Goal: Information Seeking & Learning: Learn about a topic

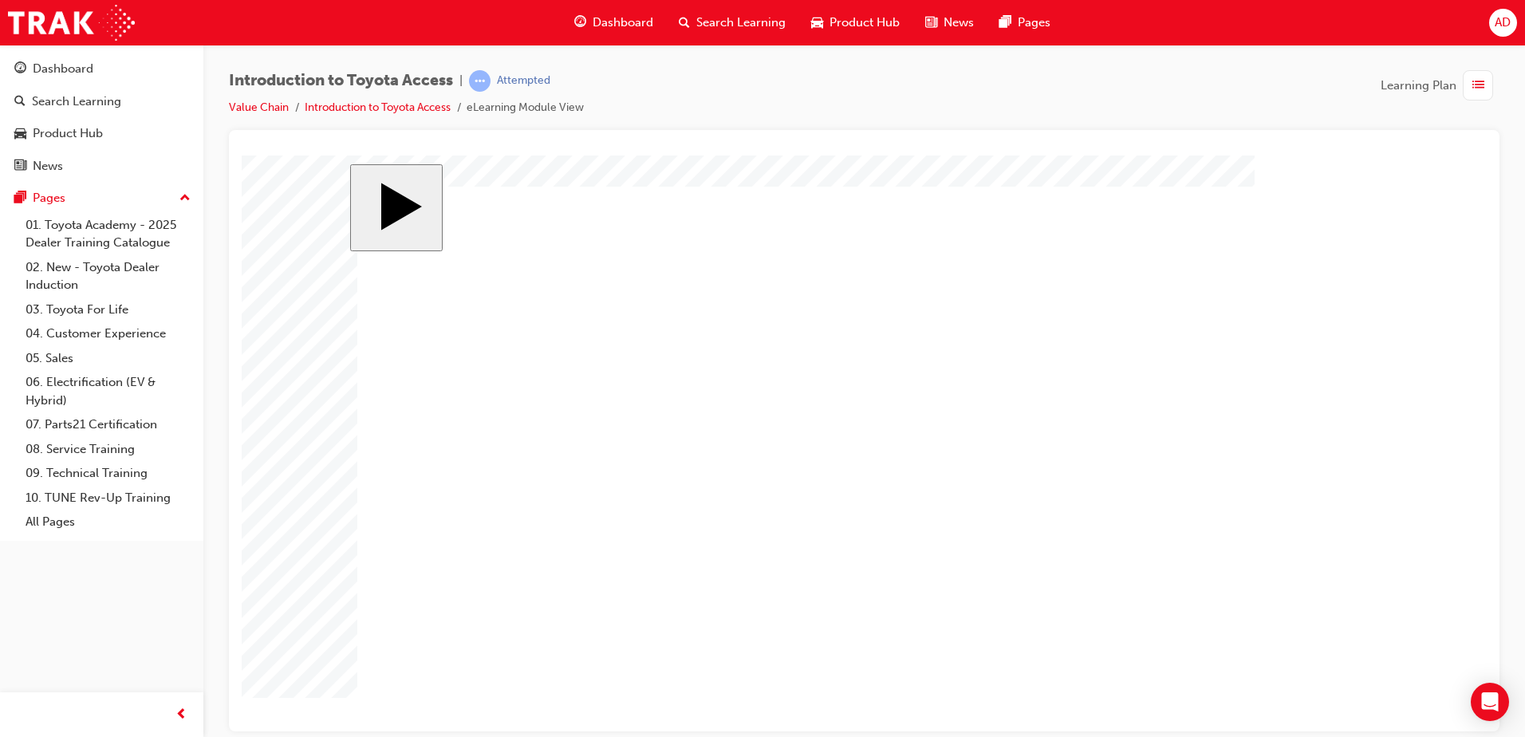
click at [658, 86] on div "Introduction to Toyota Access | Attempted Value Chain Introduction to Toyota Ac…" at bounding box center [864, 100] width 1271 height 60
click at [800, 731] on html ".cls-1-6YdYWvMiVKq { fill: rgba(255, 255, 255, 1) } .cls-1-6YdYWvMiVKq { fill: …" at bounding box center [864, 443] width 1245 height 576
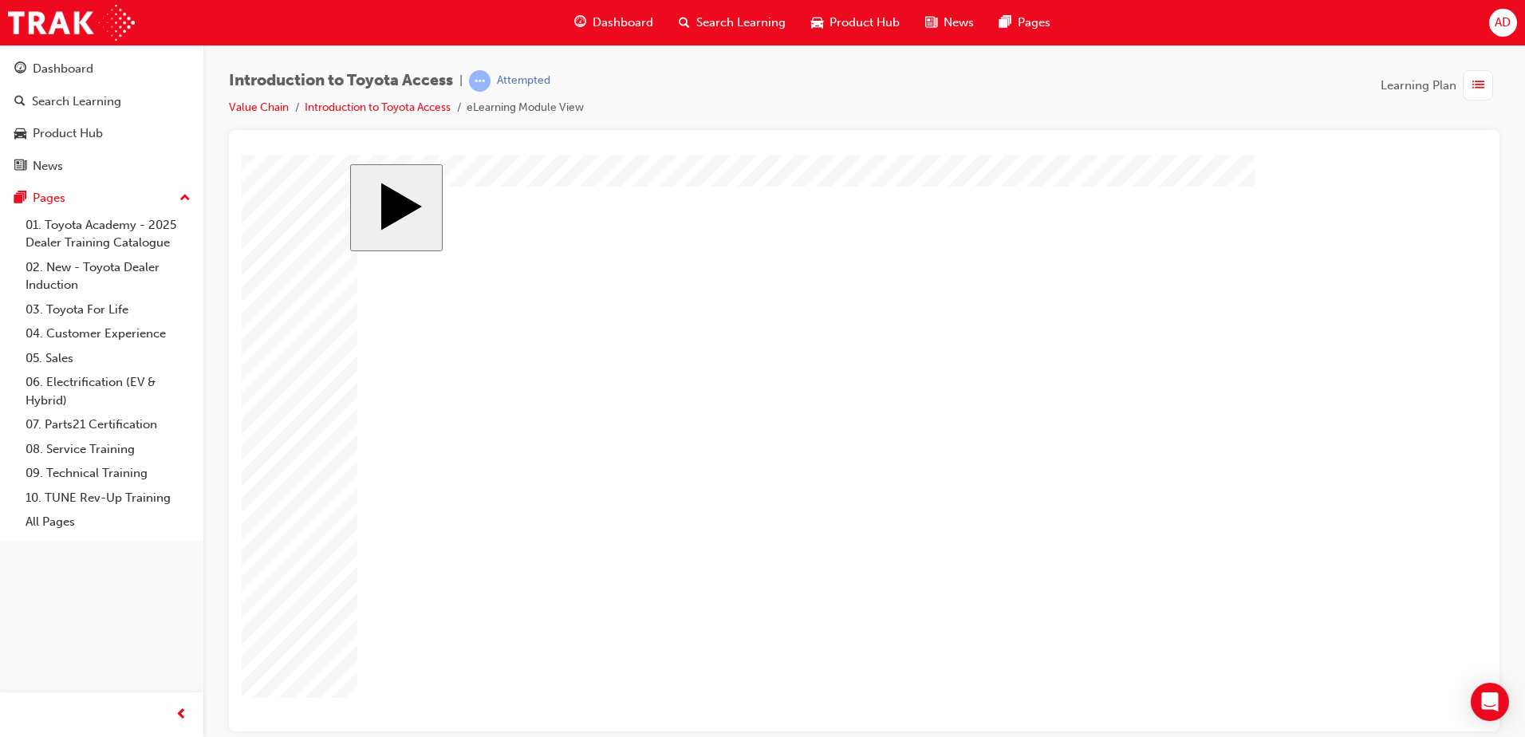
drag, startPoint x: 939, startPoint y: 384, endPoint x: 628, endPoint y: 336, distance: 314.8
drag, startPoint x: 545, startPoint y: 404, endPoint x: 651, endPoint y: 441, distance: 112.5
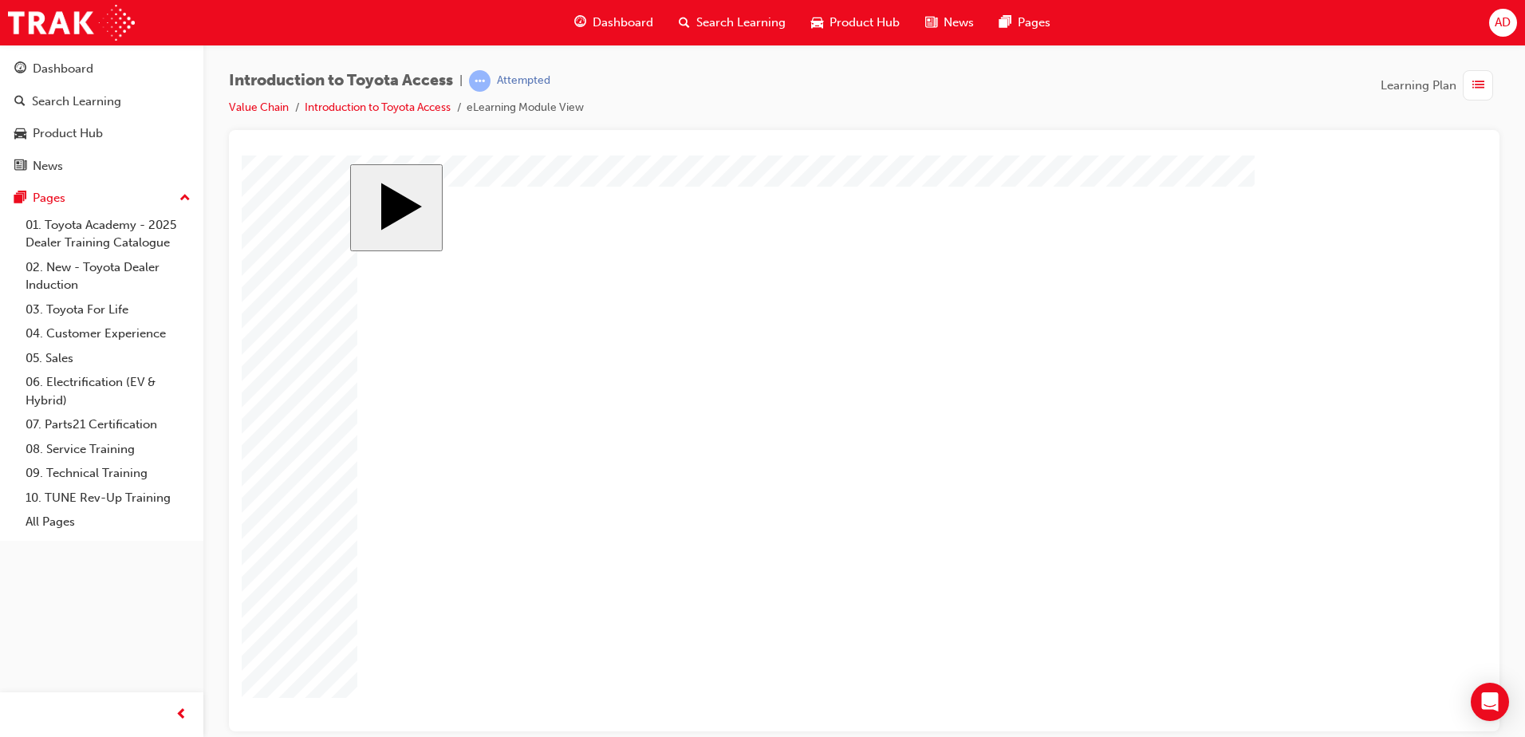
drag, startPoint x: 532, startPoint y: 487, endPoint x: 977, endPoint y: 495, distance: 444.5
drag, startPoint x: 554, startPoint y: 540, endPoint x: 786, endPoint y: 527, distance: 232.6
drag, startPoint x: 635, startPoint y: 594, endPoint x: 882, endPoint y: 590, distance: 246.6
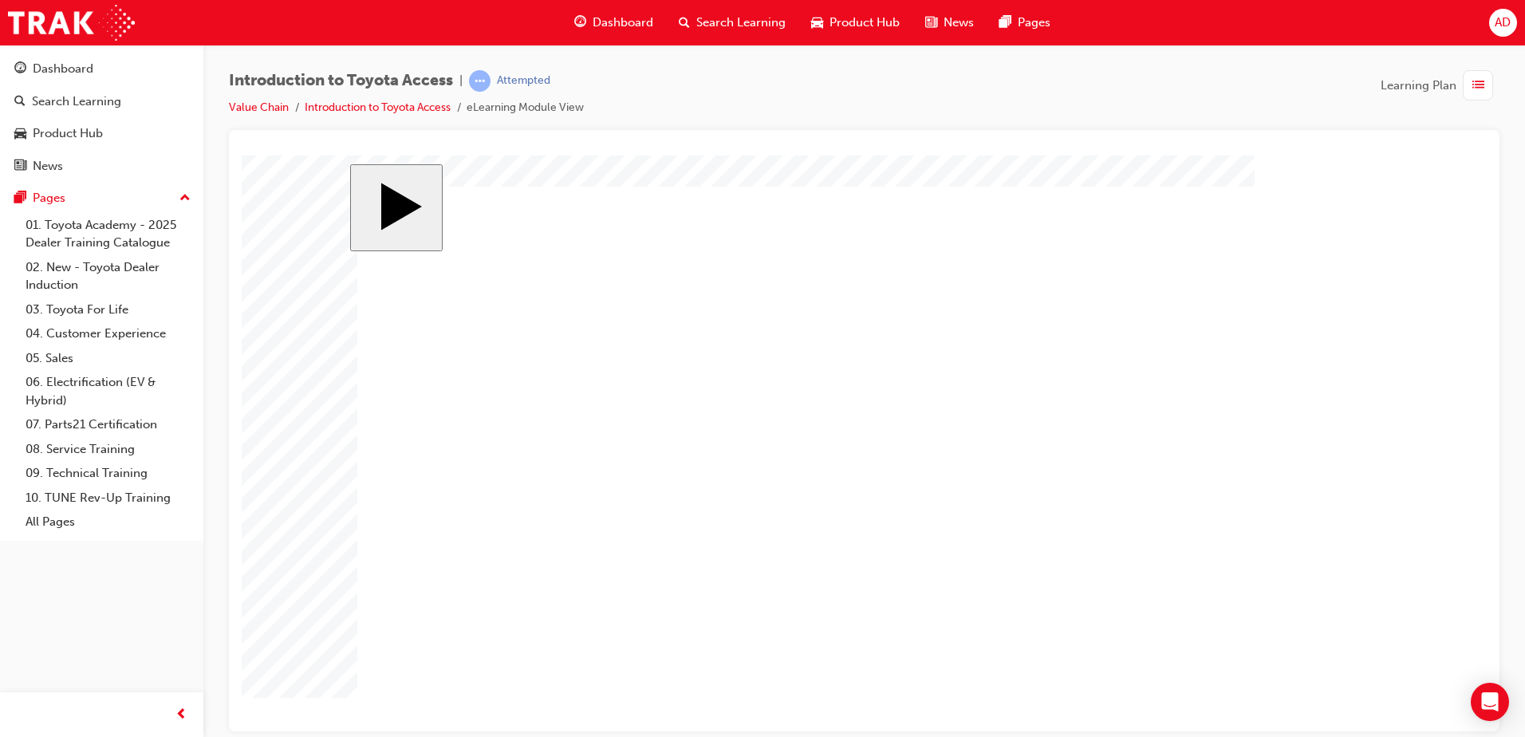
drag, startPoint x: 506, startPoint y: 314, endPoint x: 933, endPoint y: 297, distance: 427.2
drag, startPoint x: 501, startPoint y: 355, endPoint x: 878, endPoint y: 365, distance: 377.5
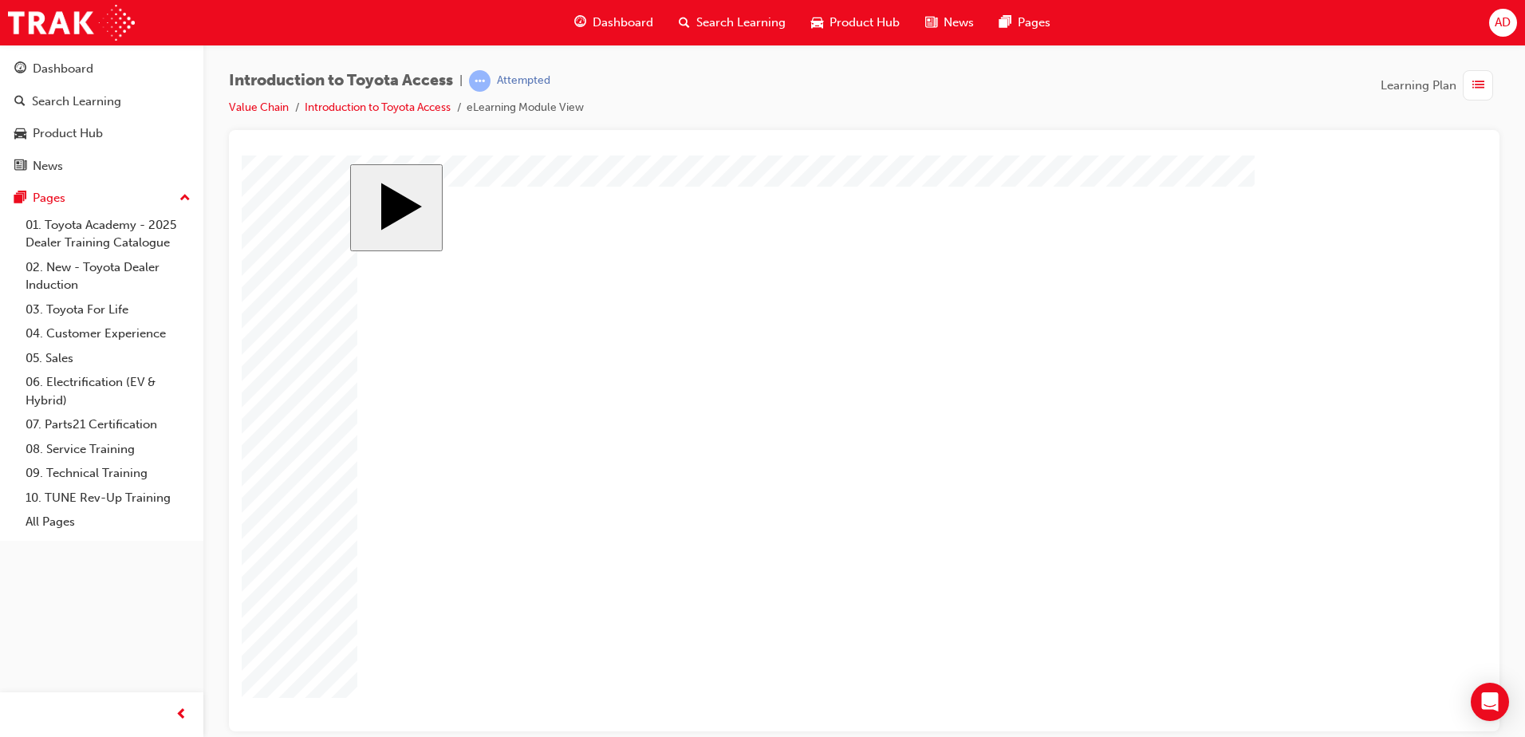
drag, startPoint x: 828, startPoint y: 420, endPoint x: 1049, endPoint y: 448, distance: 222.7
drag, startPoint x: 911, startPoint y: 526, endPoint x: 926, endPoint y: 537, distance: 18.8
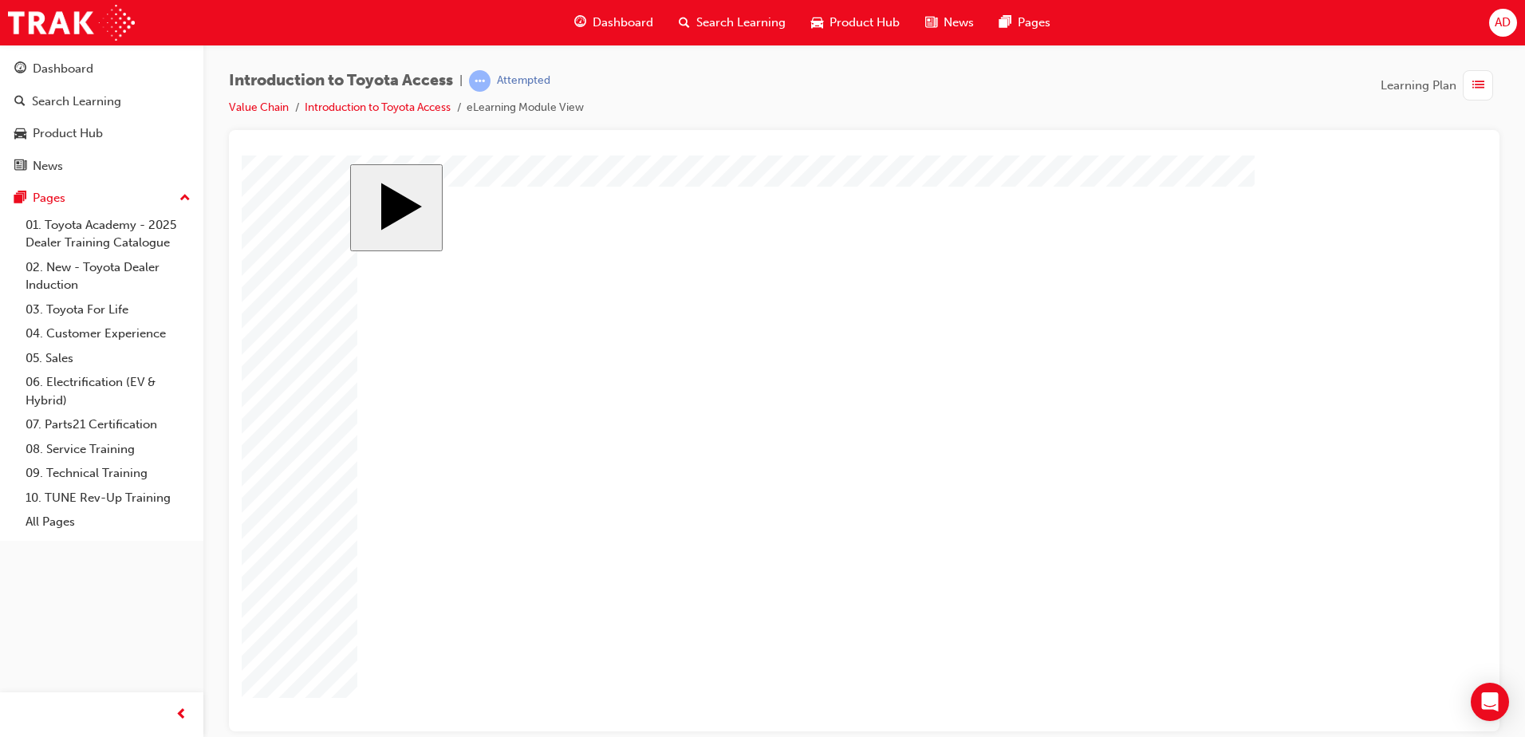
drag, startPoint x: 925, startPoint y: 538, endPoint x: 815, endPoint y: 483, distance: 123.1
drag, startPoint x: 805, startPoint y: 576, endPoint x: 1025, endPoint y: 587, distance: 220.5
drag, startPoint x: 1025, startPoint y: 678, endPoint x: 988, endPoint y: 669, distance: 38.7
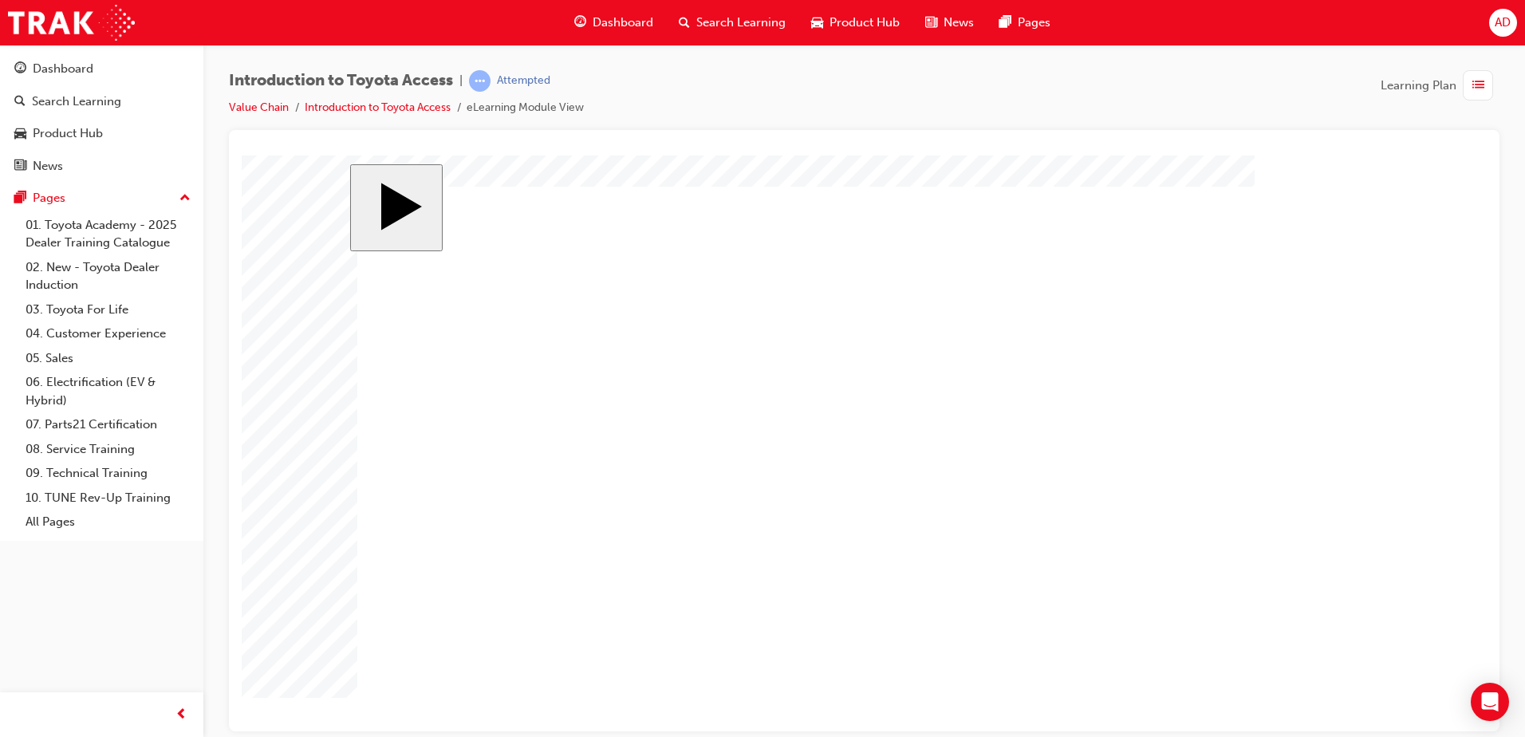
drag, startPoint x: 575, startPoint y: 515, endPoint x: 627, endPoint y: 542, distance: 58.5
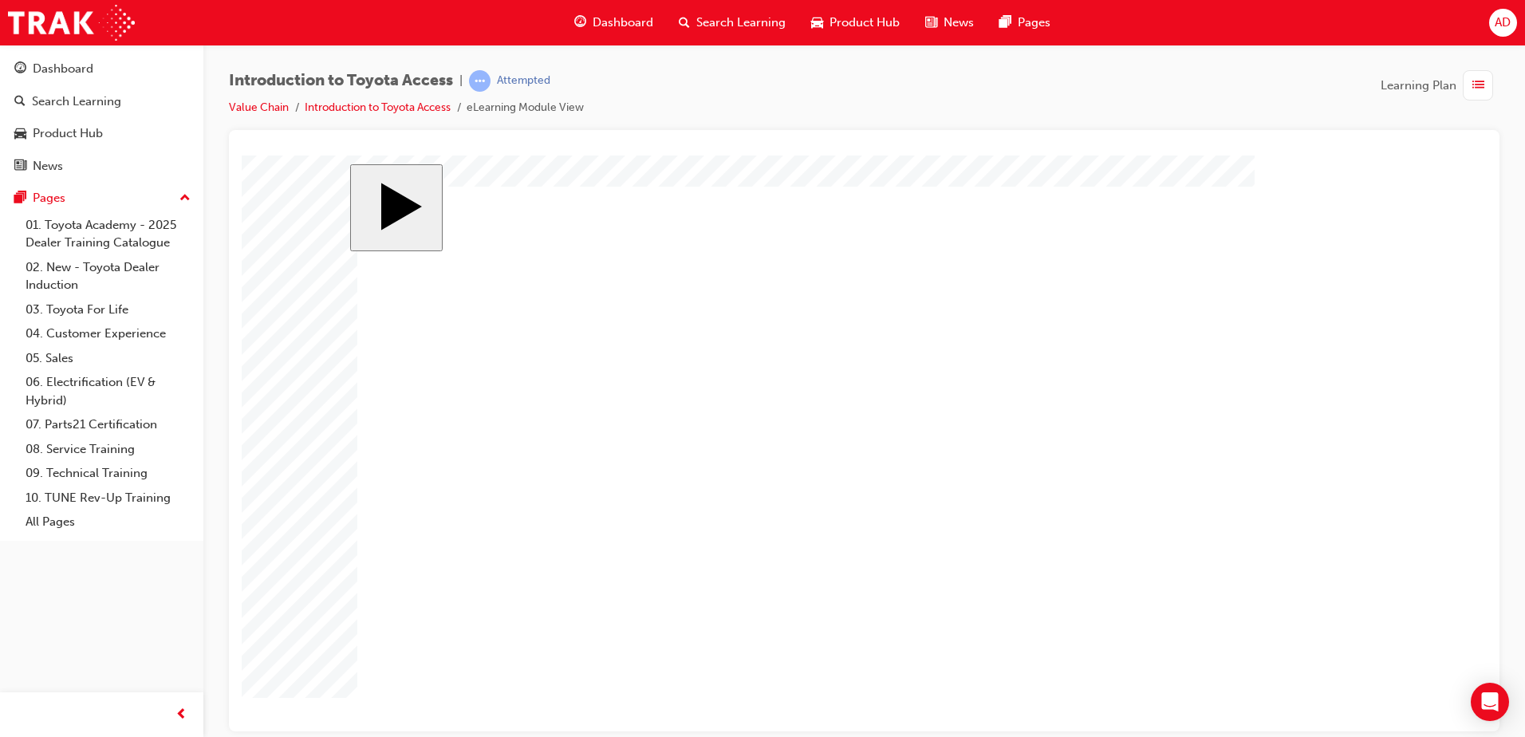
drag, startPoint x: 1044, startPoint y: 590, endPoint x: 544, endPoint y: 578, distance: 499.6
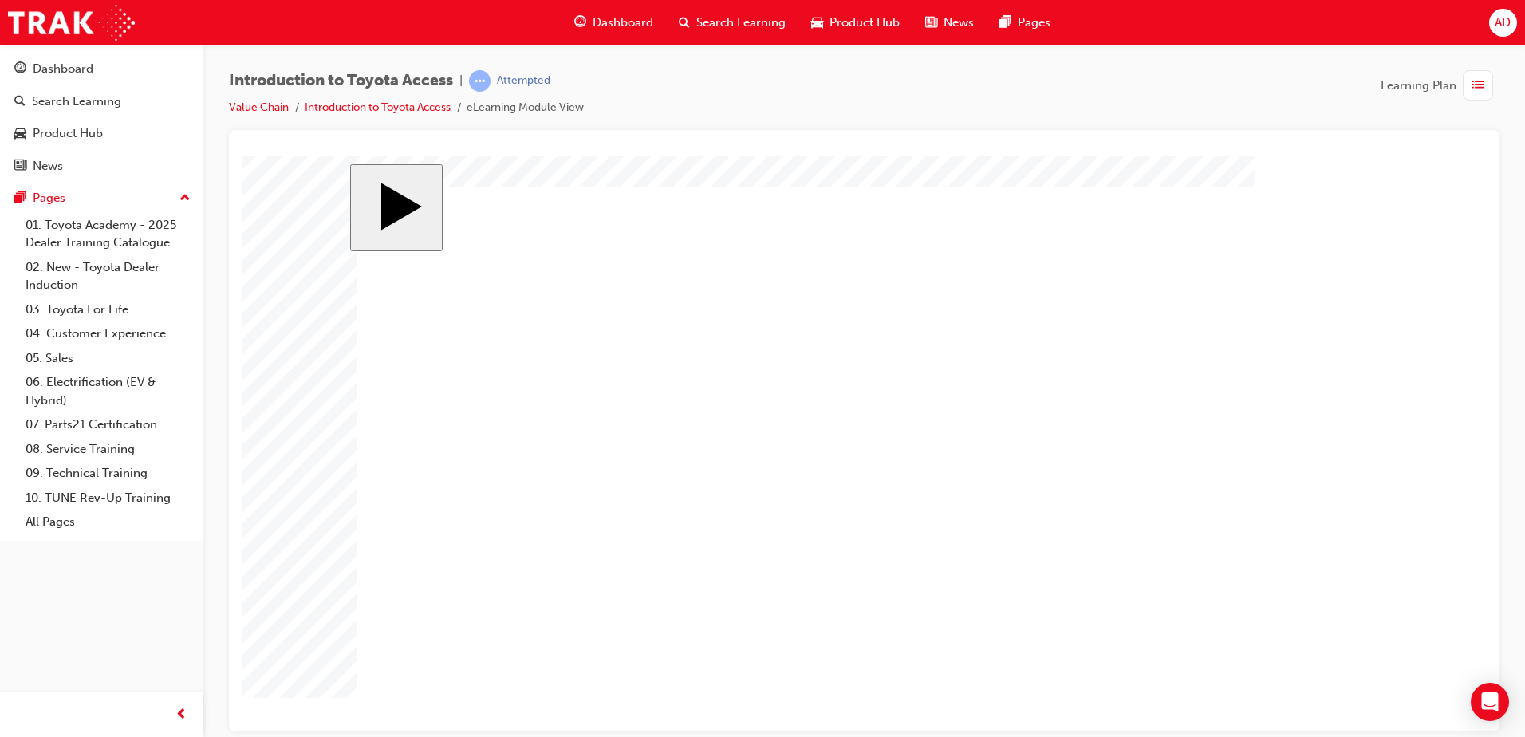
drag, startPoint x: 1037, startPoint y: 290, endPoint x: 1017, endPoint y: 379, distance: 90.8
drag, startPoint x: 641, startPoint y: 413, endPoint x: 858, endPoint y: 401, distance: 217.3
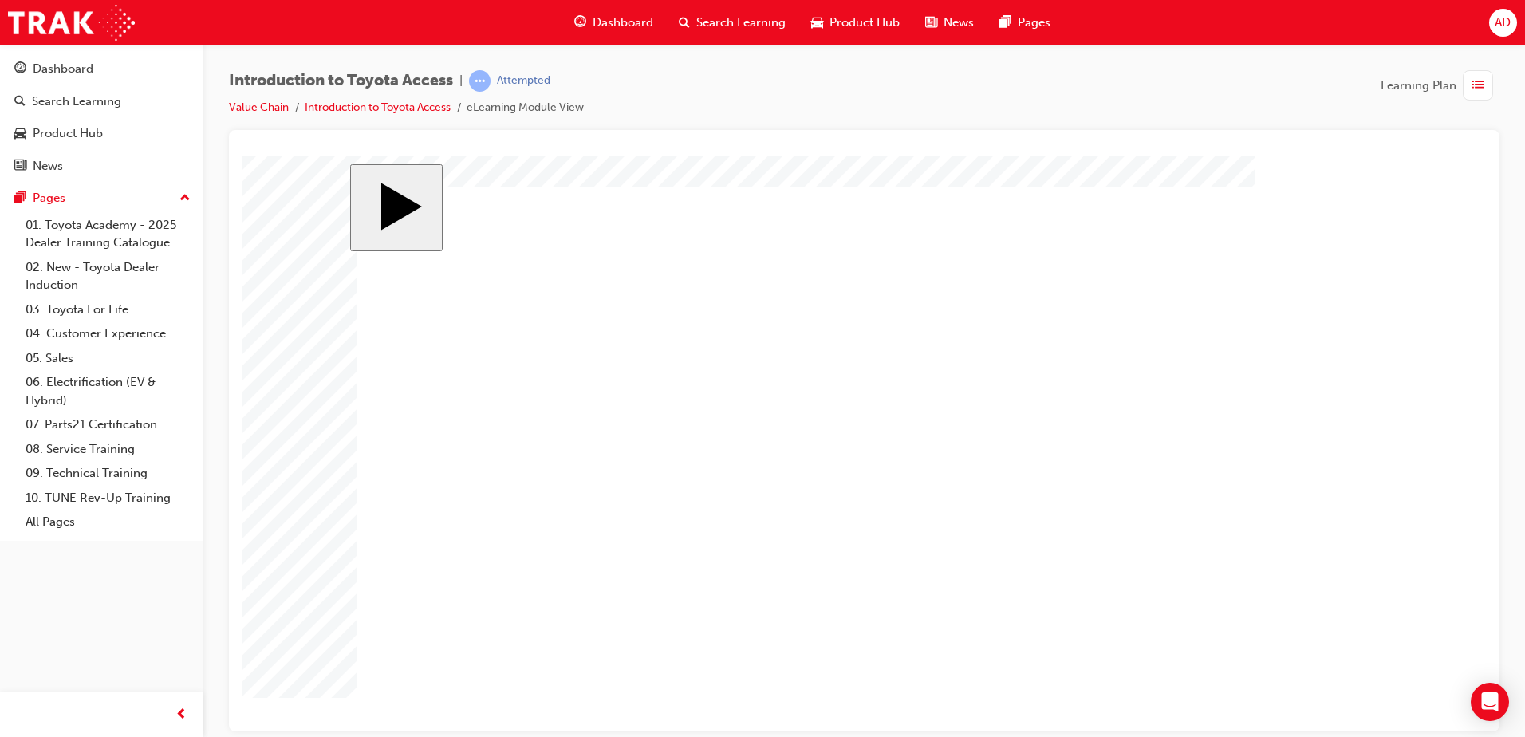
drag, startPoint x: 516, startPoint y: 552, endPoint x: 791, endPoint y: 554, distance: 274.5
drag, startPoint x: 1119, startPoint y: 499, endPoint x: 1165, endPoint y: 499, distance: 46.3
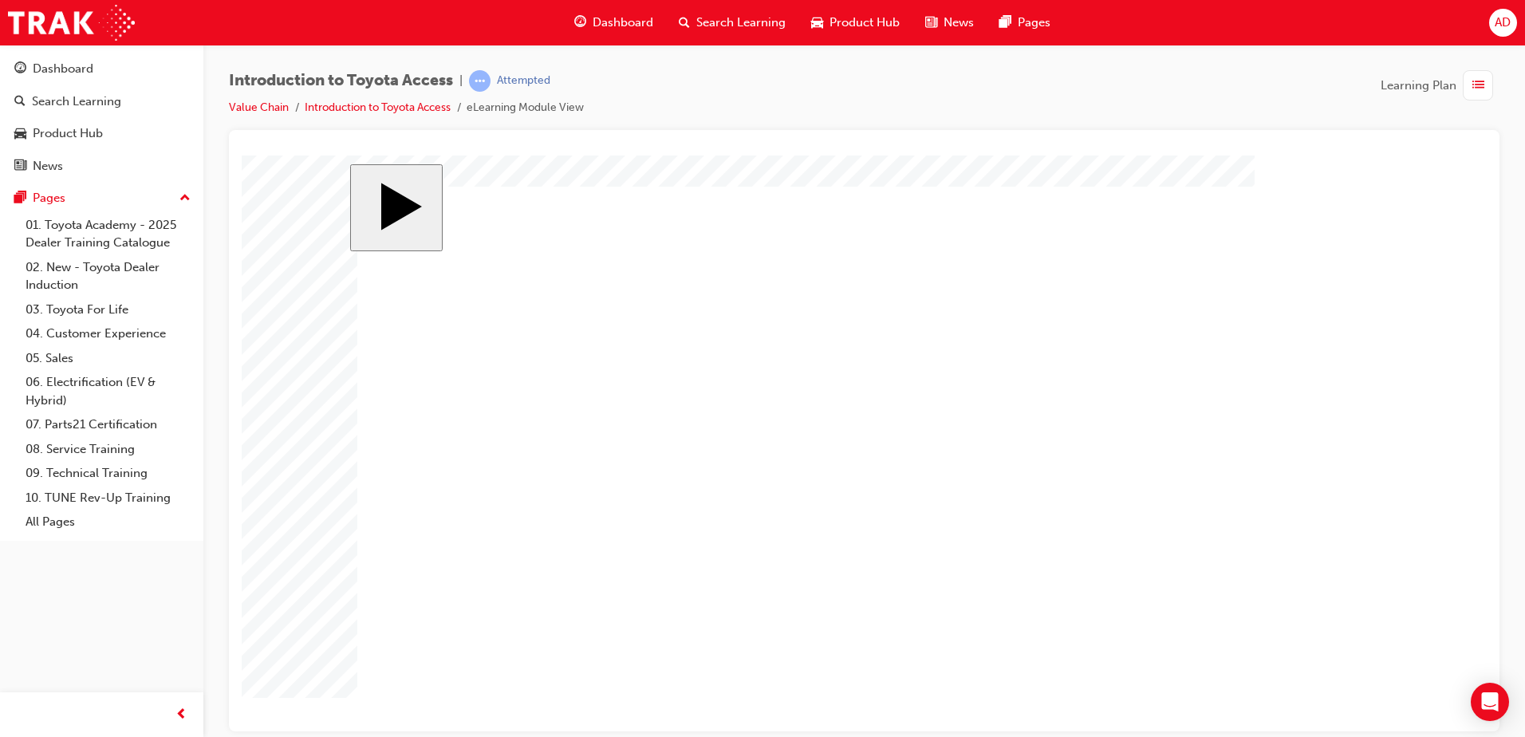
drag, startPoint x: 1096, startPoint y: 405, endPoint x: 1277, endPoint y: 399, distance: 180.4
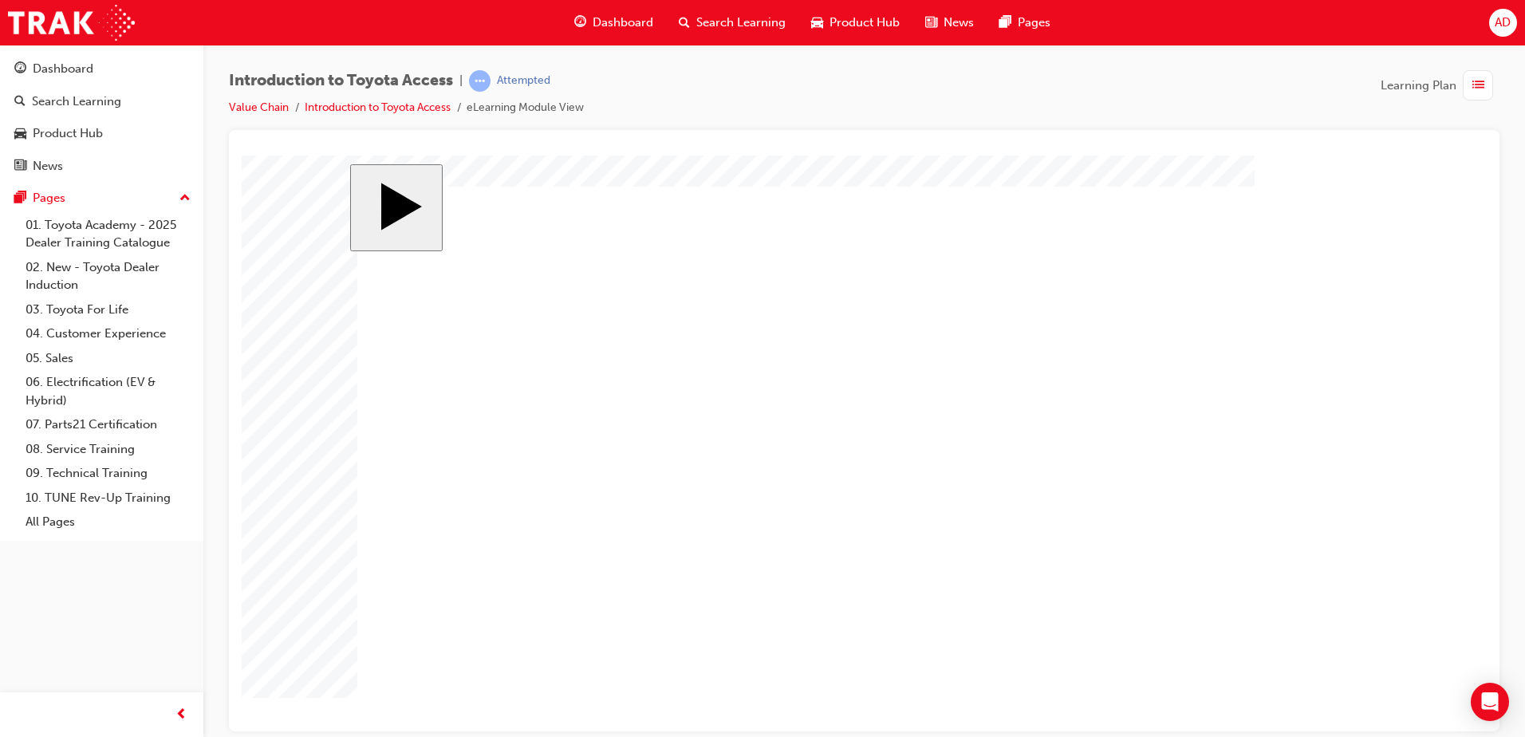
drag, startPoint x: 484, startPoint y: 336, endPoint x: 723, endPoint y: 415, distance: 251.3
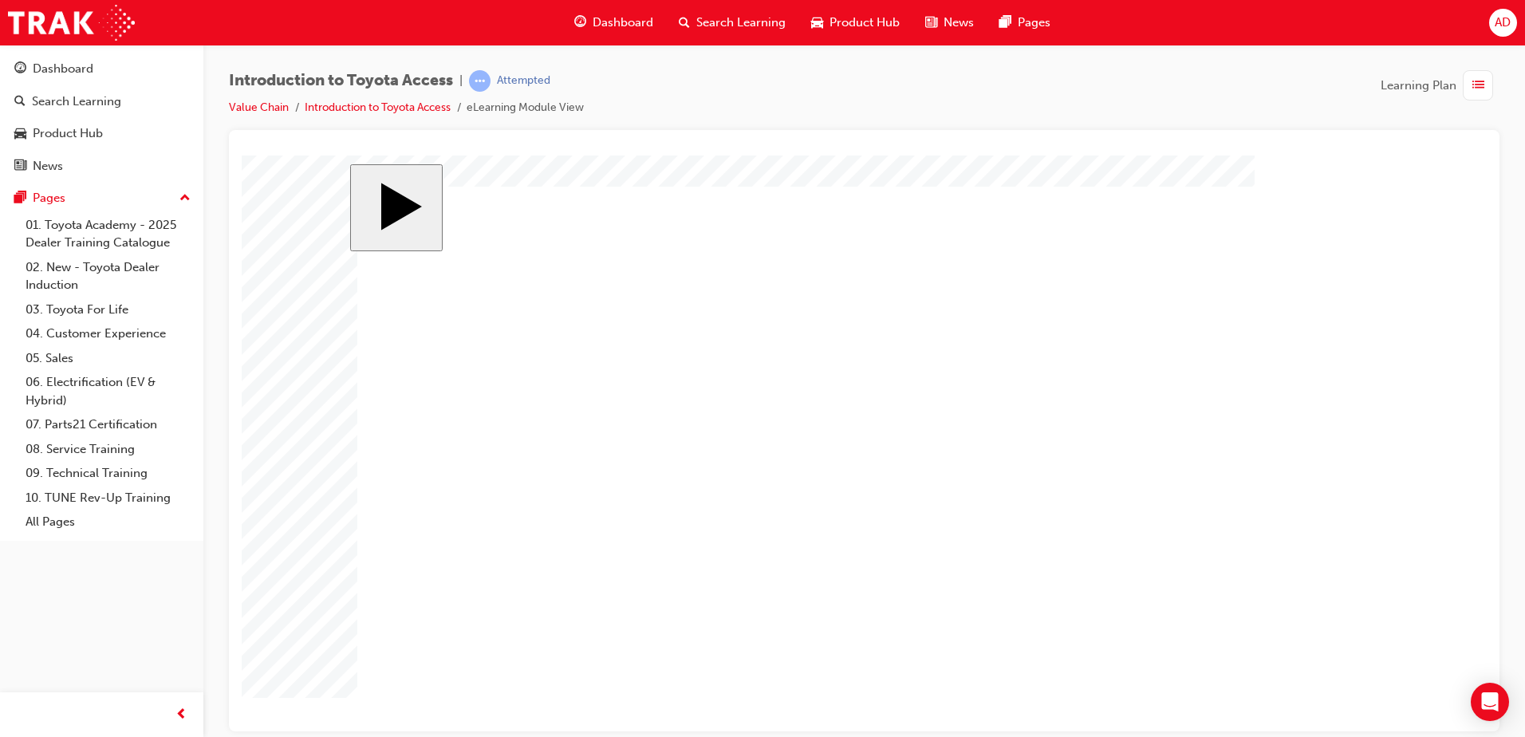
drag, startPoint x: 621, startPoint y: 412, endPoint x: 513, endPoint y: 346, distance: 126.4
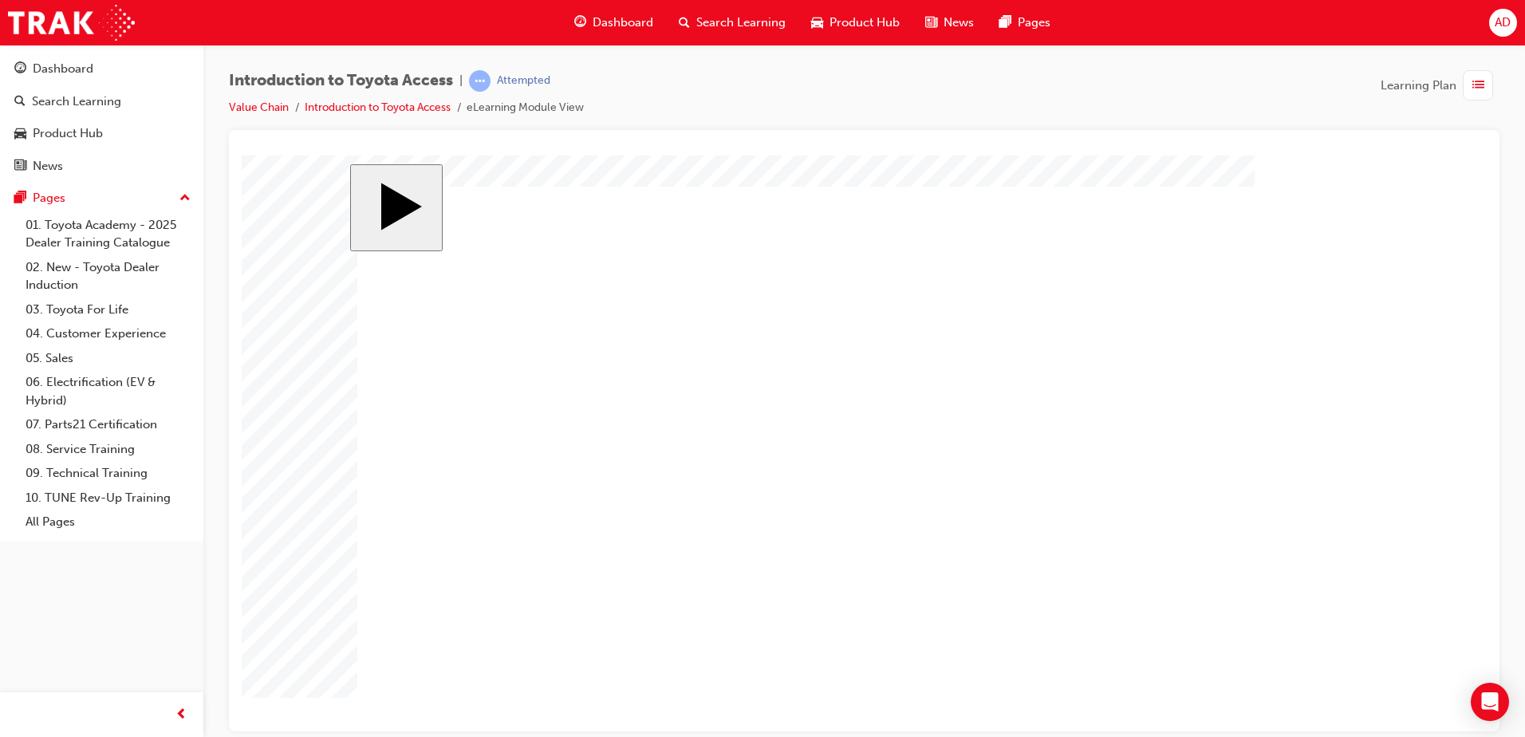
radio input "true"
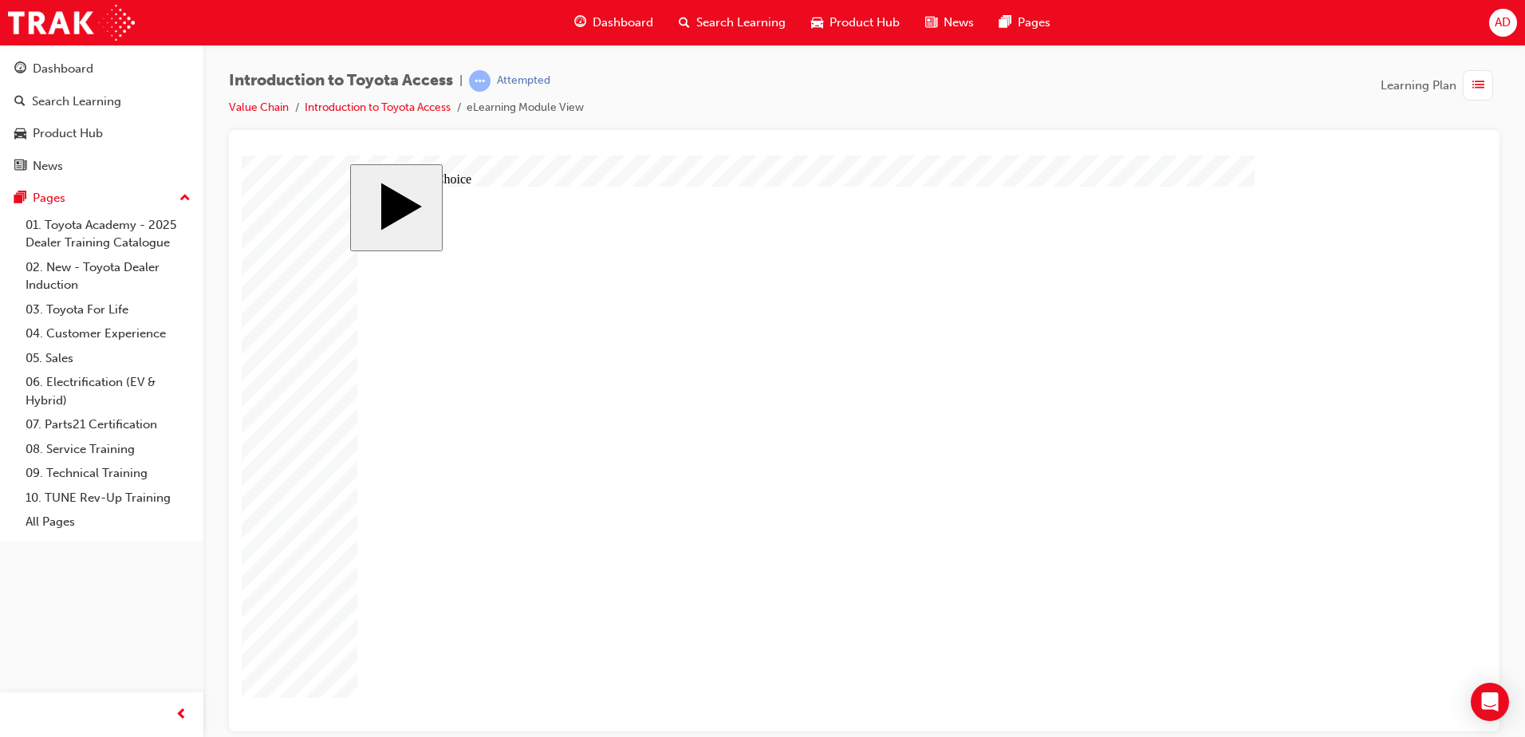
drag, startPoint x: 732, startPoint y: 412, endPoint x: 625, endPoint y: 330, distance: 134.4
radio input "true"
radio input "false"
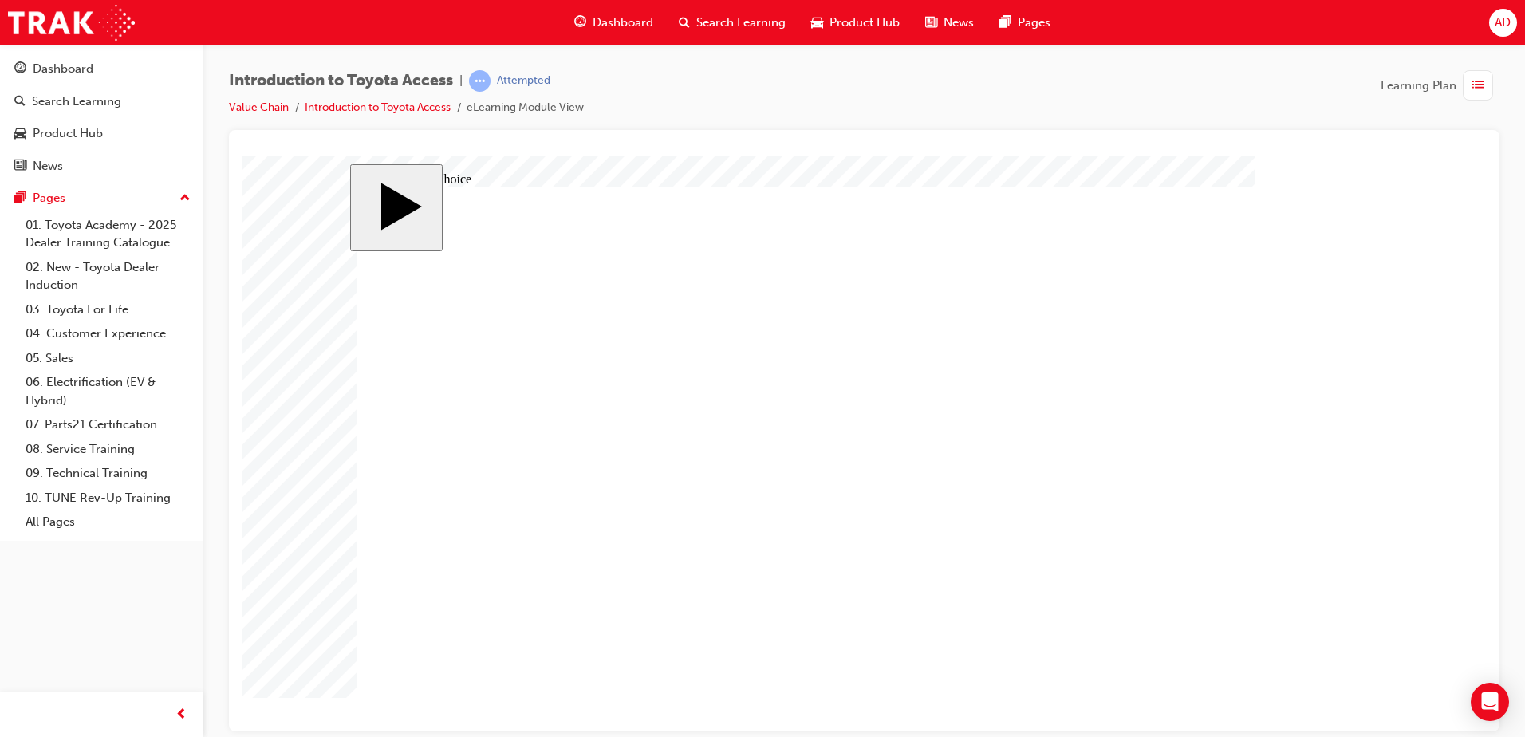
radio input "true"
drag, startPoint x: 1054, startPoint y: 395, endPoint x: 744, endPoint y: 377, distance: 310.1
radio input "true"
click at [598, 13] on div "Dashboard" at bounding box center [614, 22] width 105 height 33
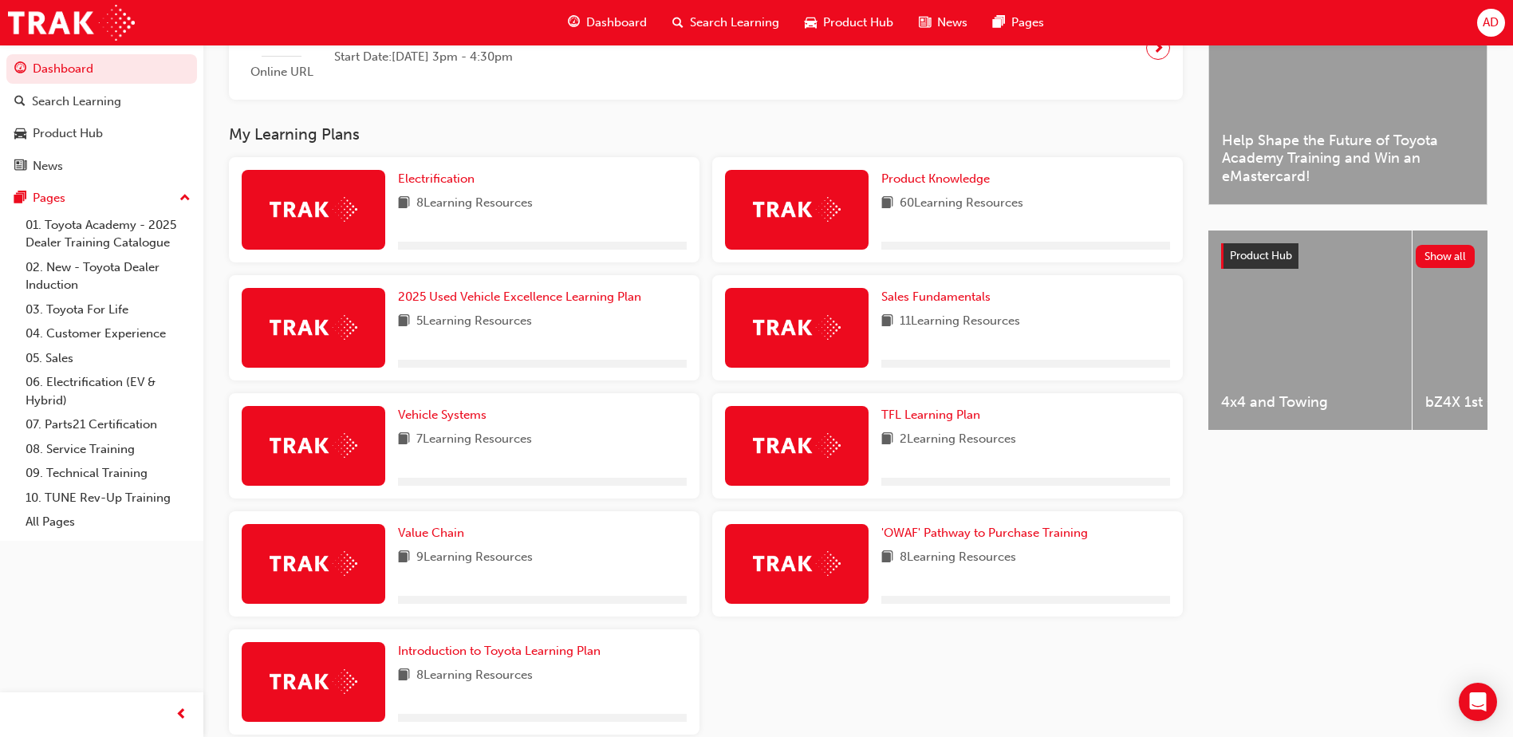
scroll to position [524, 0]
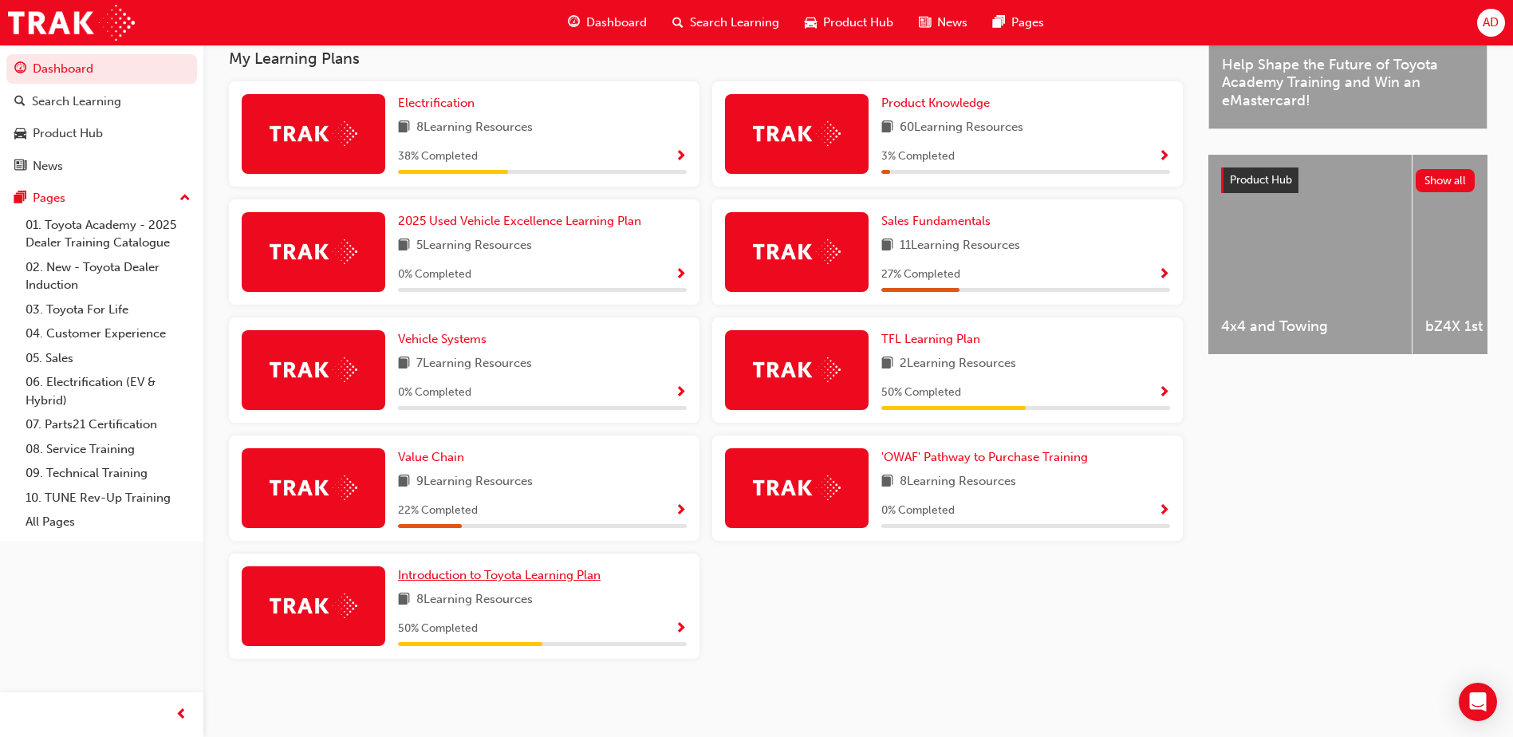
click at [536, 571] on span "Introduction to Toyota Learning Plan" at bounding box center [499, 575] width 203 height 14
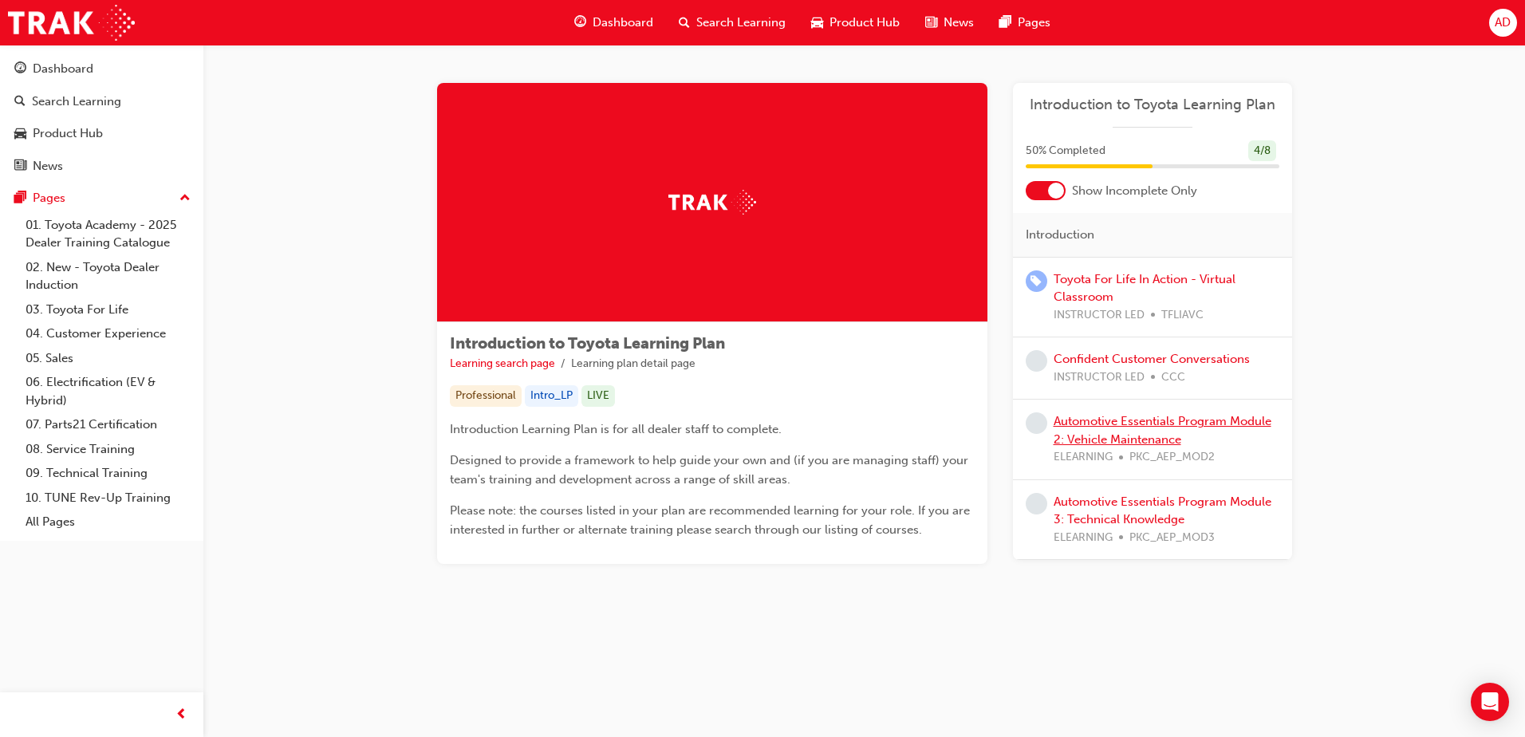
click at [1162, 424] on link "Automotive Essentials Program Module 2: Vehicle Maintenance" at bounding box center [1163, 430] width 218 height 33
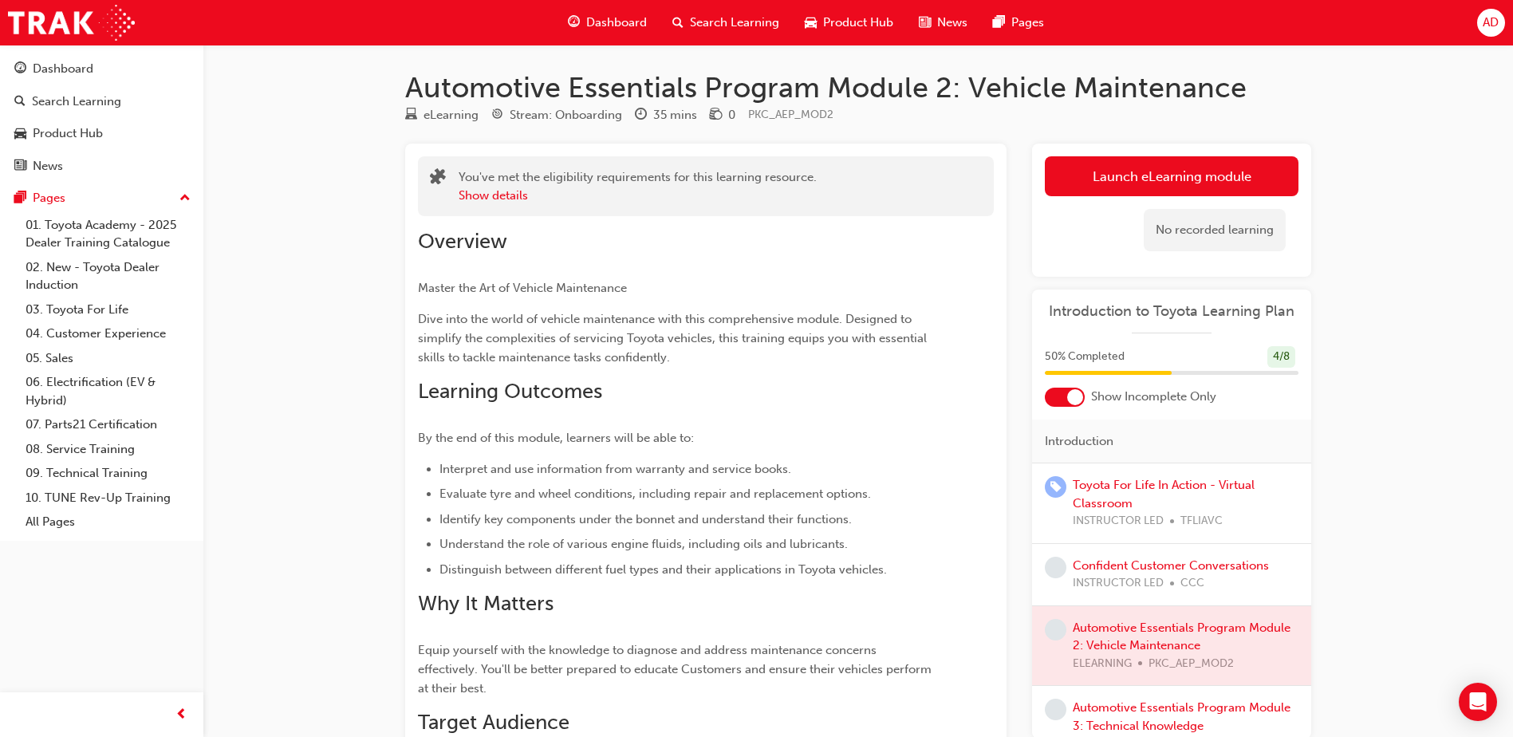
click at [637, 12] on div "Dashboard" at bounding box center [607, 22] width 105 height 33
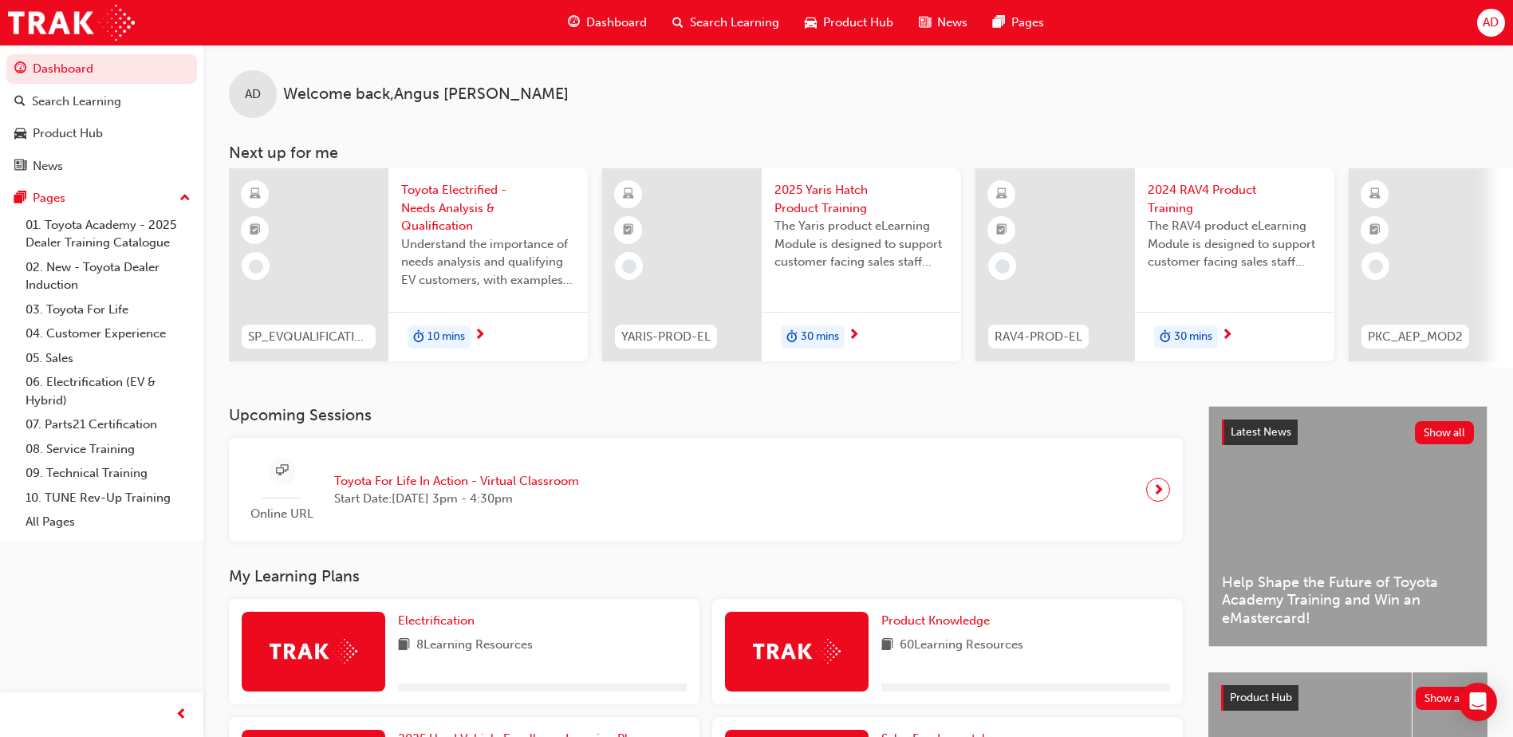
scroll to position [524, 0]
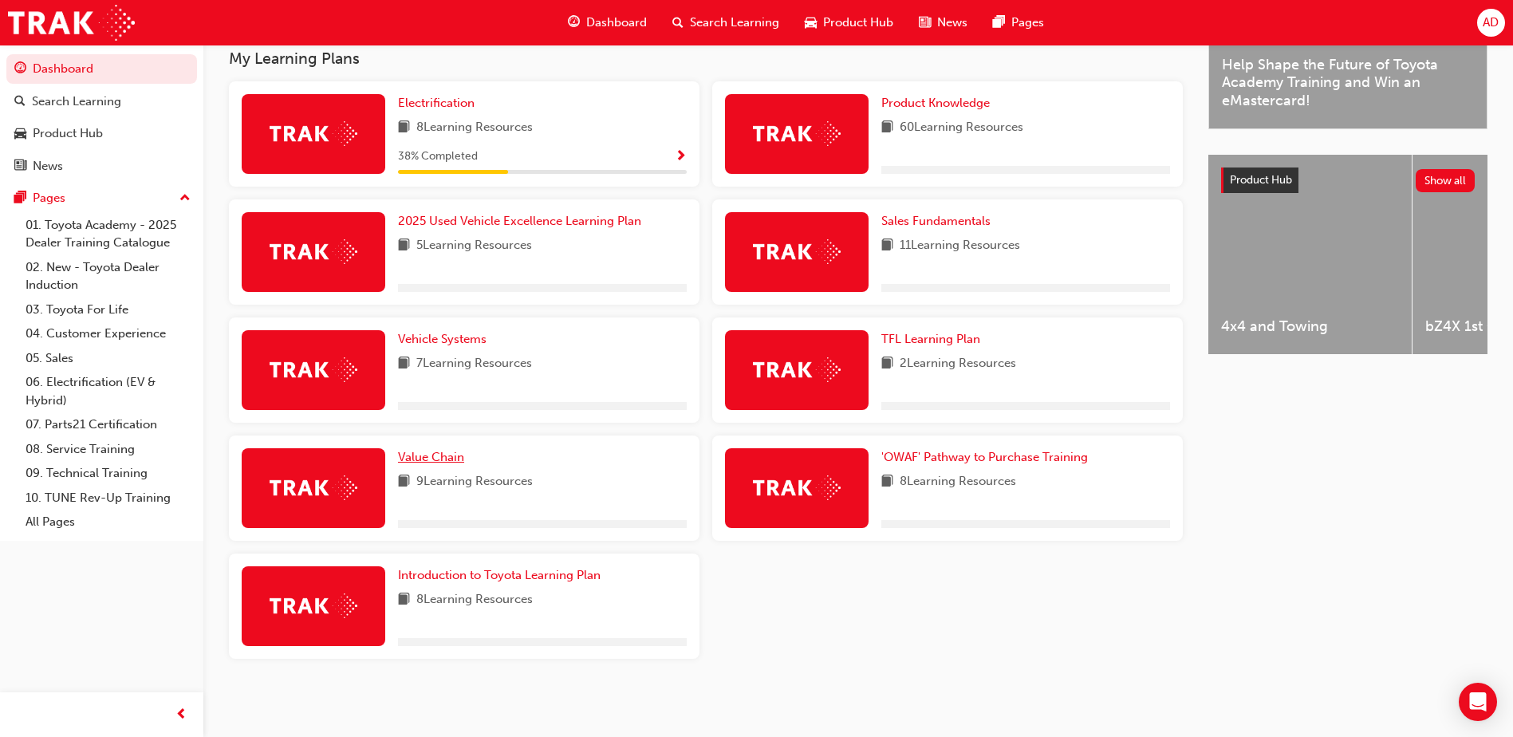
click at [438, 460] on span "Value Chain" at bounding box center [431, 457] width 66 height 14
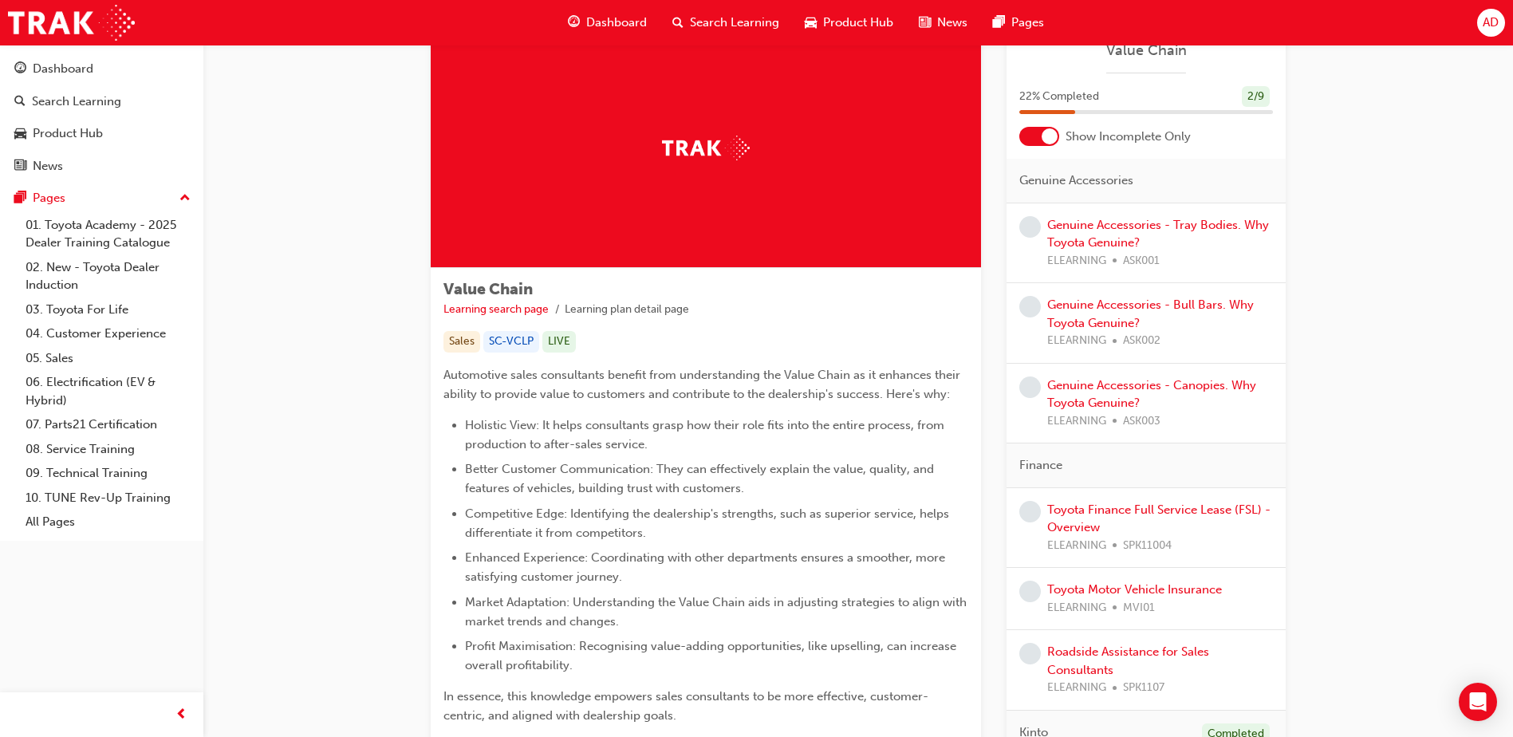
scroll to position [80, 0]
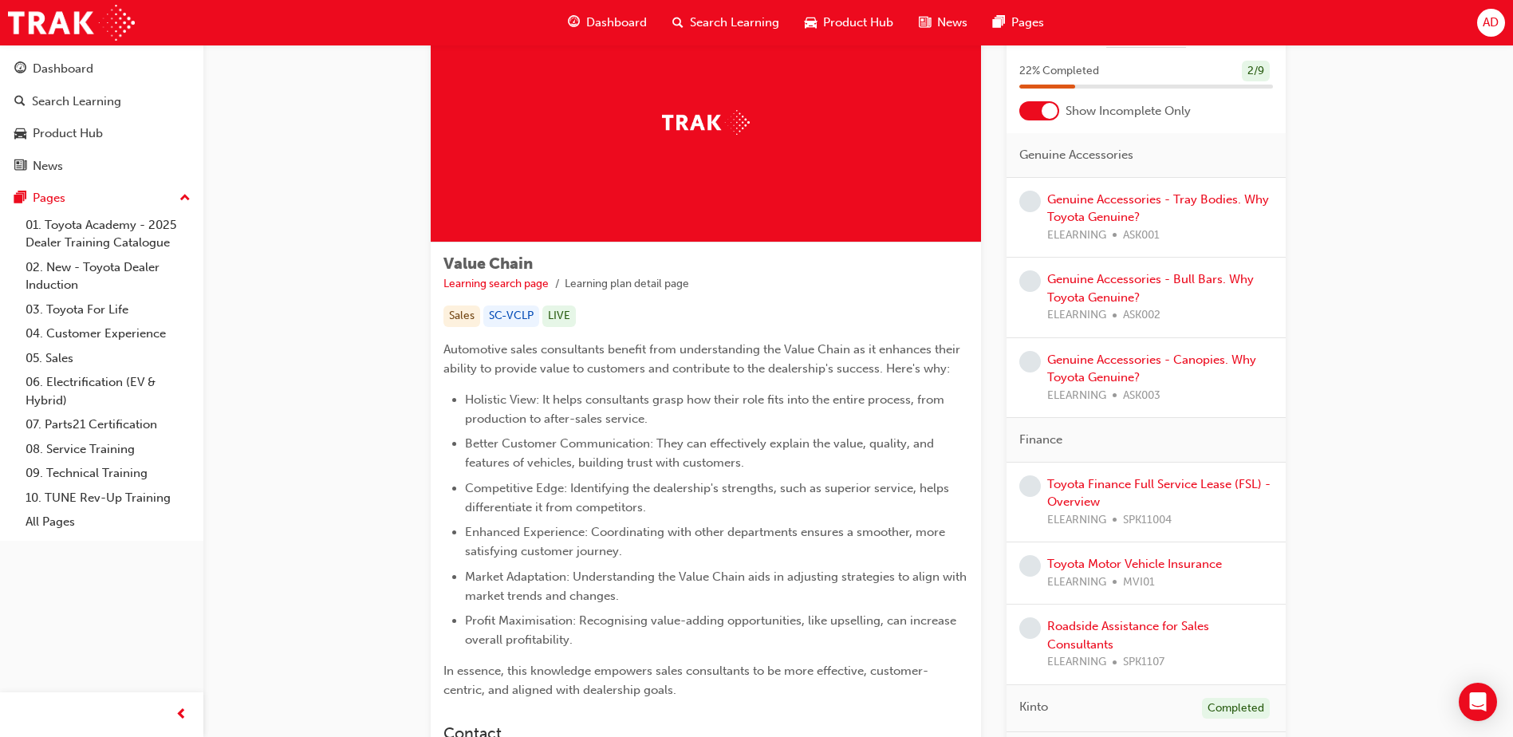
click at [1052, 112] on div at bounding box center [1050, 111] width 16 height 16
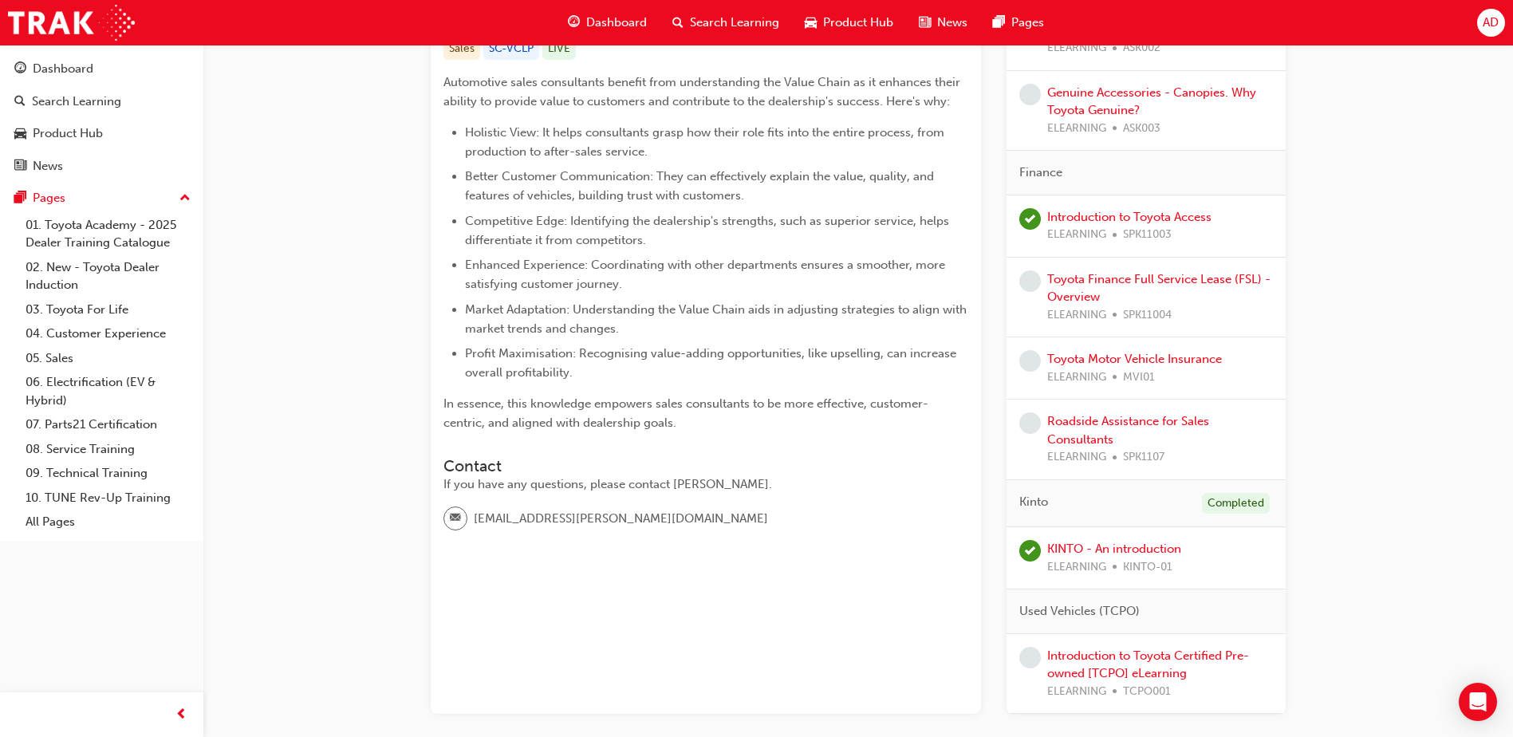
scroll to position [319, 0]
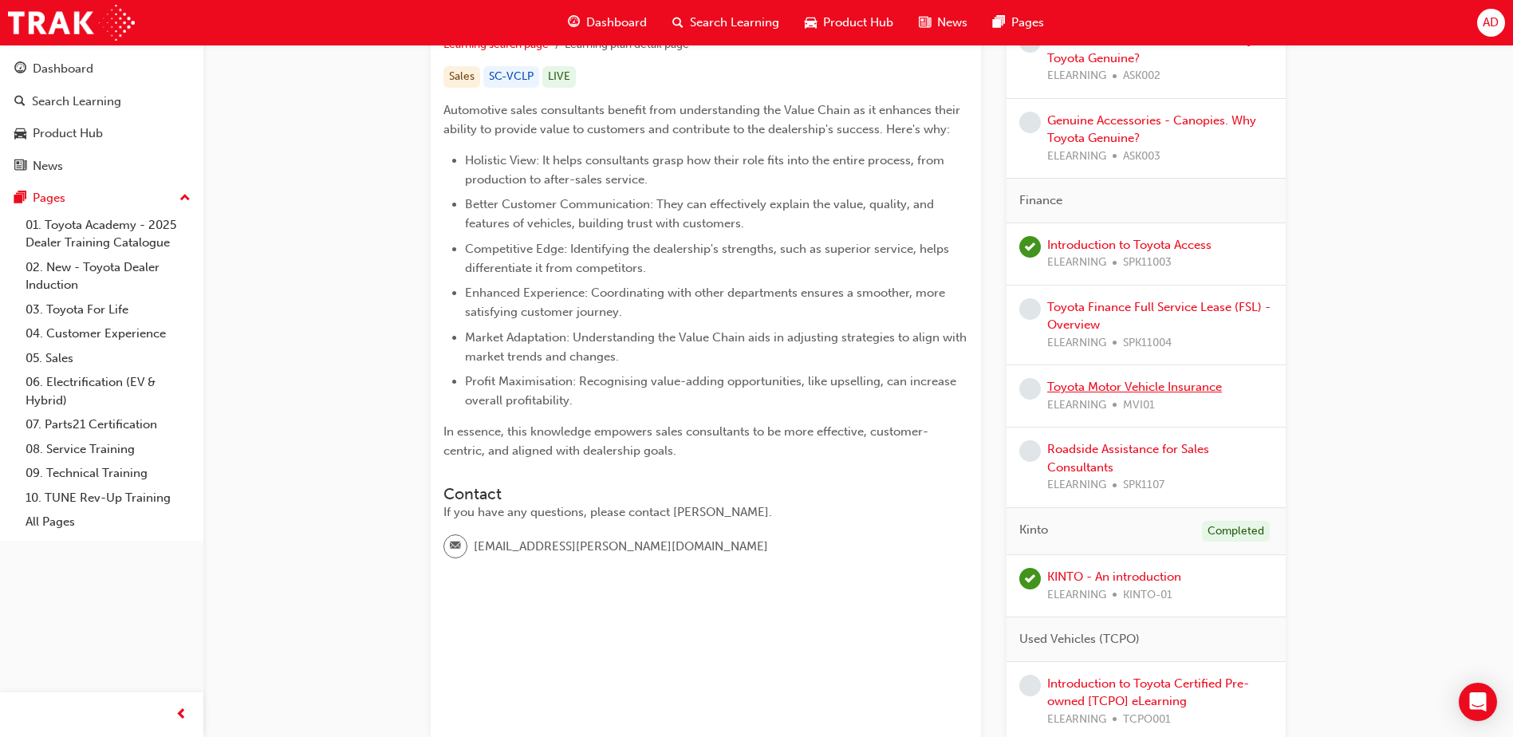
click at [1146, 392] on link "Toyota Motor Vehicle Insurance" at bounding box center [1135, 387] width 175 height 14
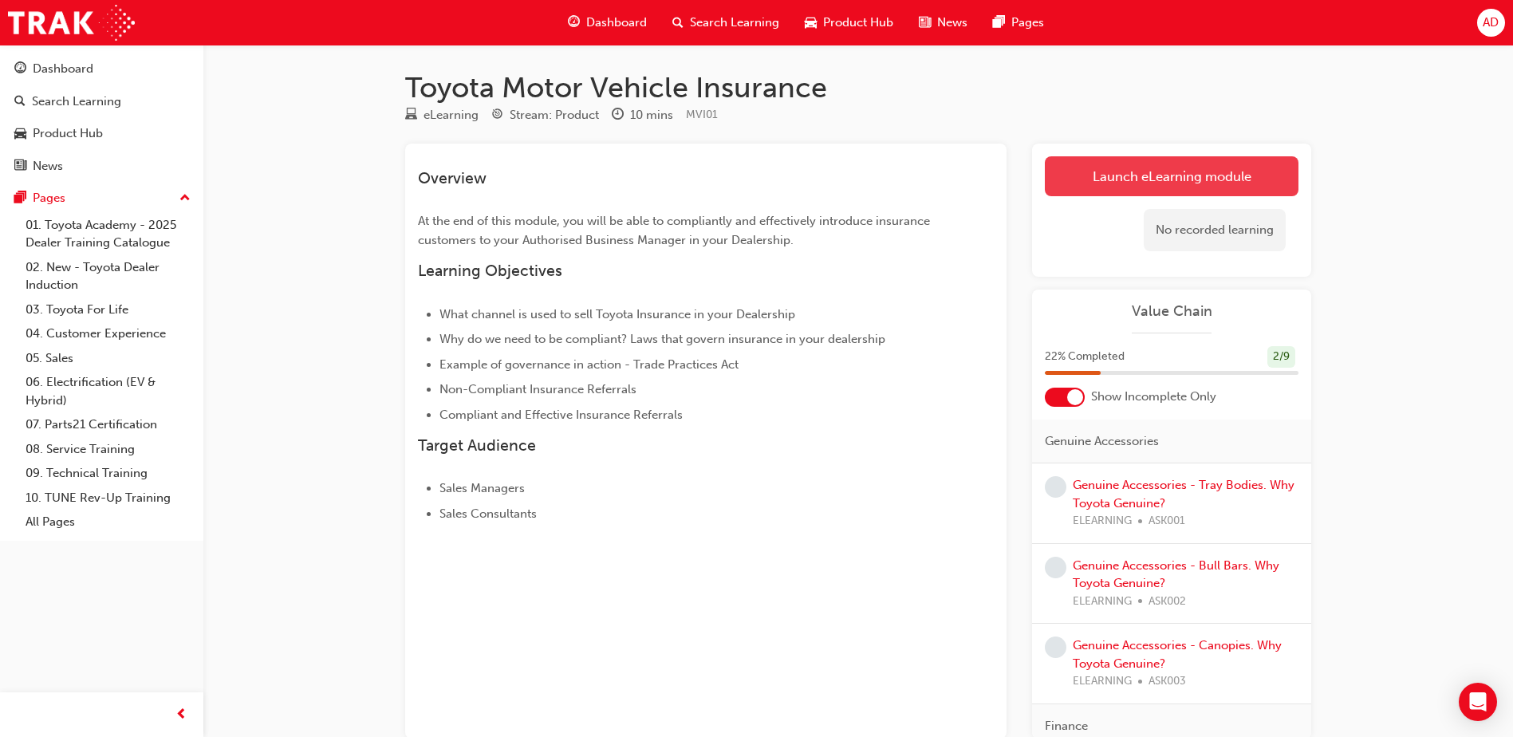
click at [1123, 184] on link "Launch eLearning module" at bounding box center [1172, 176] width 254 height 40
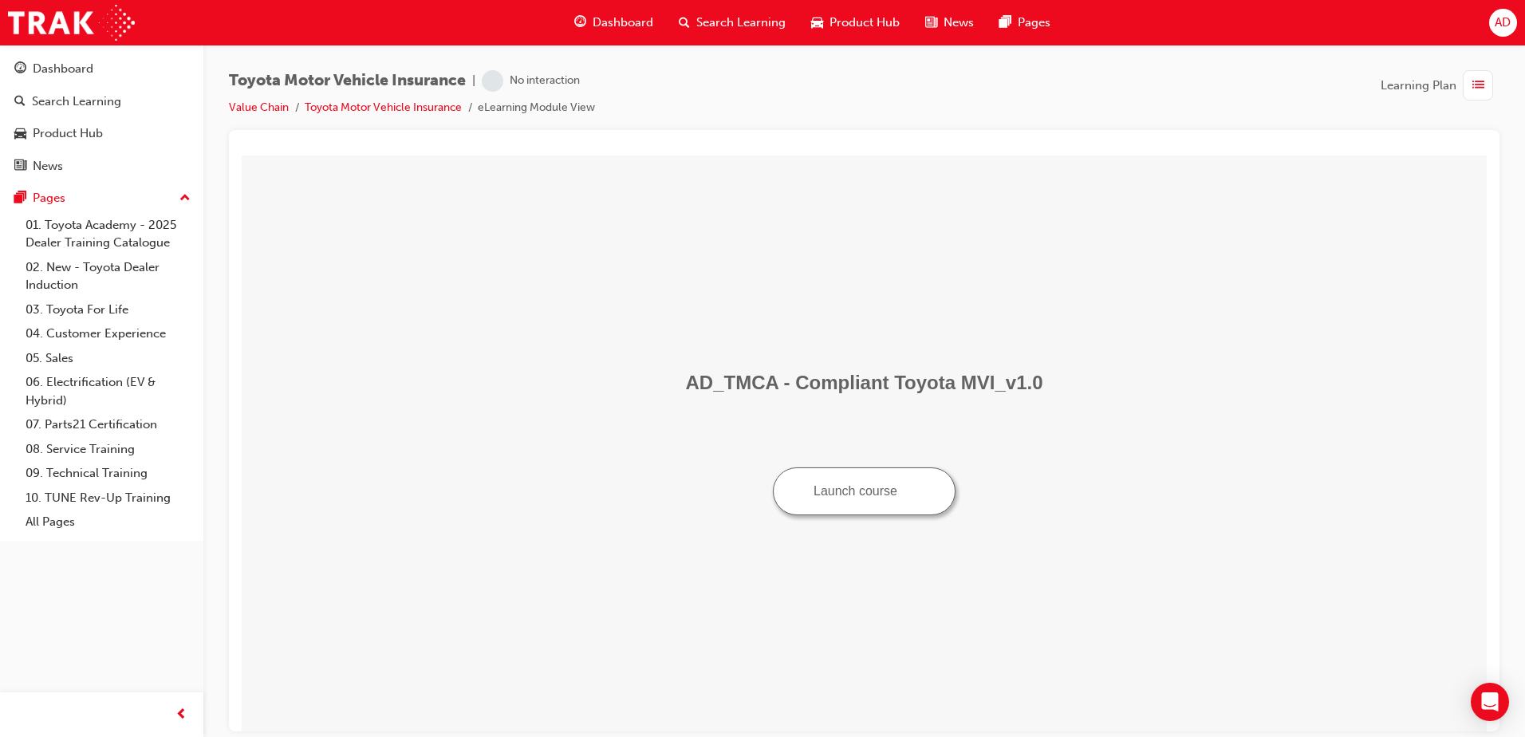
click at [911, 495] on img "Launch course: opens in new window" at bounding box center [909, 488] width 11 height 11
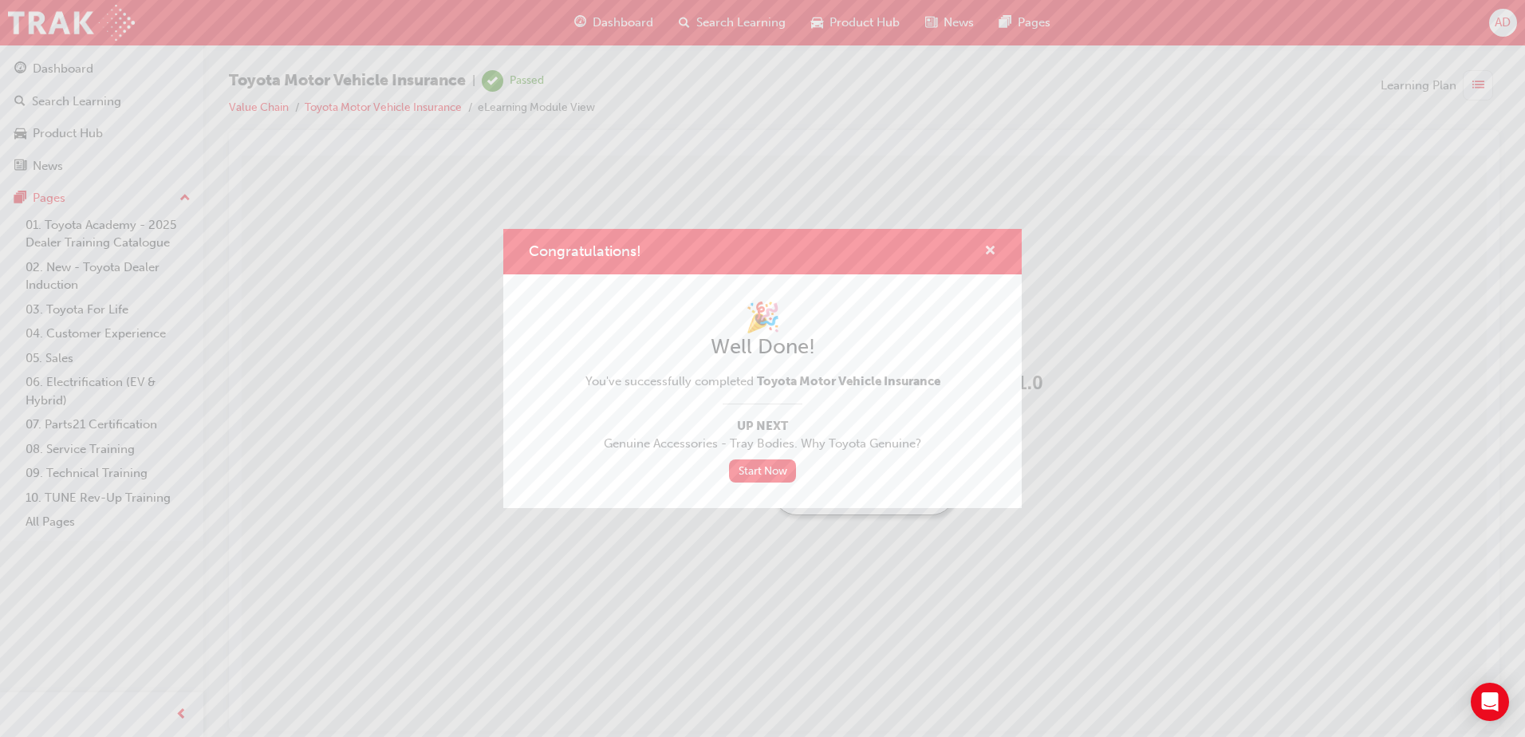
click at [989, 253] on span "cross-icon" at bounding box center [991, 252] width 12 height 14
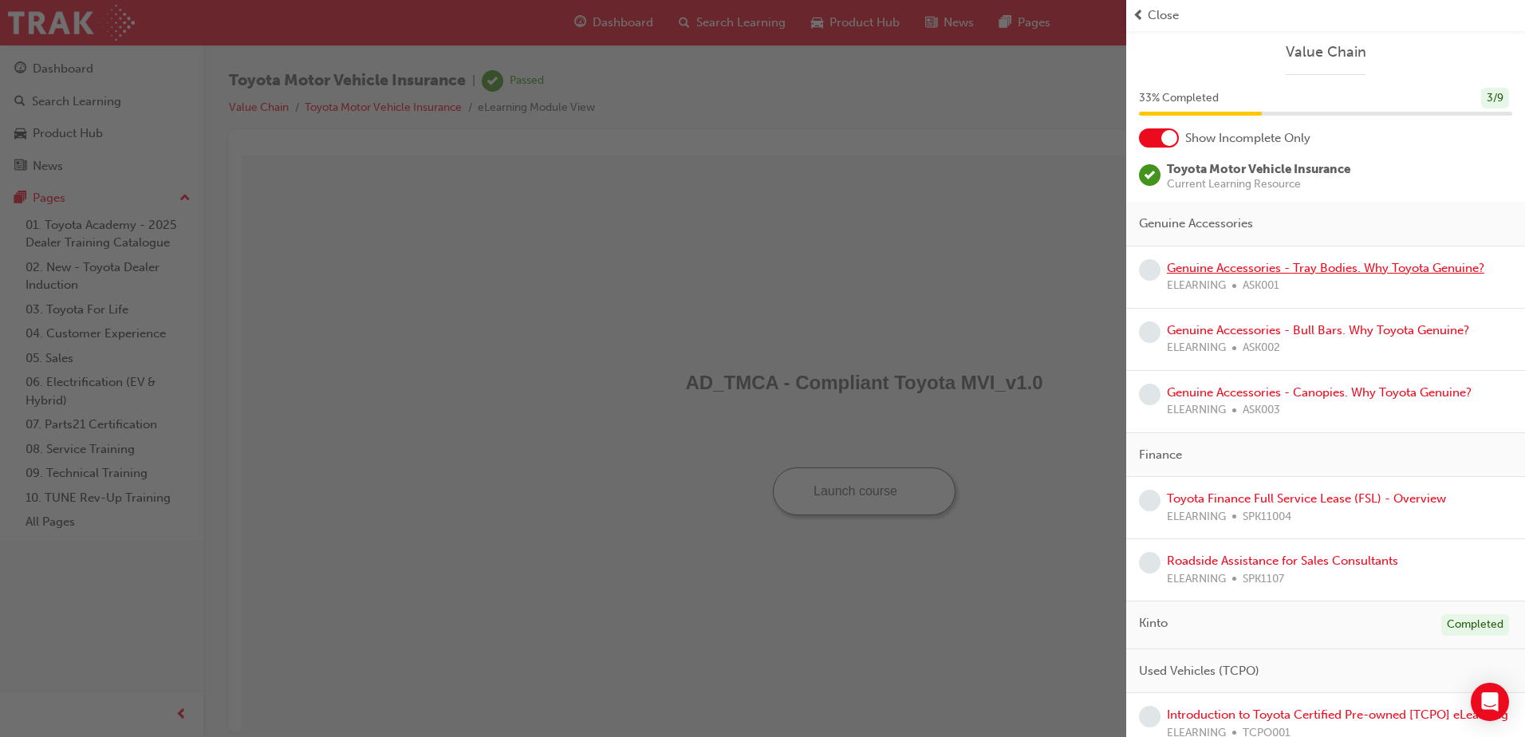
click at [1329, 266] on link "Genuine Accessories - Tray Bodies. Why Toyota Genuine?" at bounding box center [1326, 268] width 318 height 14
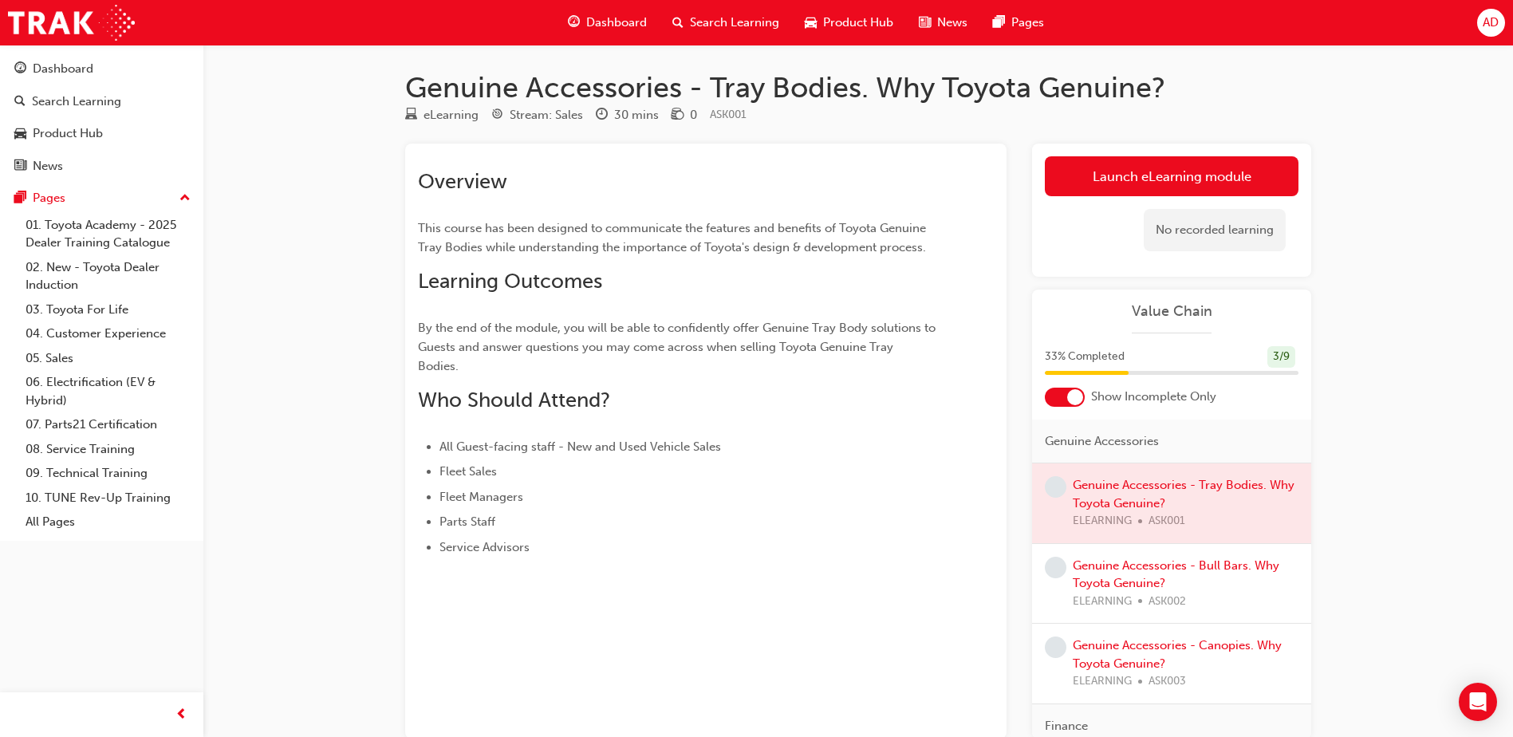
click at [590, 22] on span "Dashboard" at bounding box center [616, 23] width 61 height 18
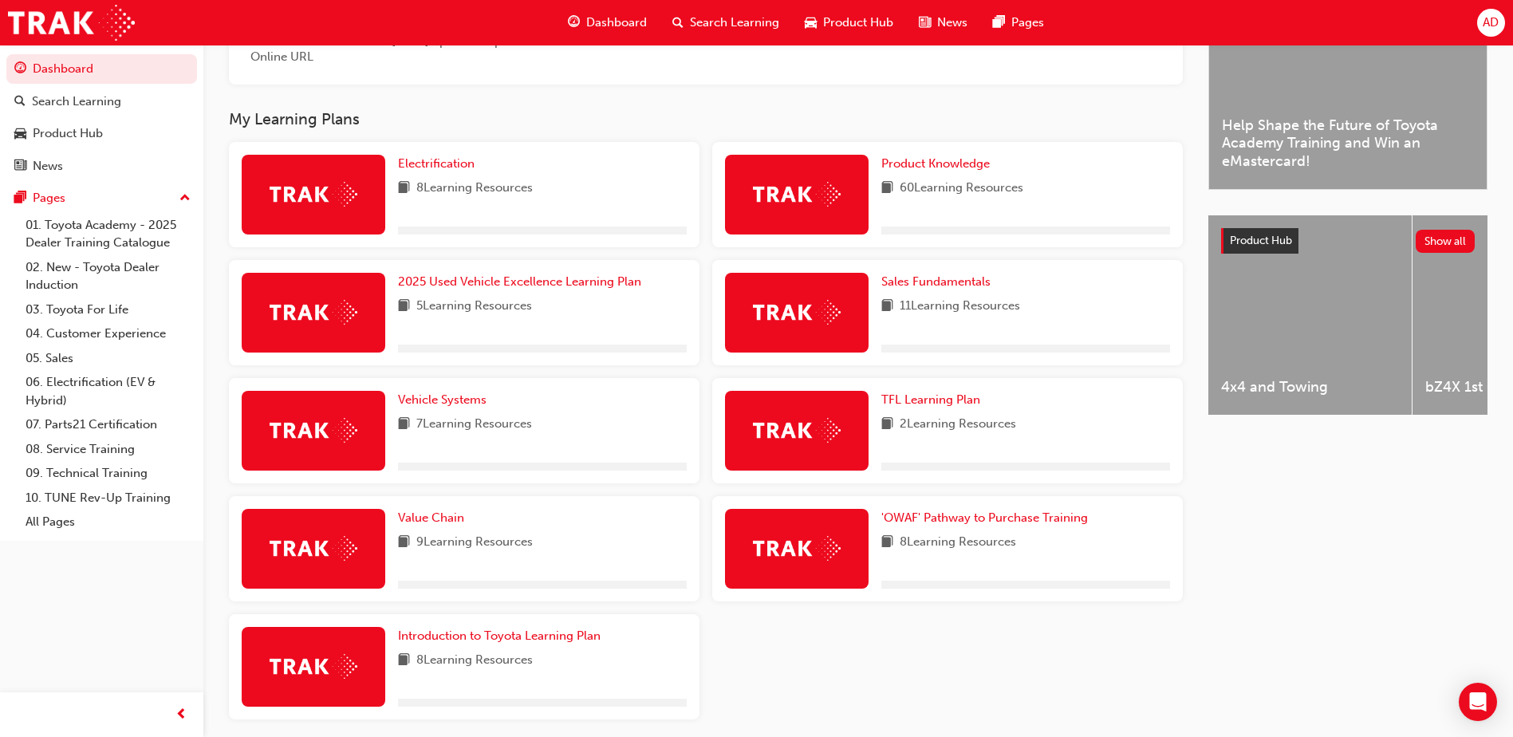
scroll to position [524, 0]
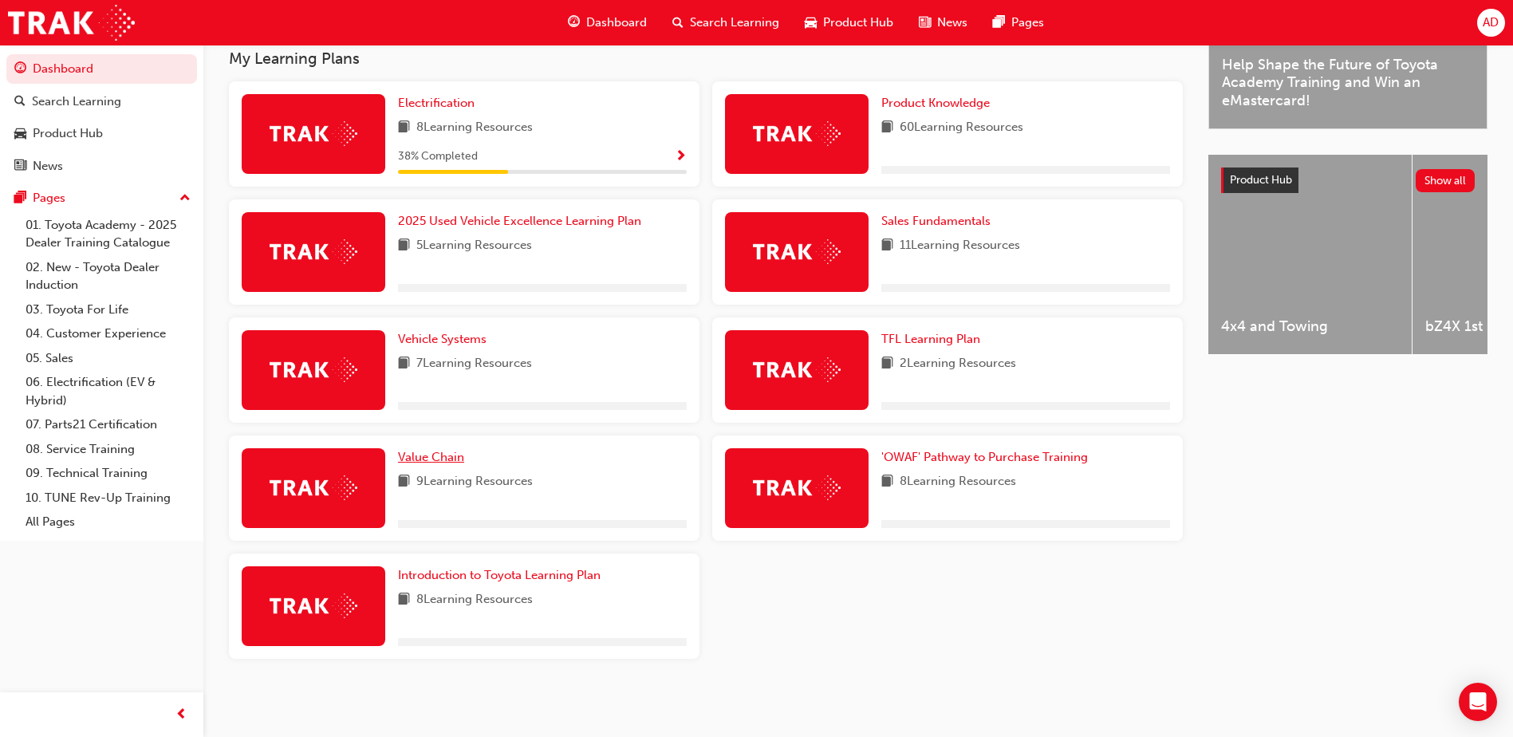
click at [436, 461] on span "Value Chain" at bounding box center [431, 457] width 66 height 14
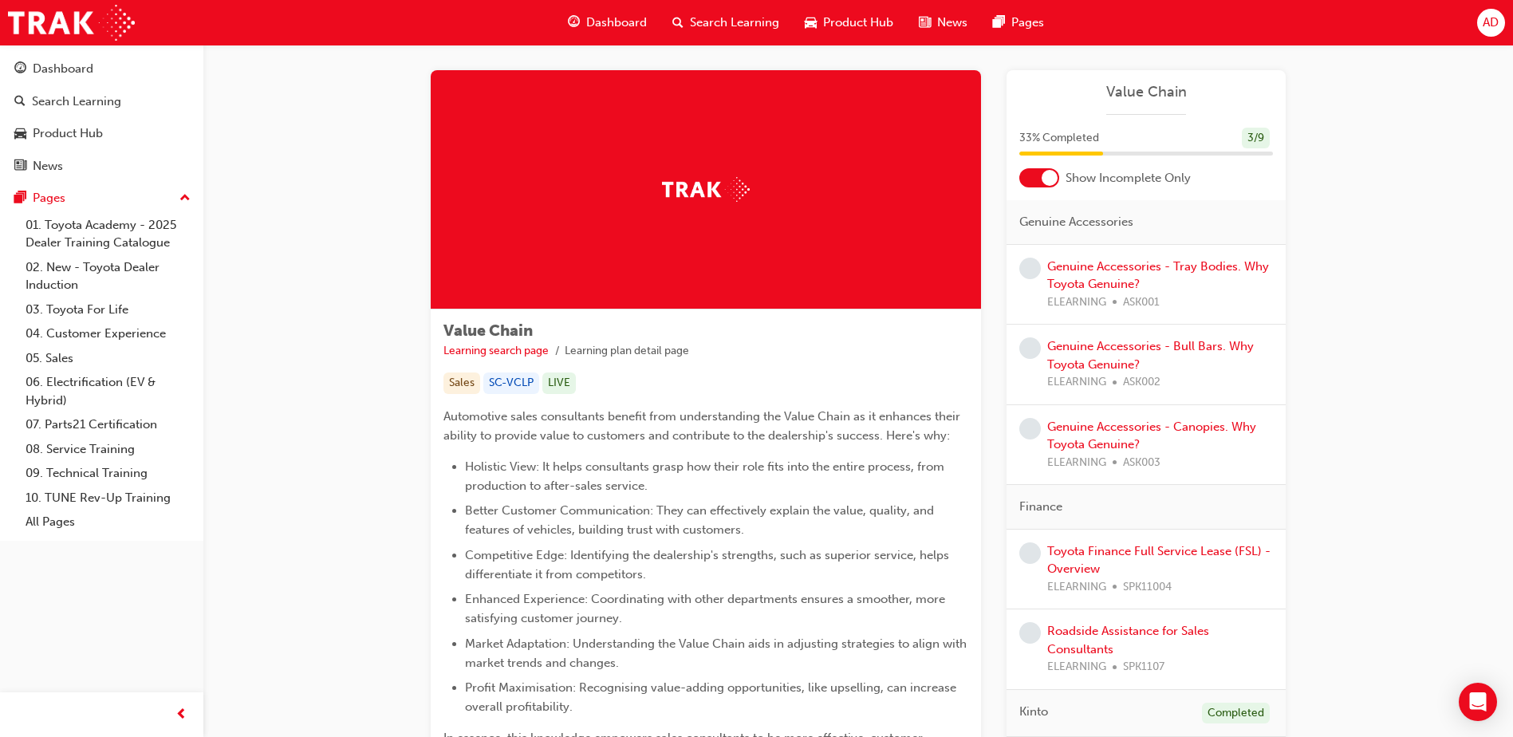
scroll to position [239, 0]
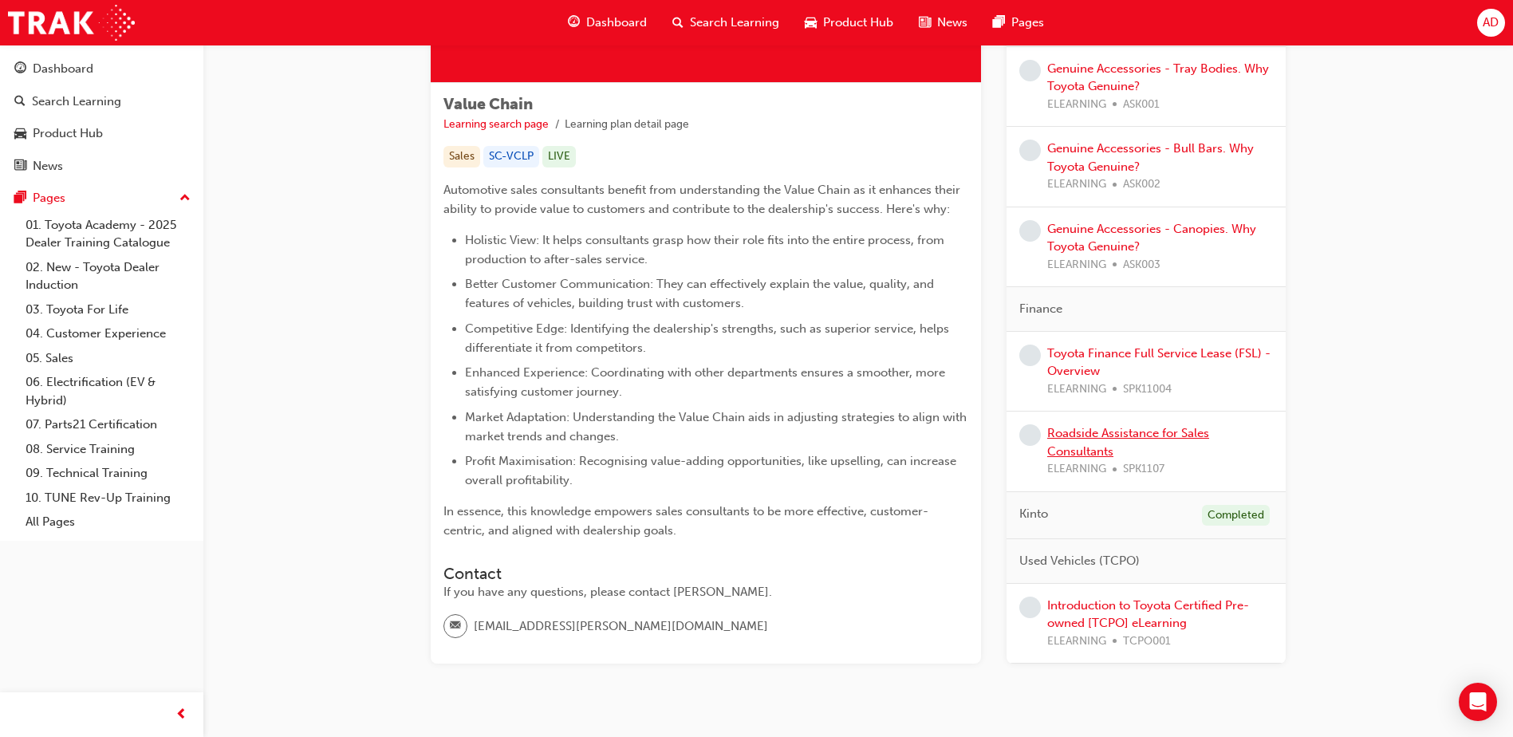
click at [1109, 440] on link "Roadside Assistance for Sales Consultants" at bounding box center [1129, 442] width 162 height 33
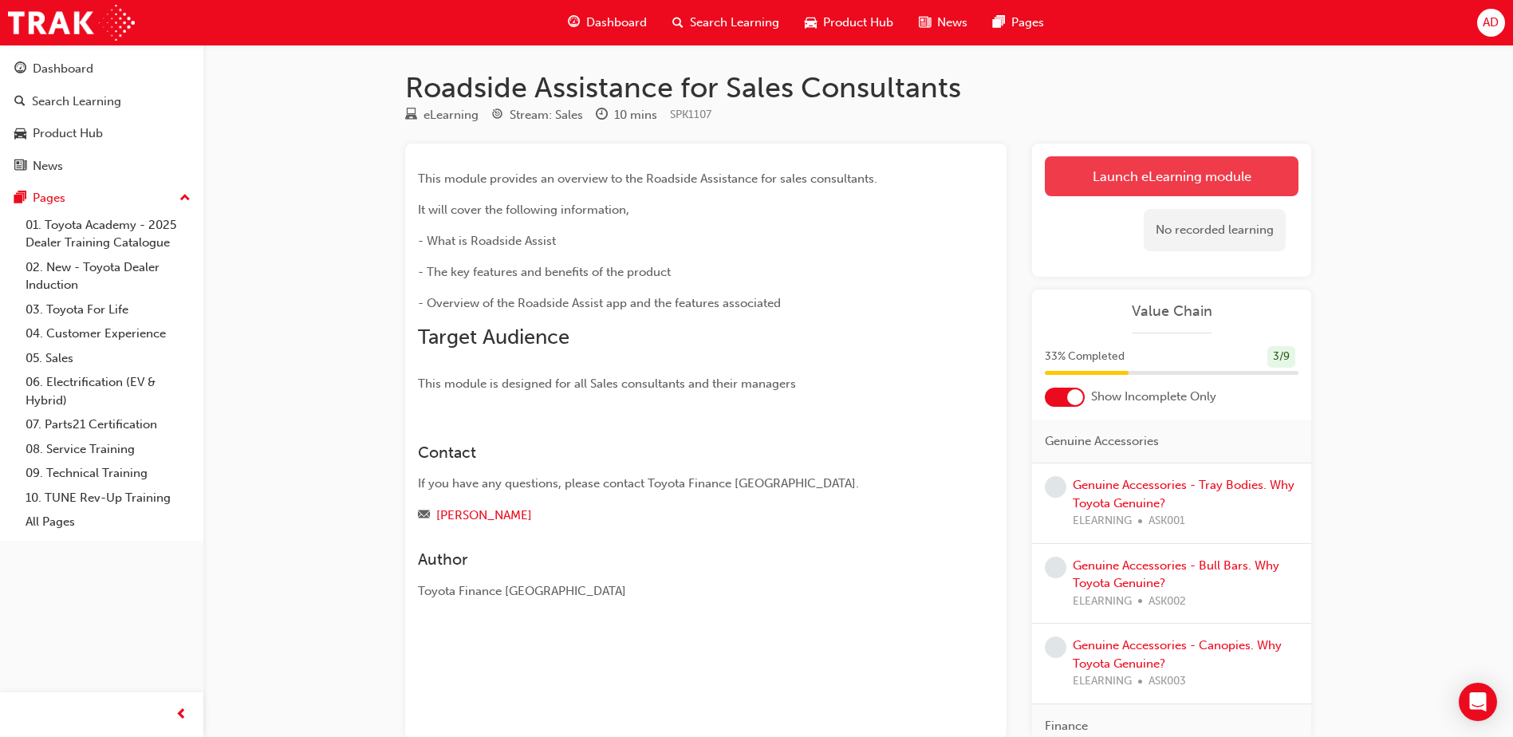
click at [1114, 164] on link "Launch eLearning module" at bounding box center [1172, 176] width 254 height 40
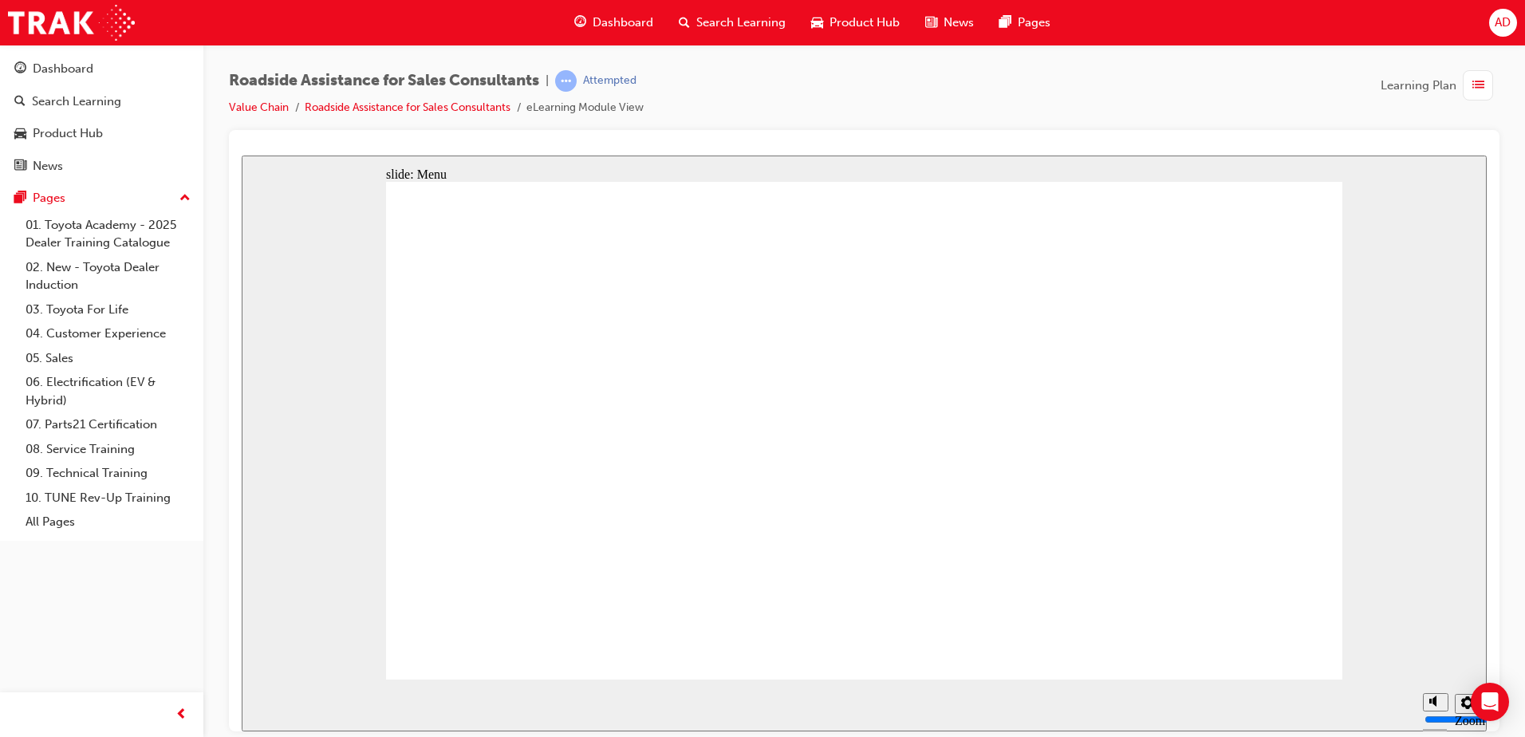
drag, startPoint x: 1131, startPoint y: 495, endPoint x: 1274, endPoint y: 490, distance: 142.9
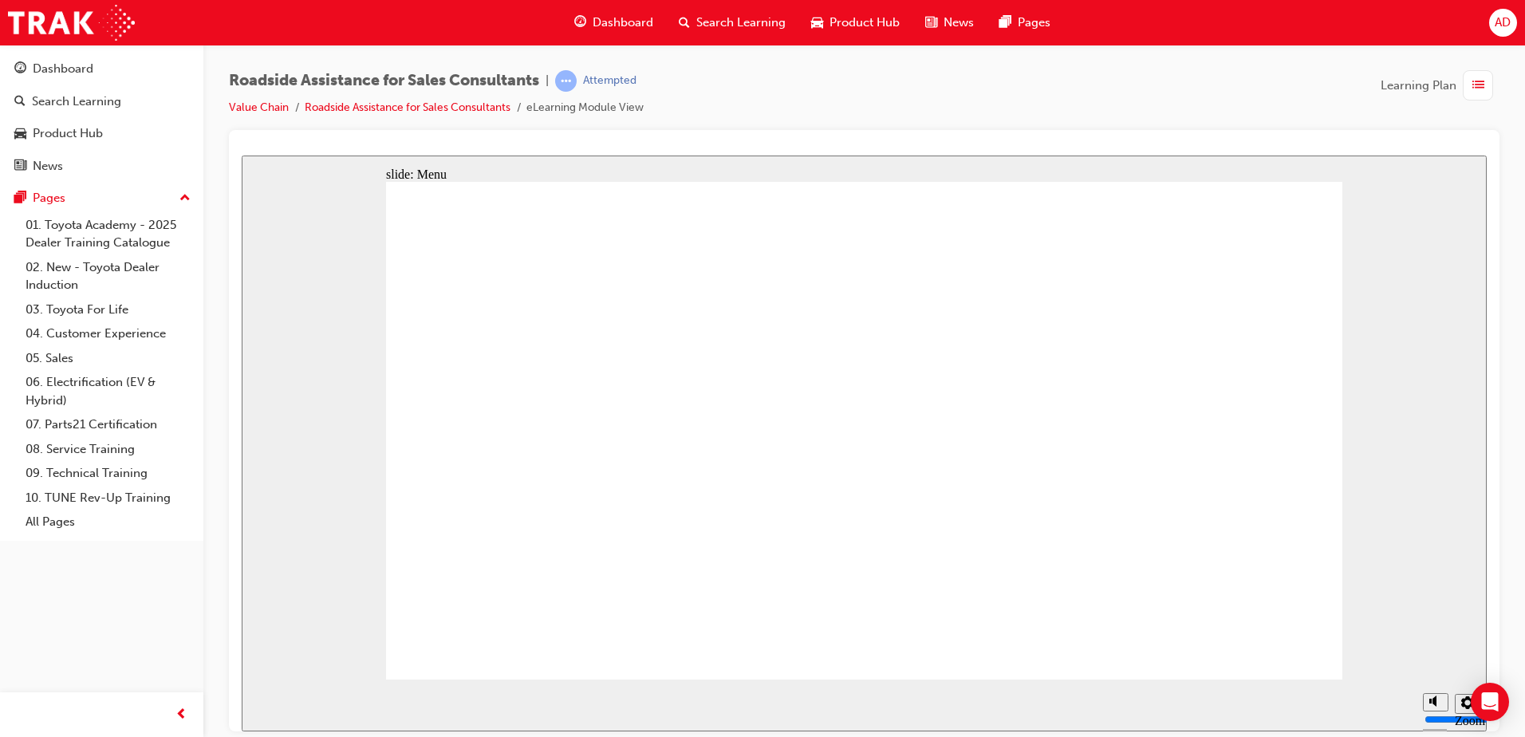
drag, startPoint x: 1064, startPoint y: 169, endPoint x: 363, endPoint y: 296, distance: 711.9
click at [365, 298] on div "slide: Objectives Click the first topic to continue Home page Open Menu Help Sa…" at bounding box center [864, 443] width 1245 height 576
drag, startPoint x: 558, startPoint y: 440, endPoint x: 486, endPoint y: 410, distance: 77.9
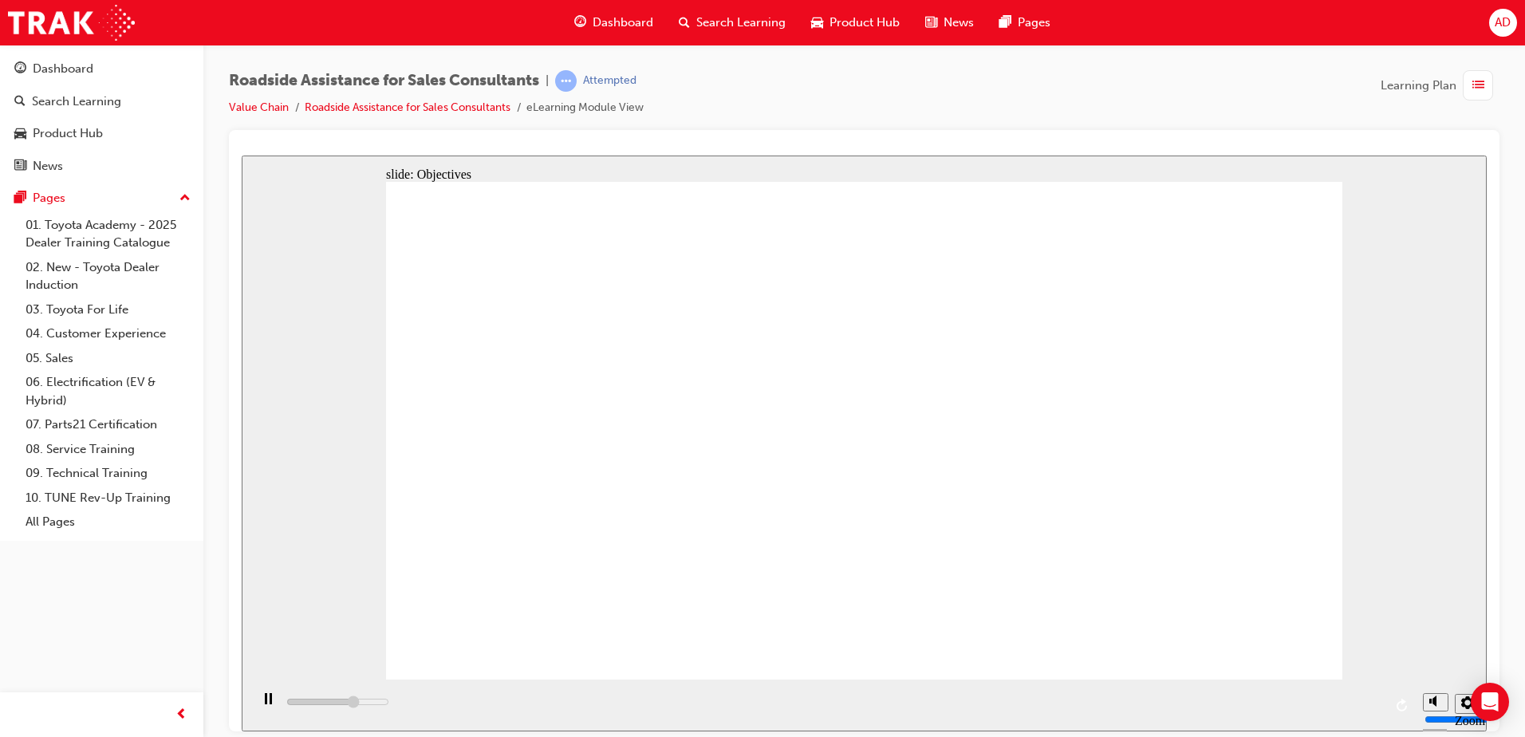
drag, startPoint x: 566, startPoint y: 475, endPoint x: 576, endPoint y: 471, distance: 11.1
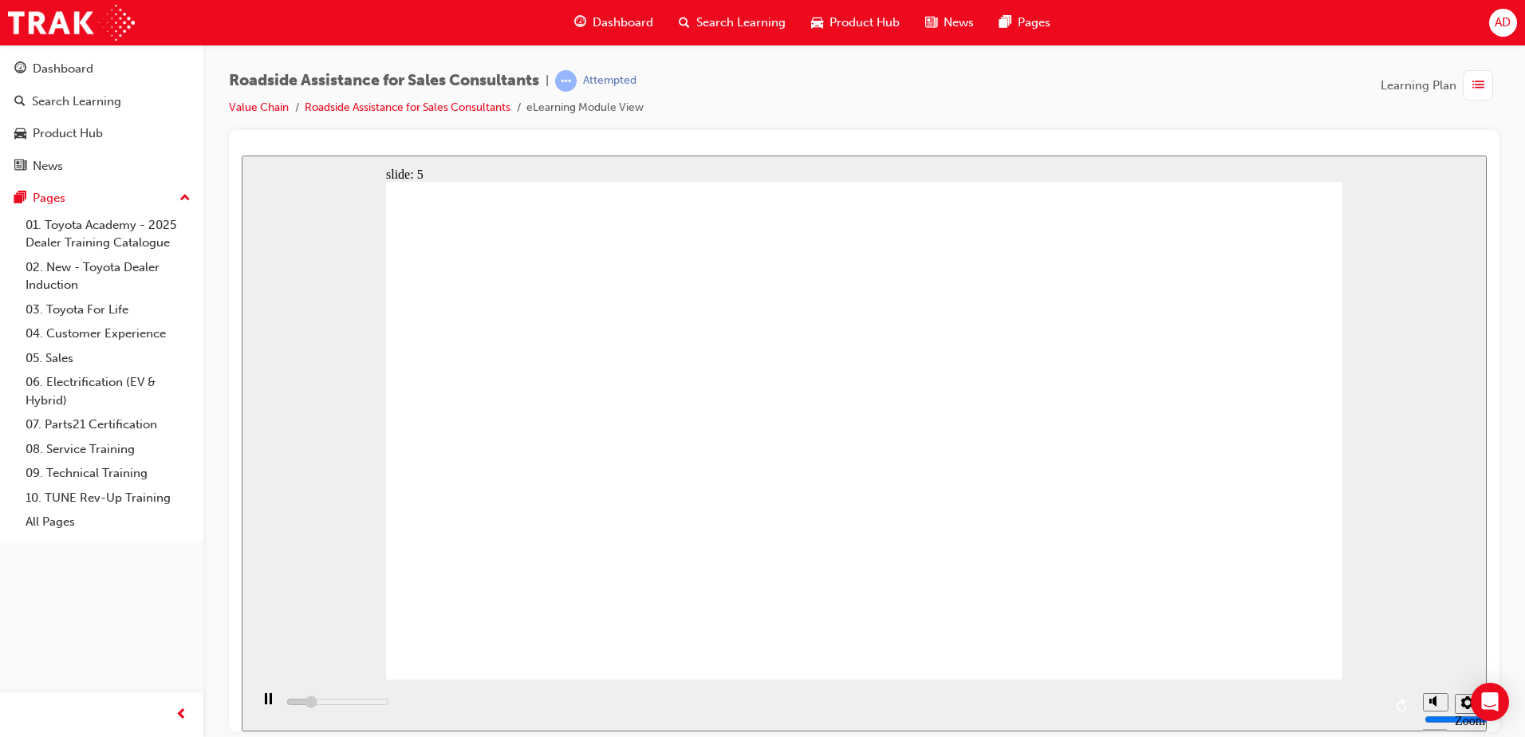
drag, startPoint x: 1136, startPoint y: 454, endPoint x: 910, endPoint y: 369, distance: 242.1
drag, startPoint x: 844, startPoint y: 580, endPoint x: 886, endPoint y: 607, distance: 49.6
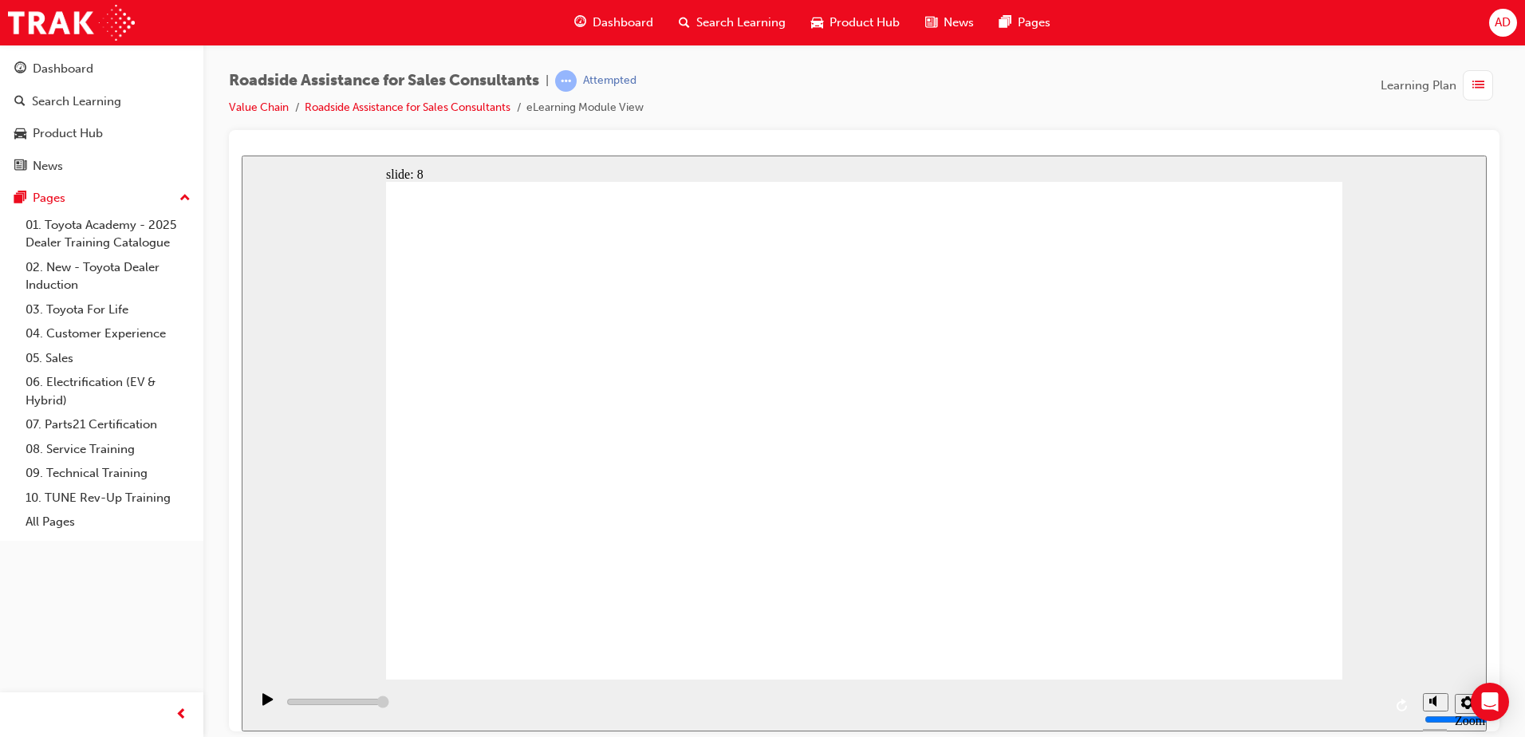
drag, startPoint x: 1008, startPoint y: 386, endPoint x: 952, endPoint y: 399, distance: 58.1
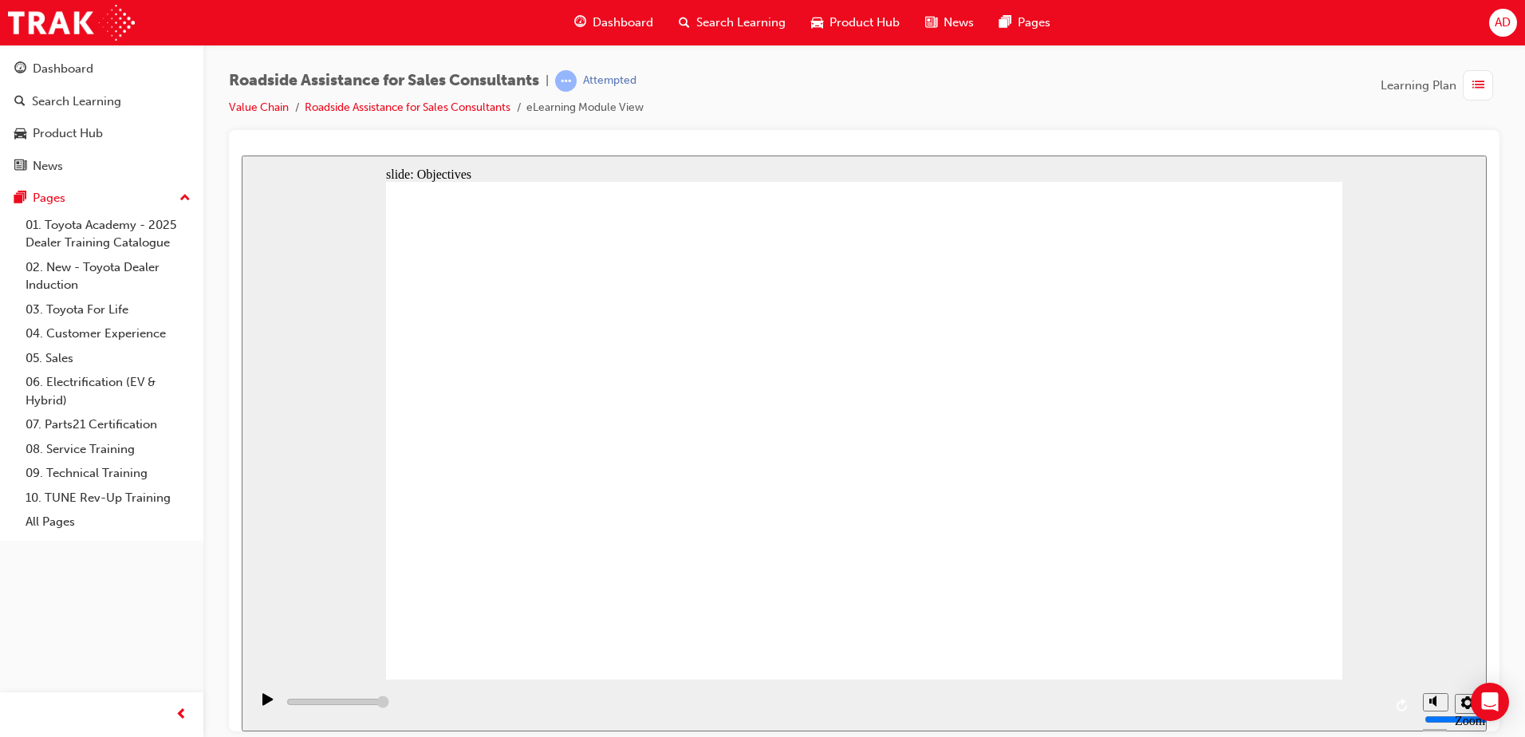
type input "23000"
checkbox input "true"
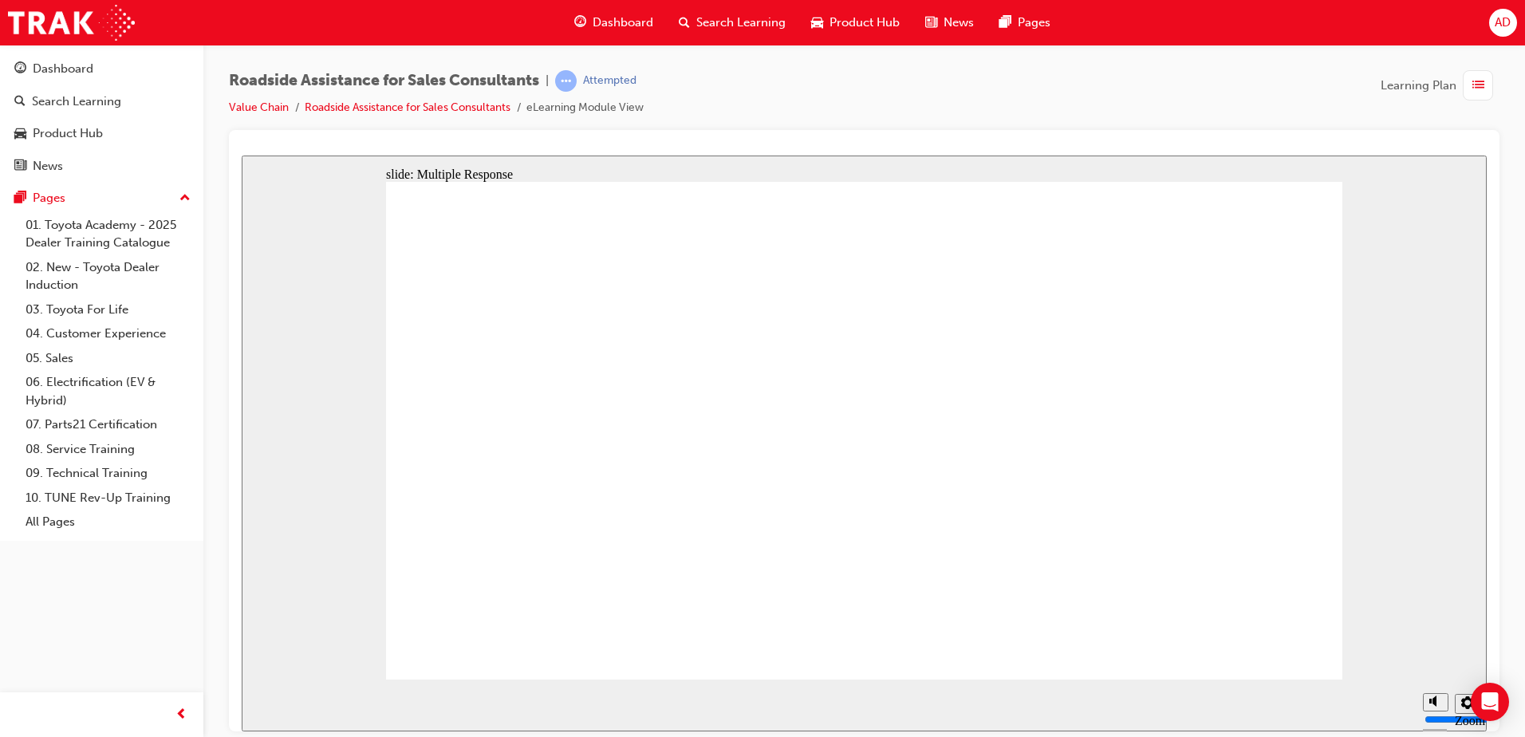
drag, startPoint x: 539, startPoint y: 266, endPoint x: 998, endPoint y: 246, distance: 459.2
checkbox input "true"
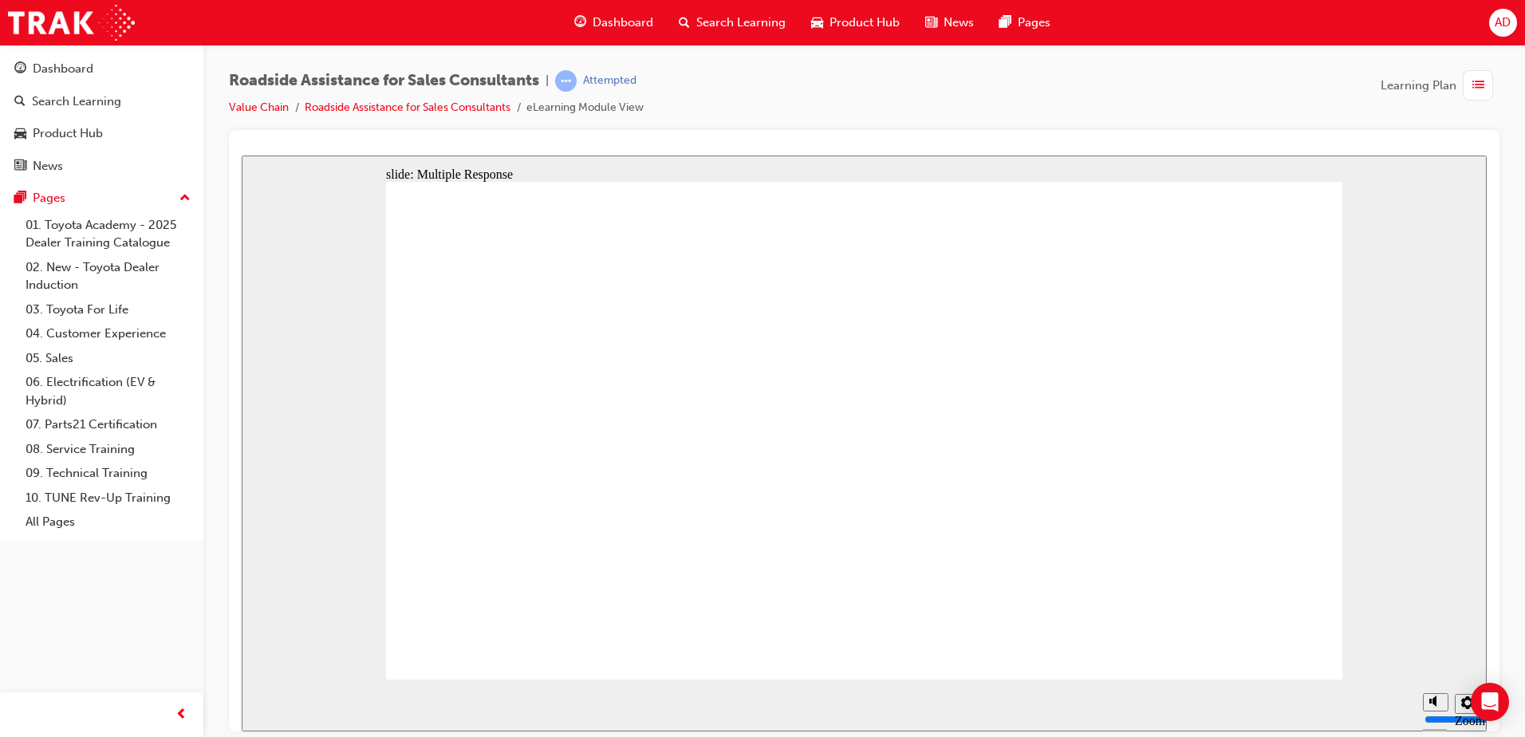
checkbox input "true"
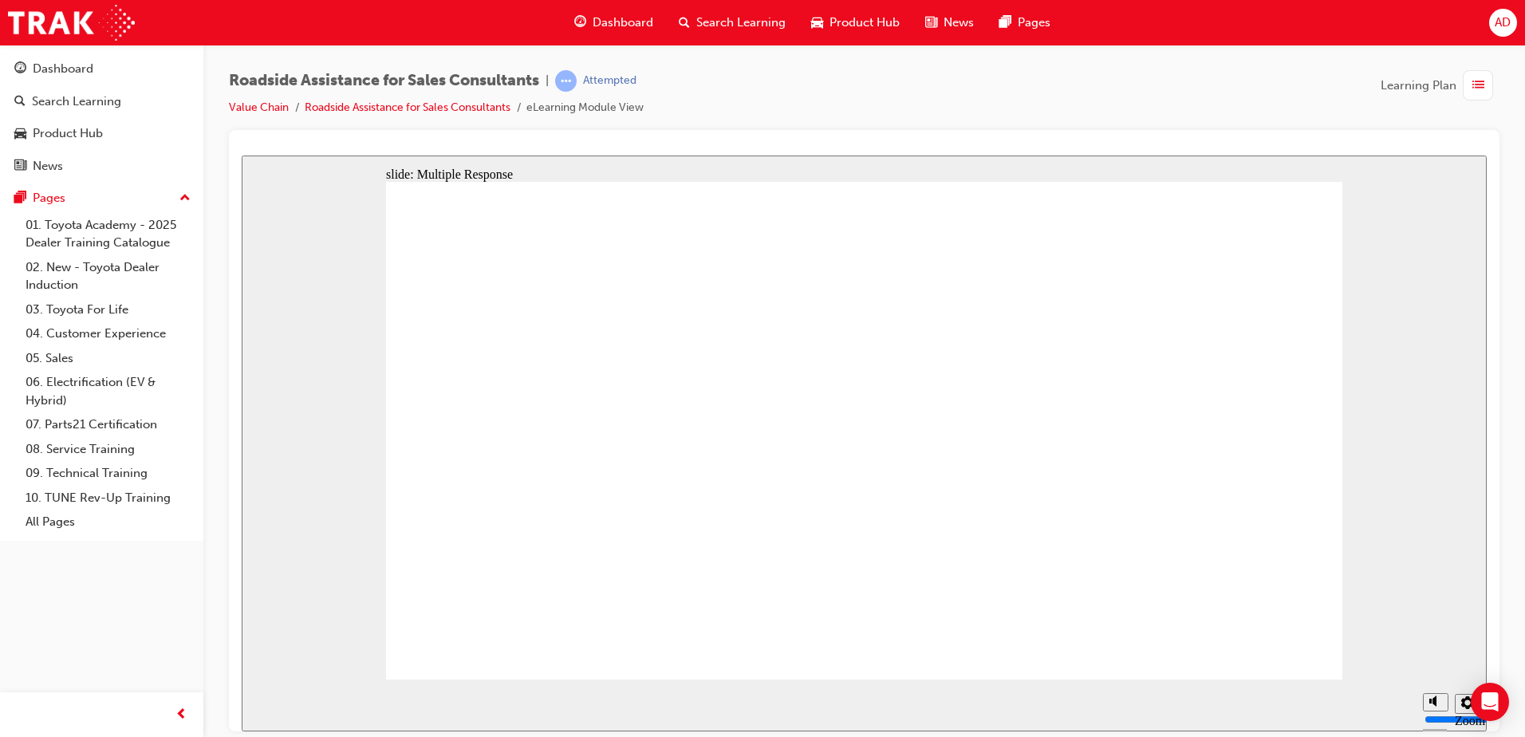
checkbox input "true"
drag, startPoint x: 525, startPoint y: 371, endPoint x: 1221, endPoint y: 602, distance: 733.7
checkbox input "true"
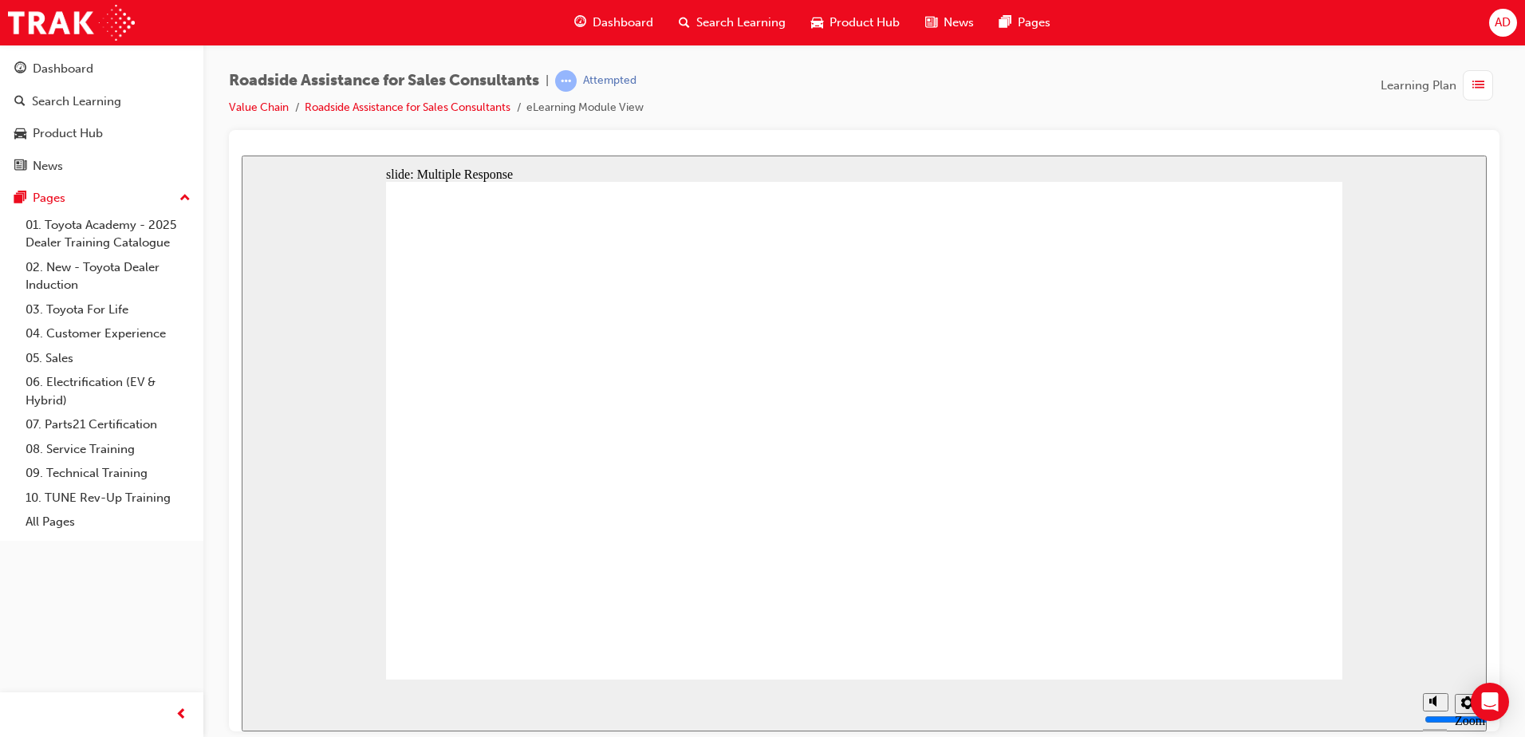
checkbox input "true"
drag, startPoint x: 601, startPoint y: 52, endPoint x: 599, endPoint y: 39, distance: 12.9
click at [601, 49] on div "Roadside Assistance for Sales Consultants | Passed Value Chain Roadside Assista…" at bounding box center [864, 371] width 1322 height 653
click at [603, 22] on span "Dashboard" at bounding box center [623, 23] width 61 height 18
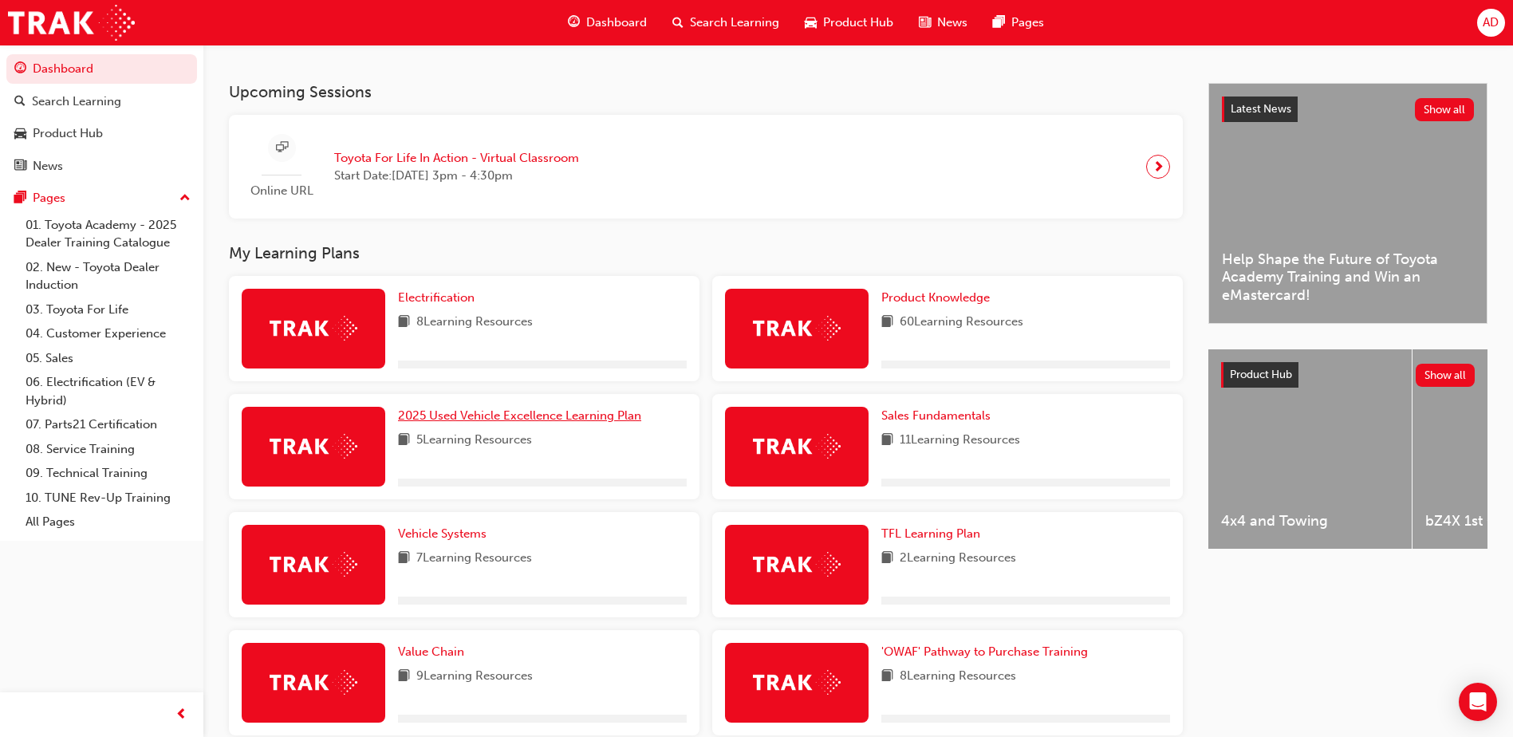
scroll to position [524, 0]
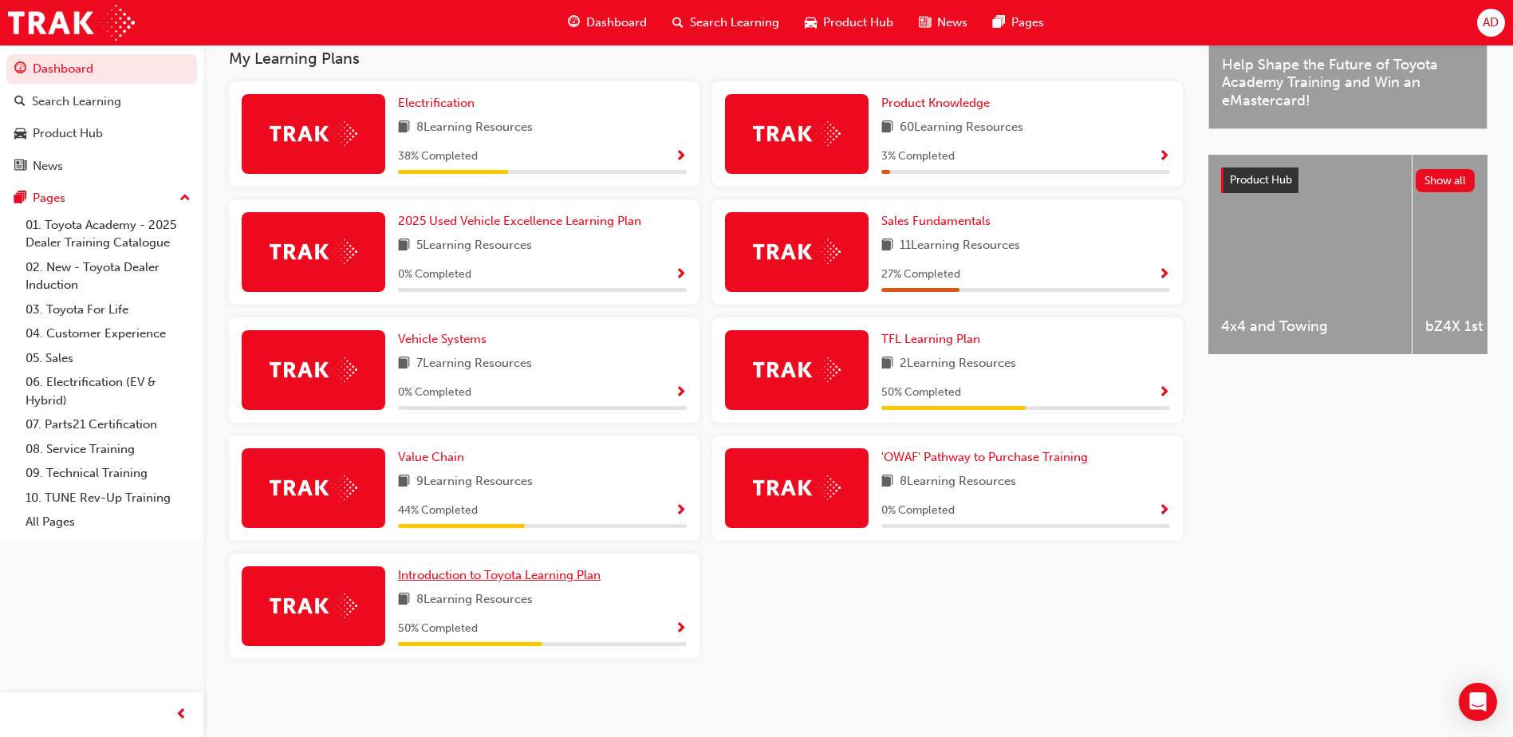
click at [552, 577] on span "Introduction to Toyota Learning Plan" at bounding box center [499, 575] width 203 height 14
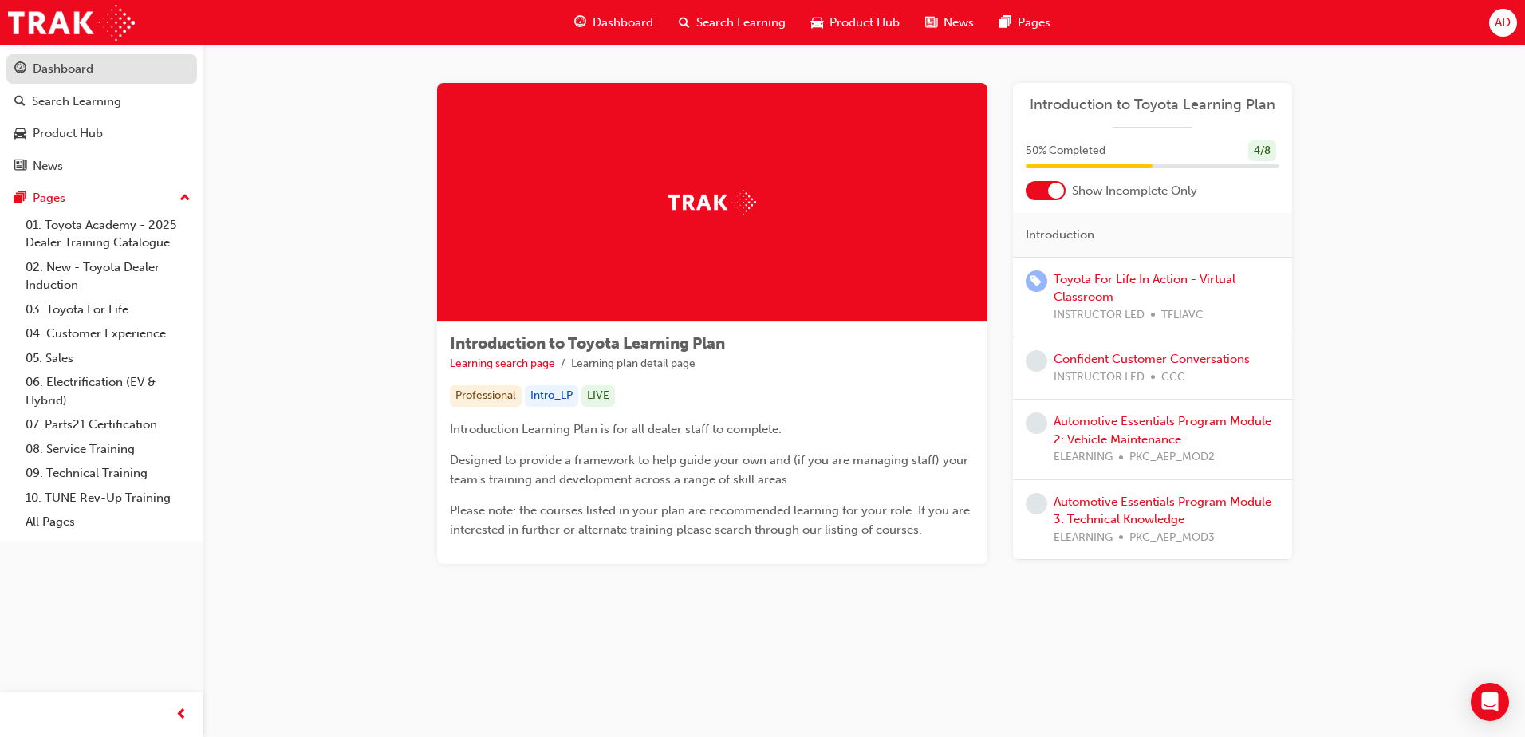
click at [59, 57] on link "Dashboard" at bounding box center [101, 69] width 191 height 30
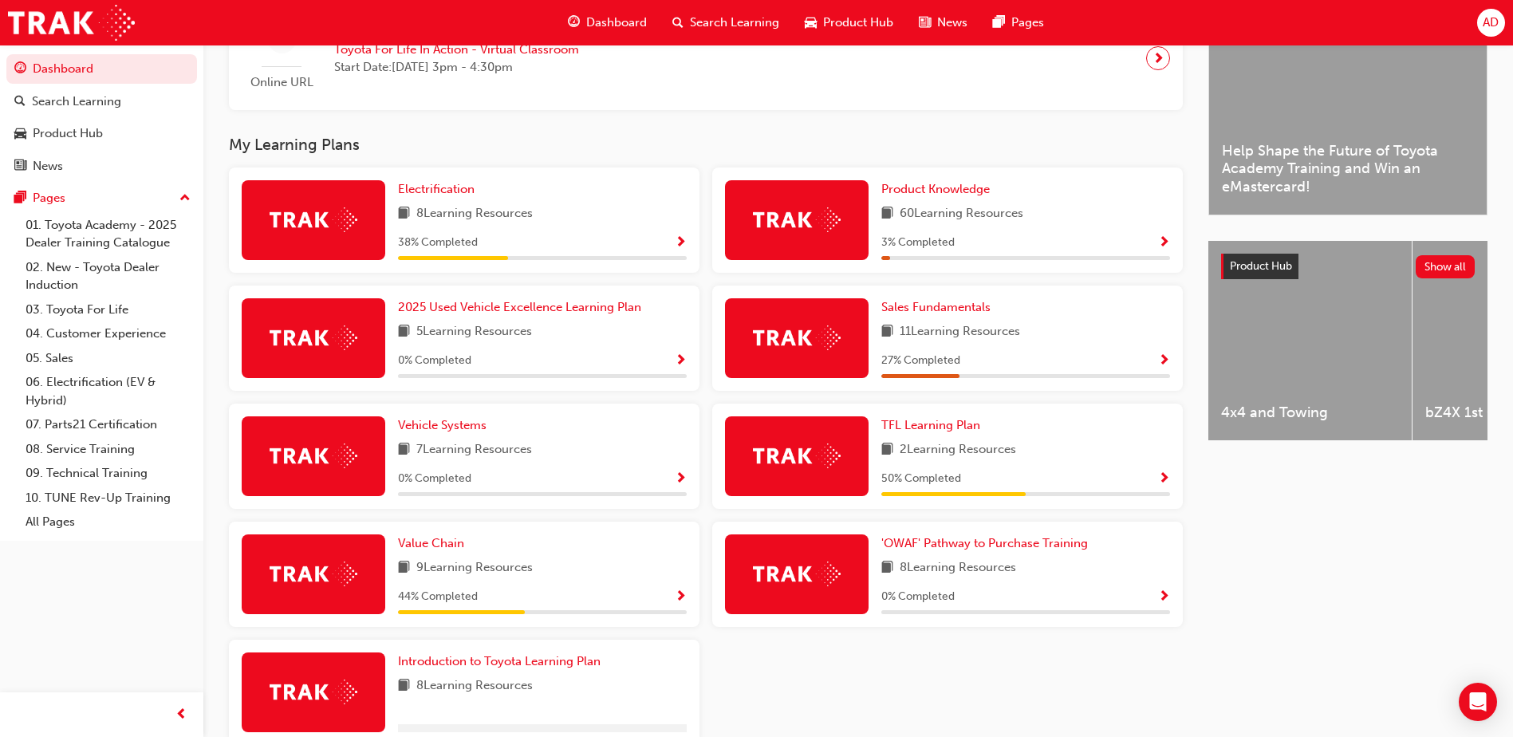
scroll to position [524, 0]
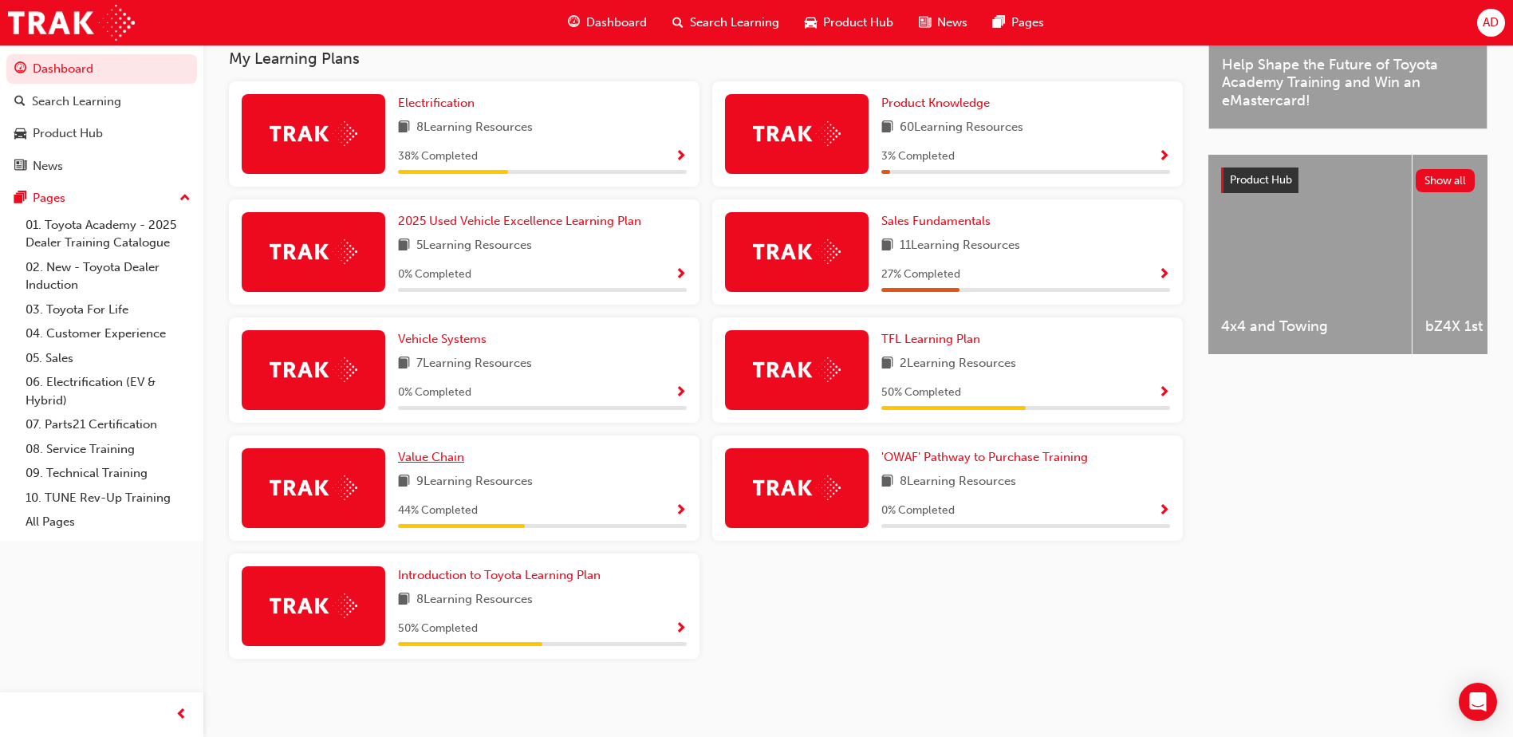
click at [447, 459] on span "Value Chain" at bounding box center [431, 457] width 66 height 14
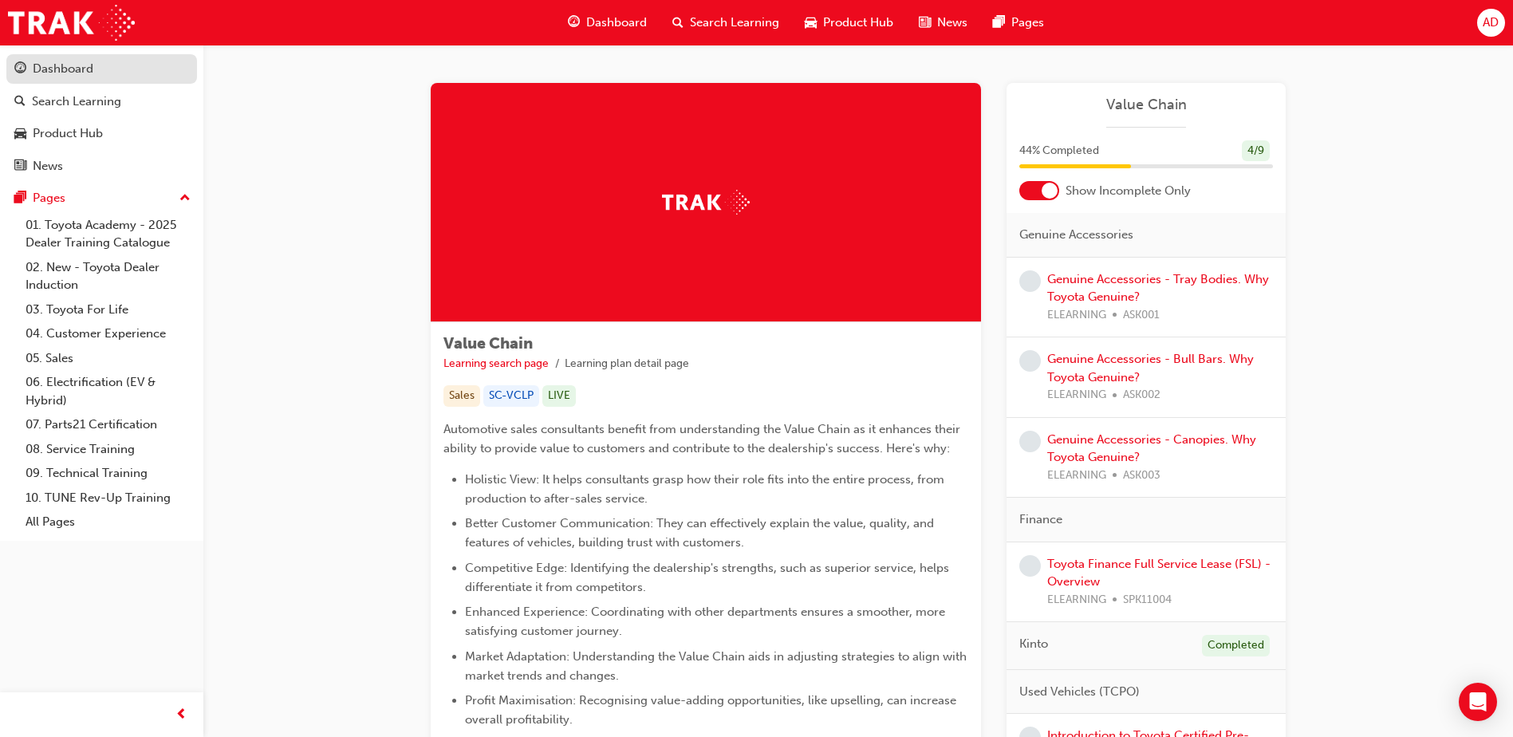
click at [69, 73] on div "Dashboard" at bounding box center [63, 69] width 61 height 18
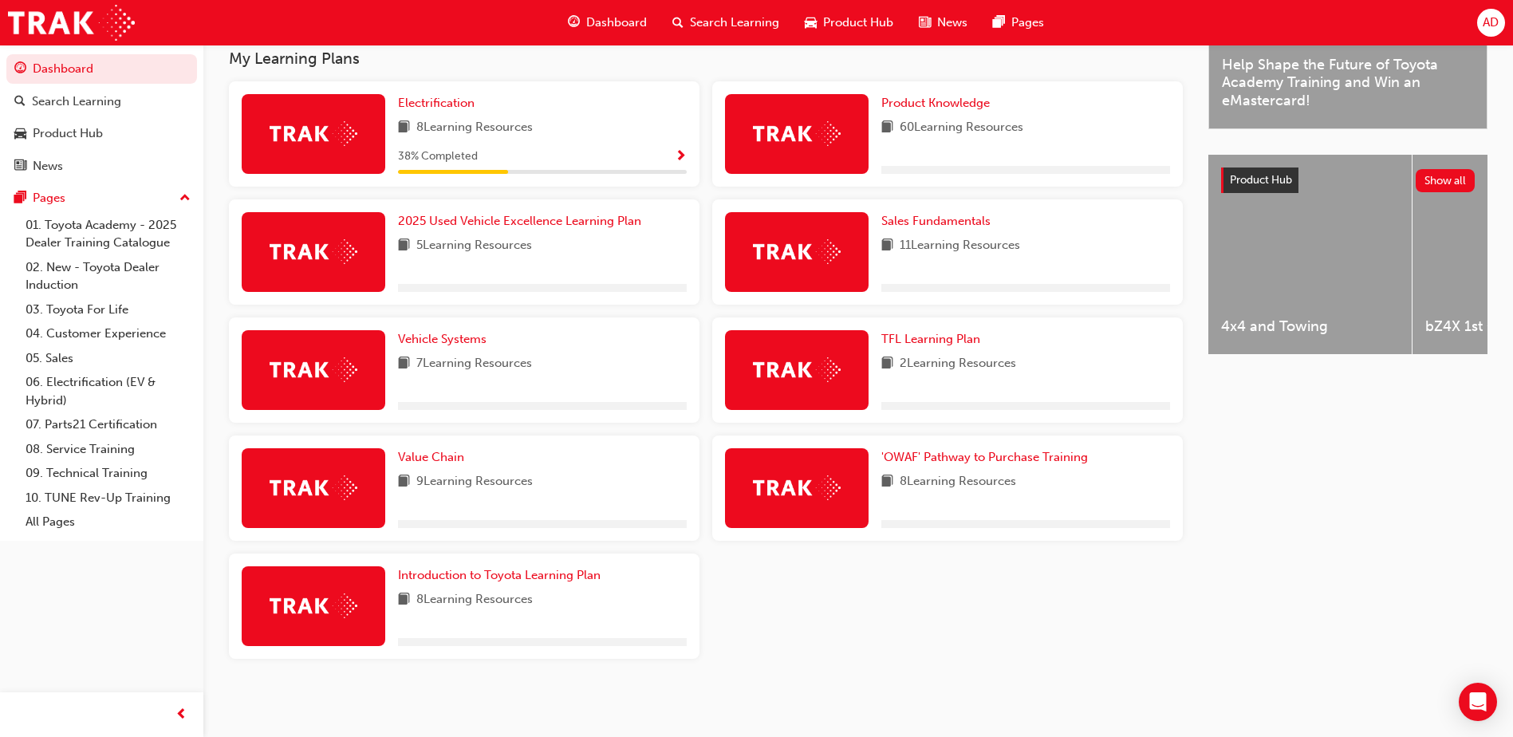
scroll to position [524, 0]
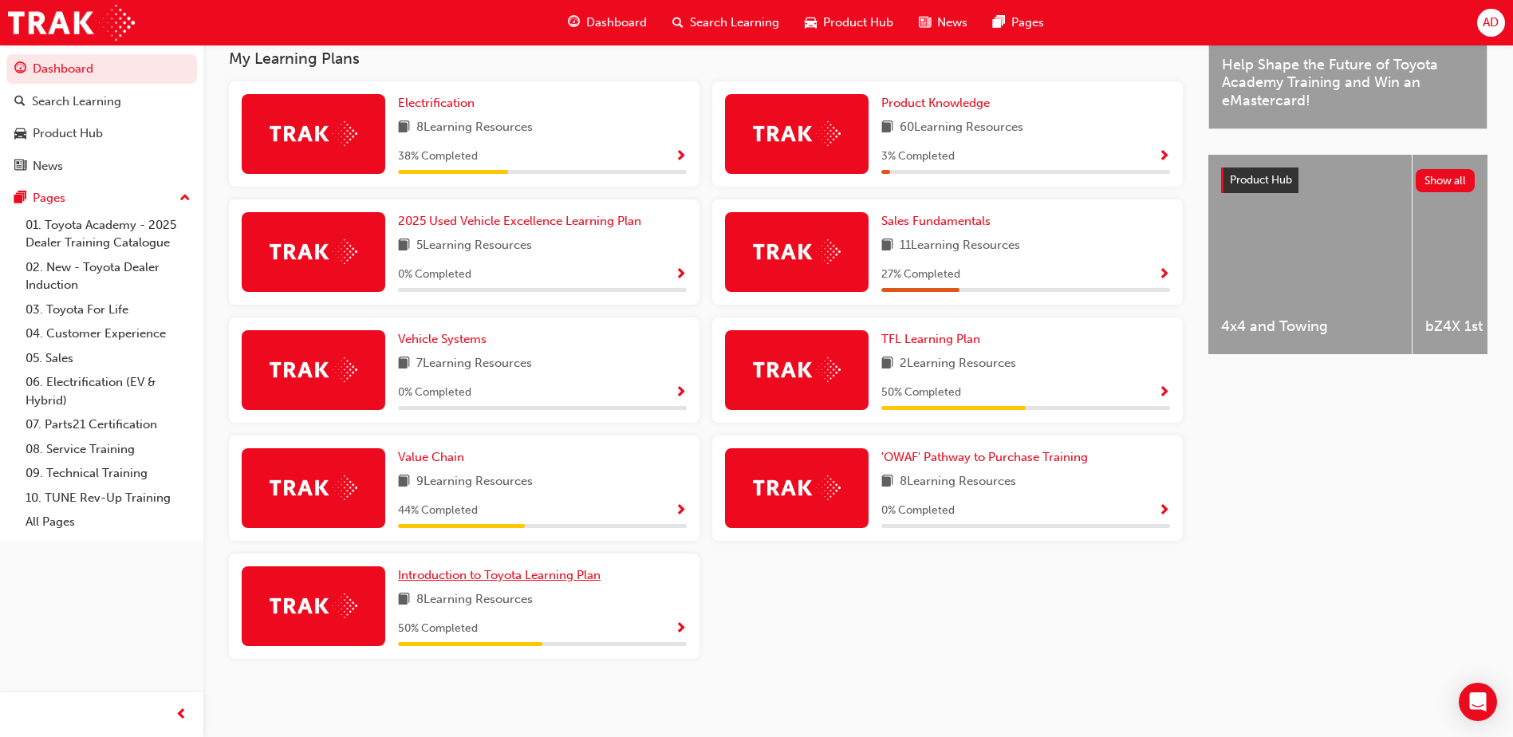
click at [461, 579] on span "Introduction to Toyota Learning Plan" at bounding box center [499, 575] width 203 height 14
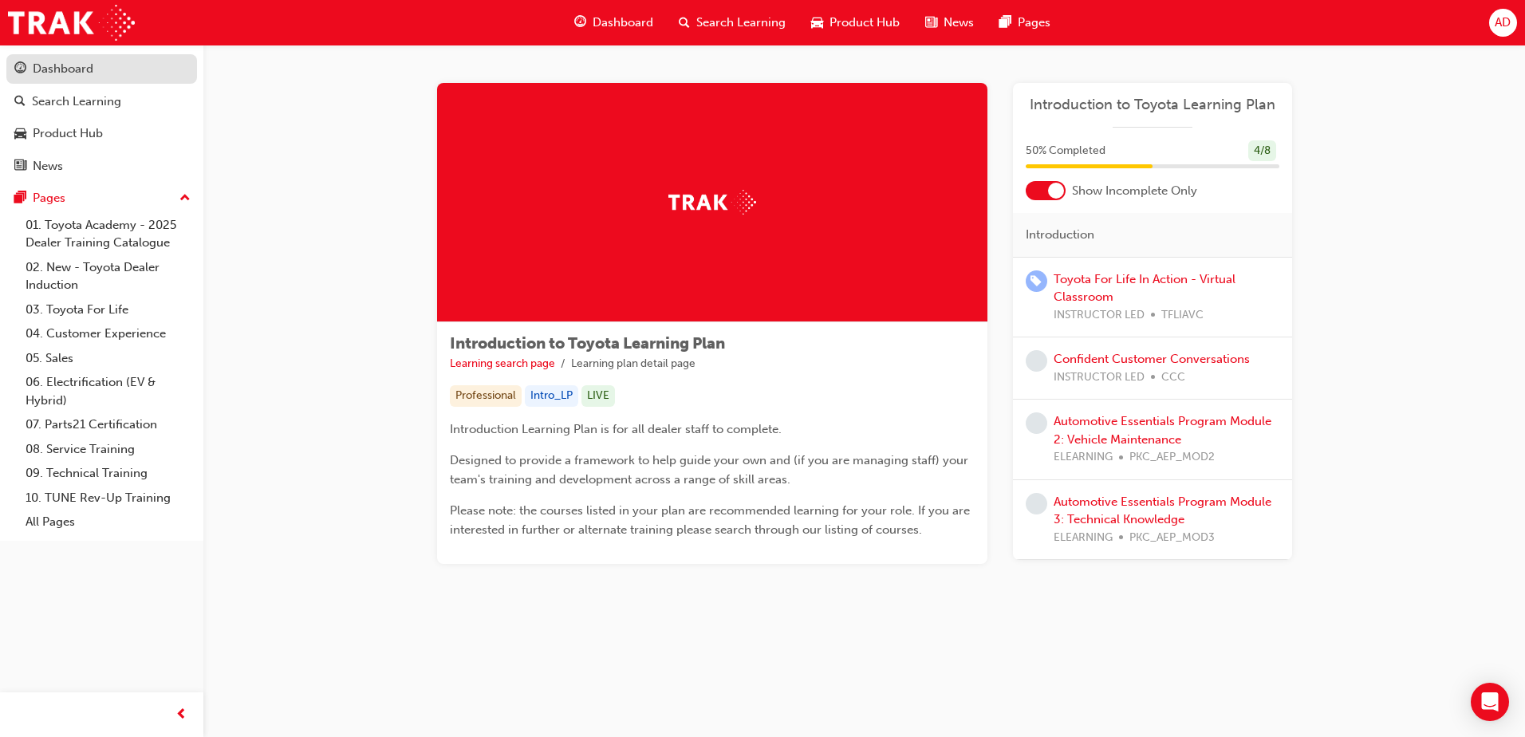
click at [85, 77] on div "Dashboard" at bounding box center [63, 69] width 61 height 18
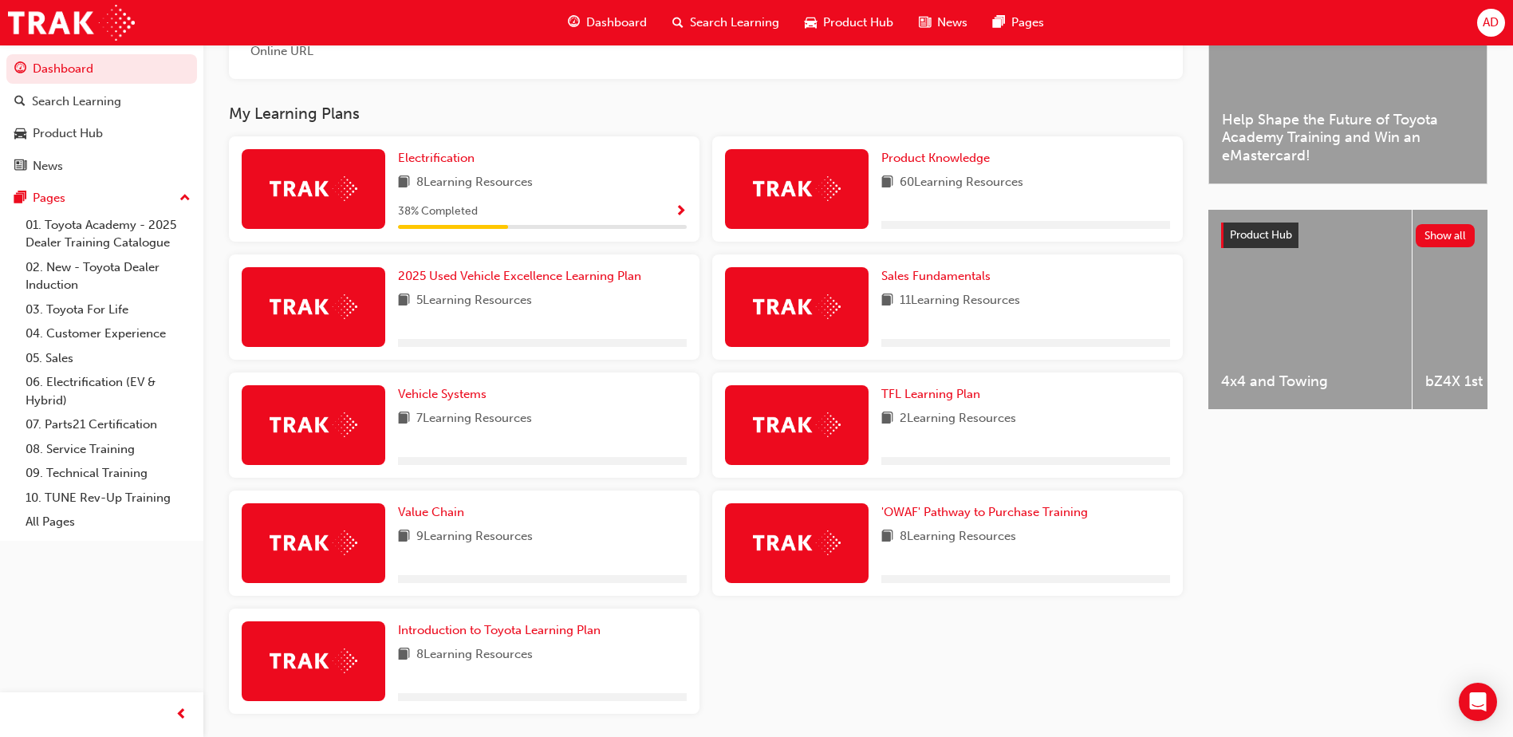
scroll to position [524, 0]
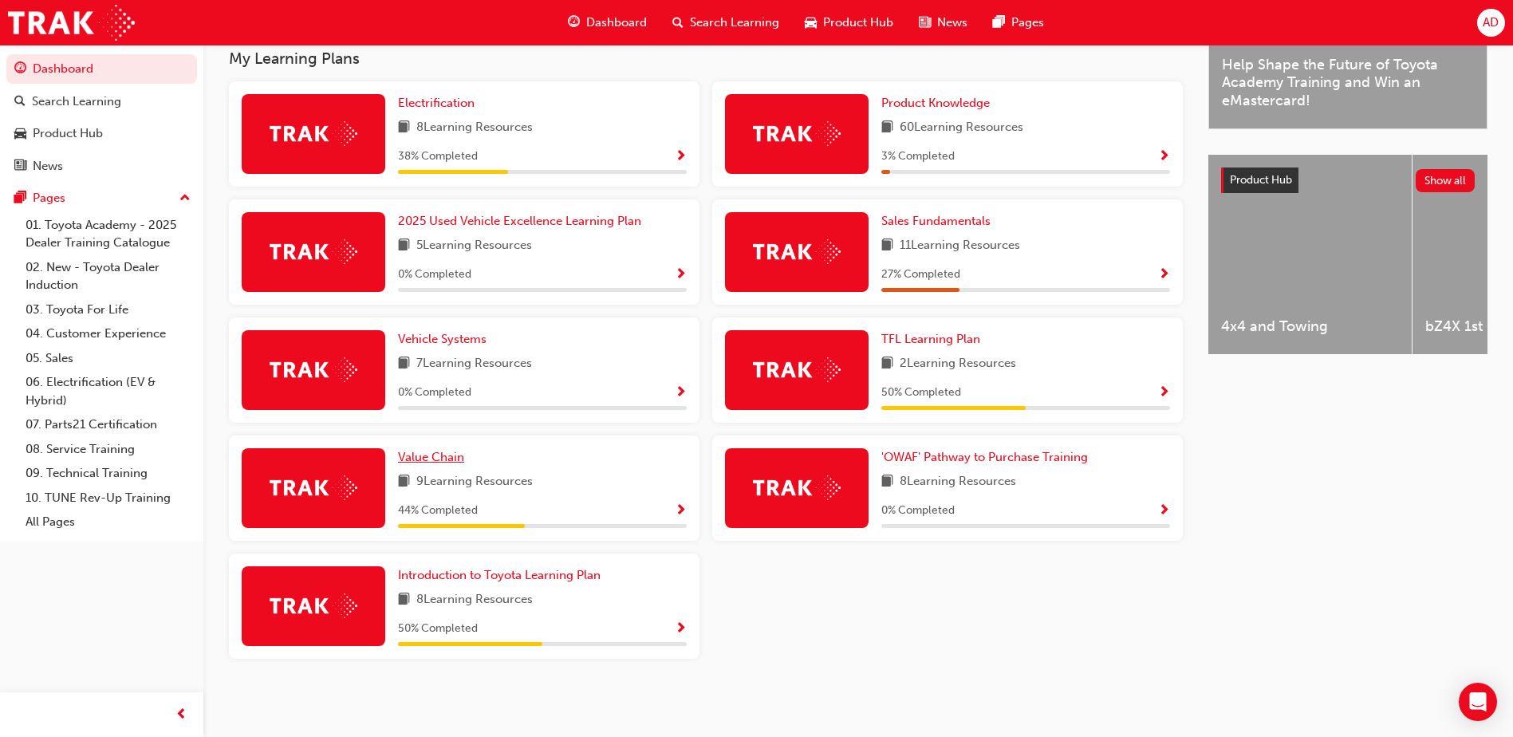
click at [447, 460] on span "Value Chain" at bounding box center [431, 457] width 66 height 14
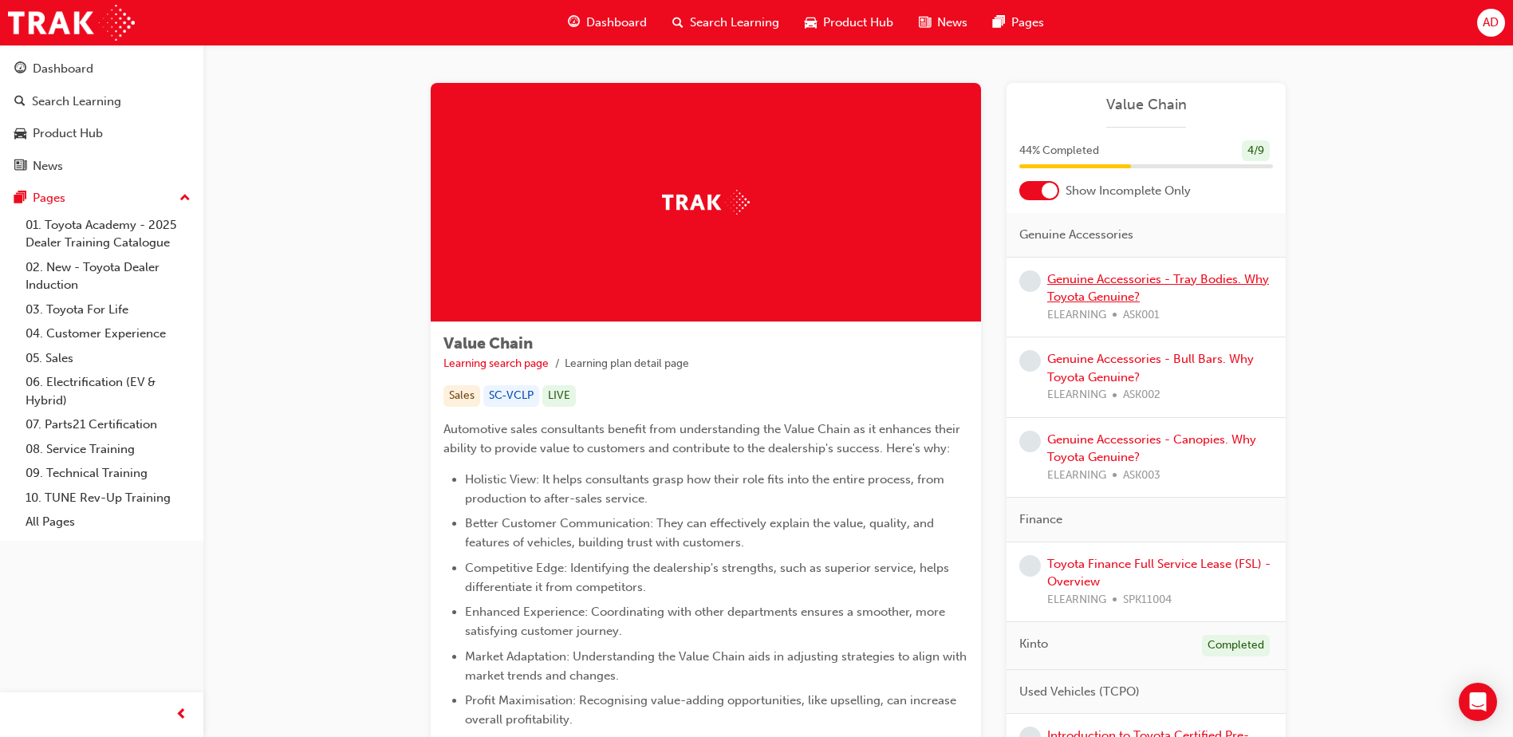
click at [1129, 282] on link "Genuine Accessories - Tray Bodies. Why Toyota Genuine?" at bounding box center [1159, 288] width 222 height 33
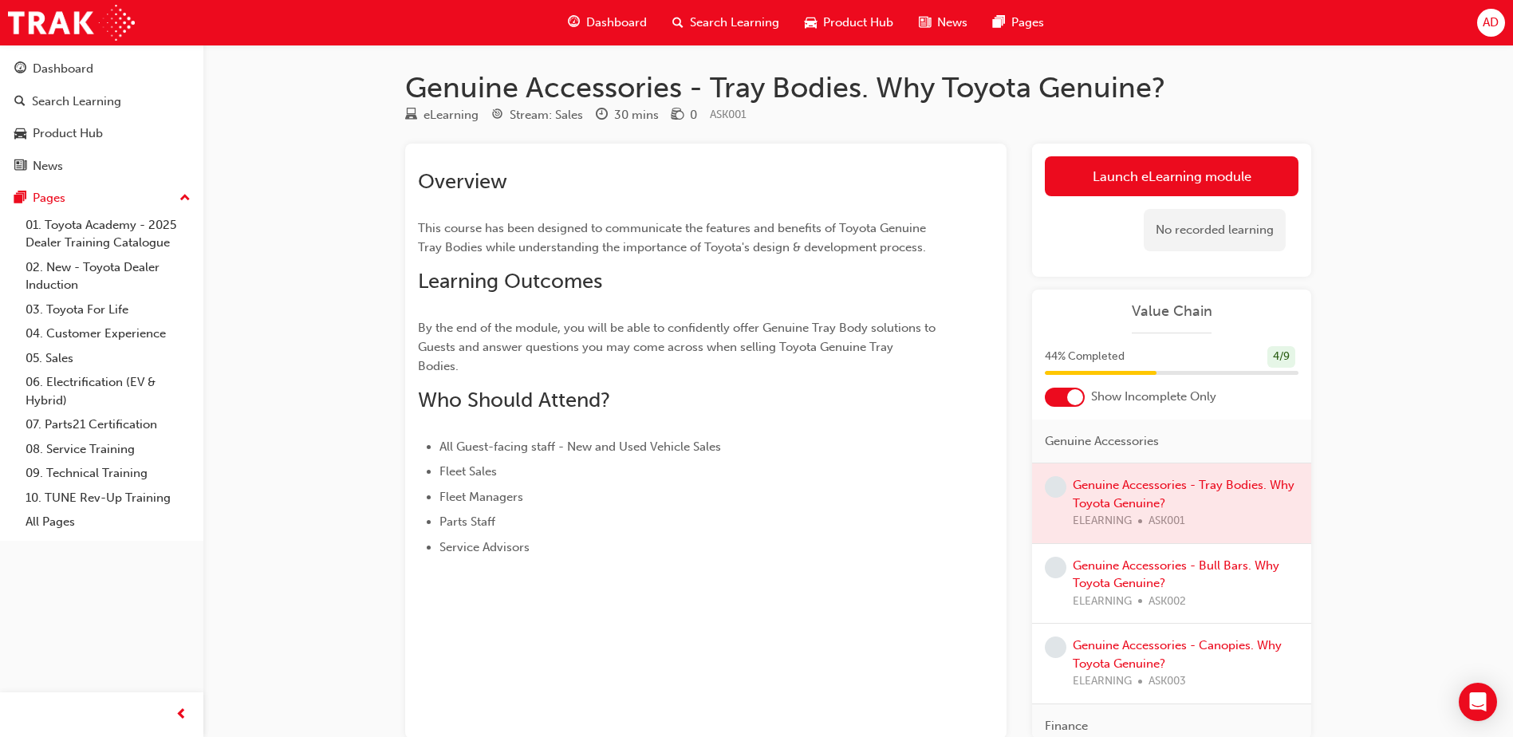
drag, startPoint x: 554, startPoint y: 555, endPoint x: 658, endPoint y: 600, distance: 113.7
click at [658, 602] on div "Overview This course has been designed to communicate the features and benefits…" at bounding box center [706, 441] width 602 height 595
click at [1091, 161] on link "Launch eLearning module" at bounding box center [1172, 176] width 254 height 40
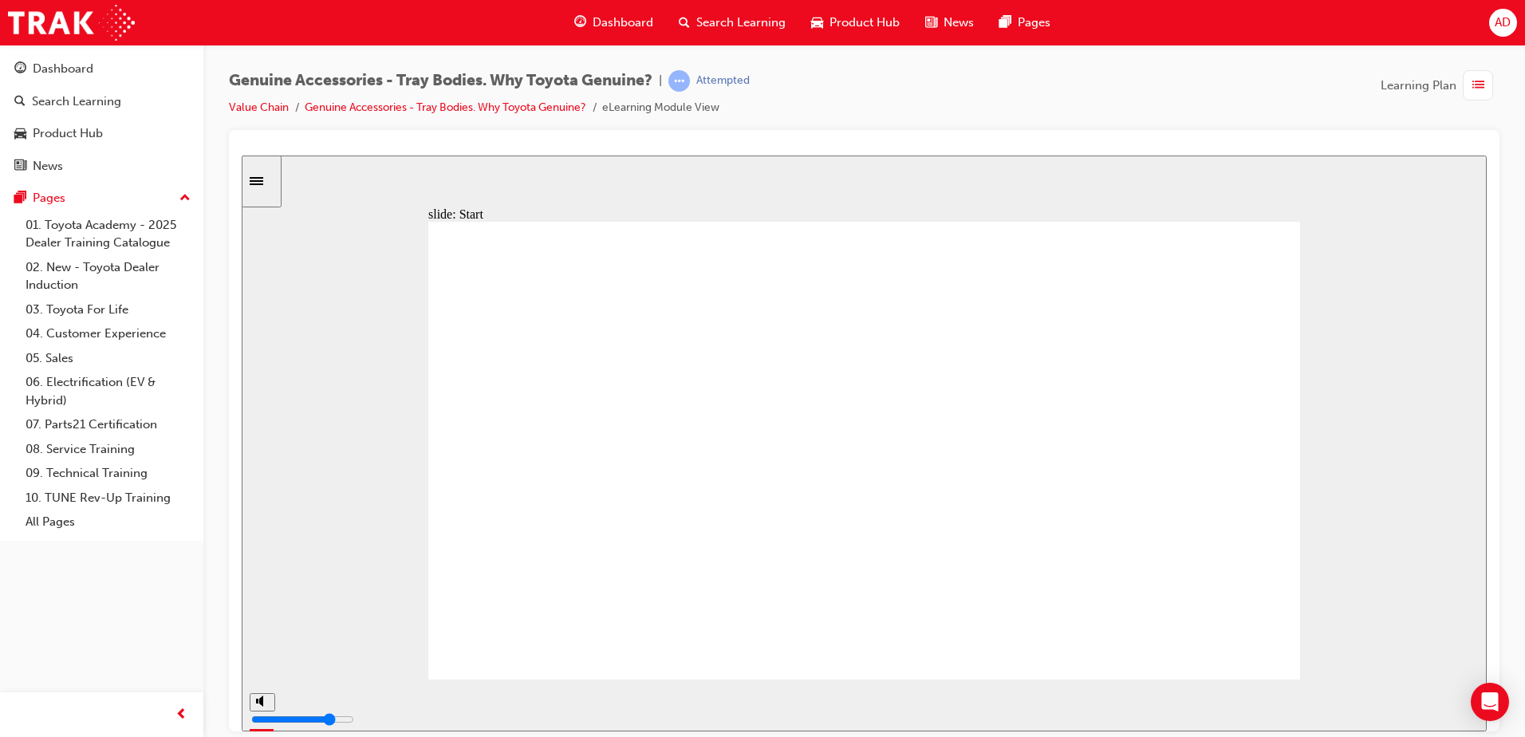
drag, startPoint x: 386, startPoint y: 282, endPoint x: 878, endPoint y: 344, distance: 495.4
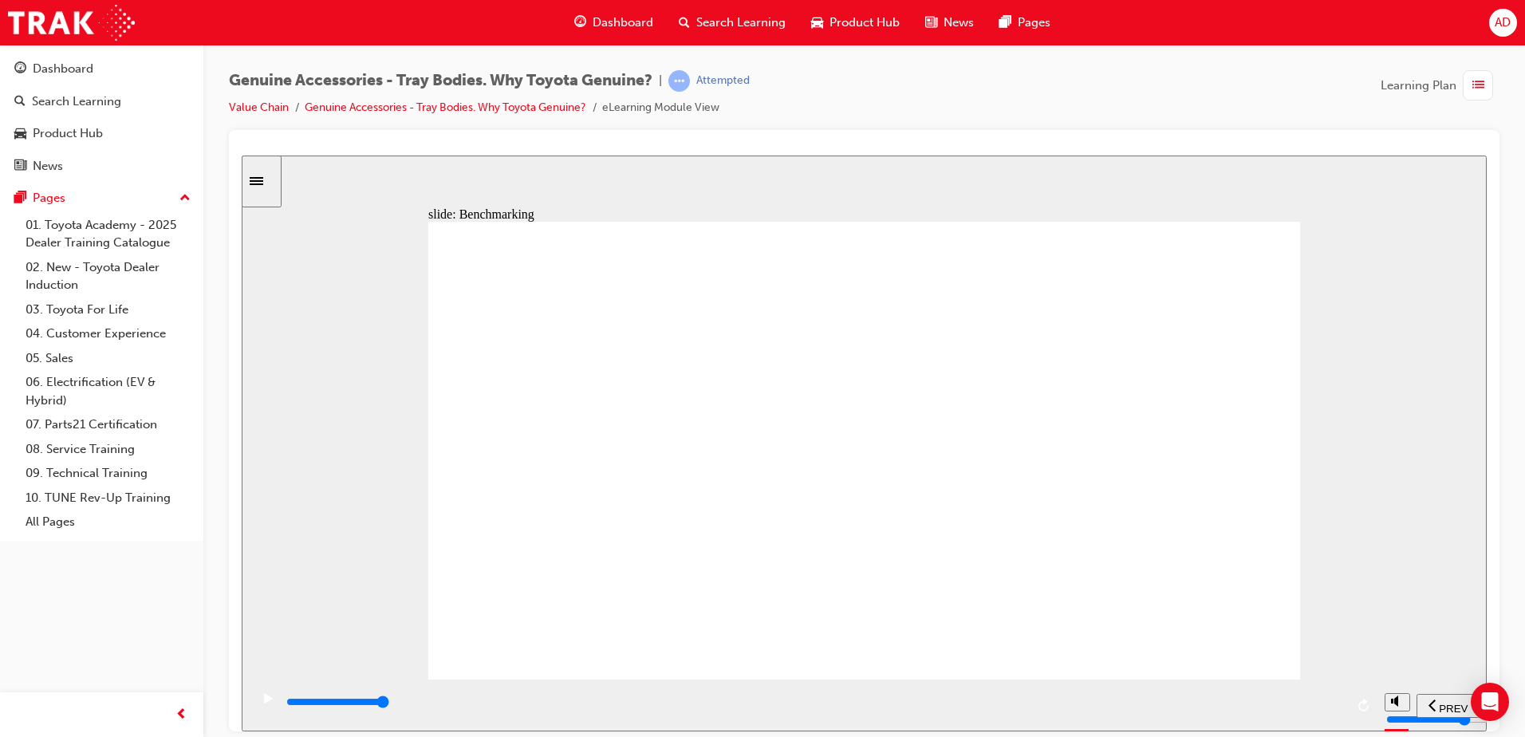
drag, startPoint x: 1106, startPoint y: 340, endPoint x: 1283, endPoint y: 235, distance: 205.7
drag, startPoint x: 645, startPoint y: 276, endPoint x: 653, endPoint y: 255, distance: 22.0
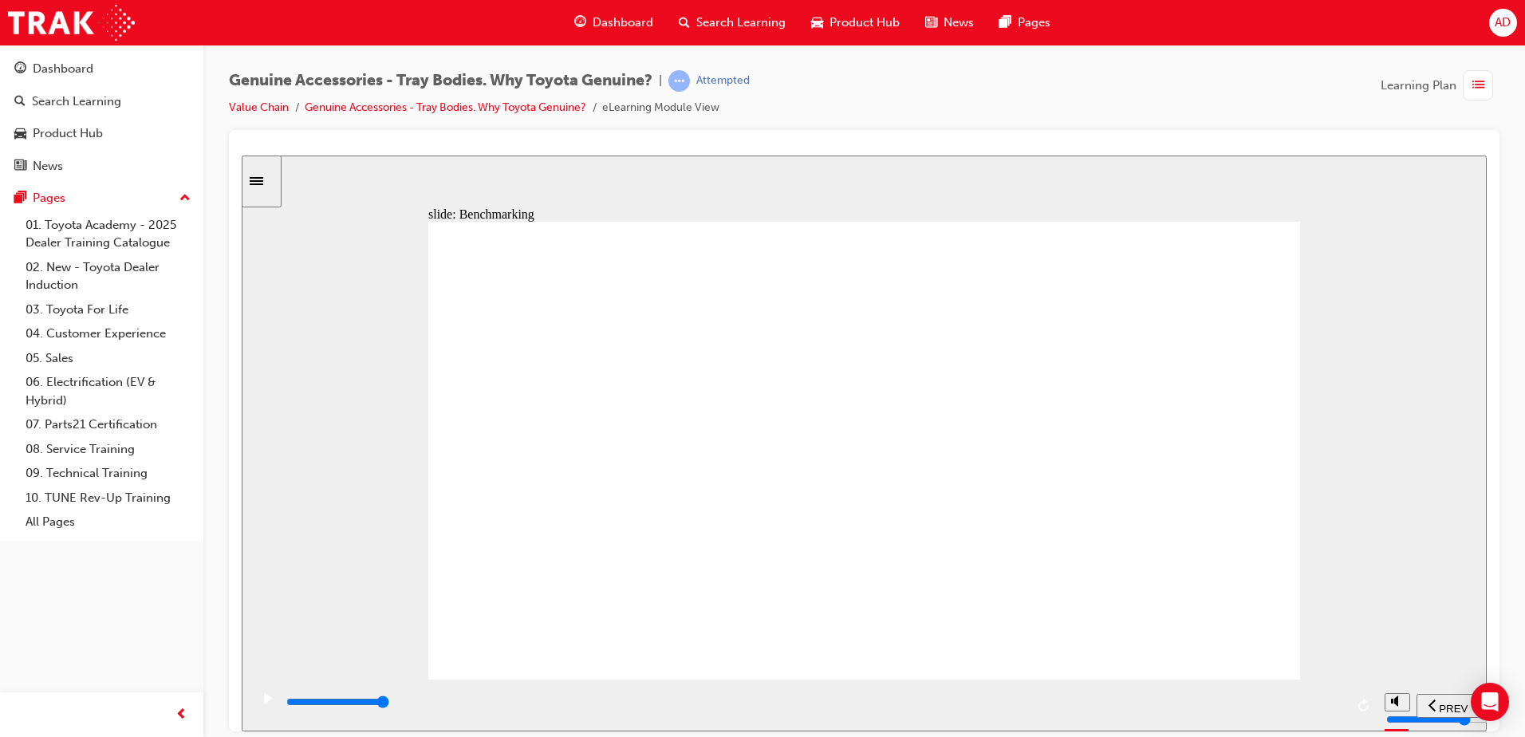
drag, startPoint x: 697, startPoint y: 490, endPoint x: 627, endPoint y: 485, distance: 69.6
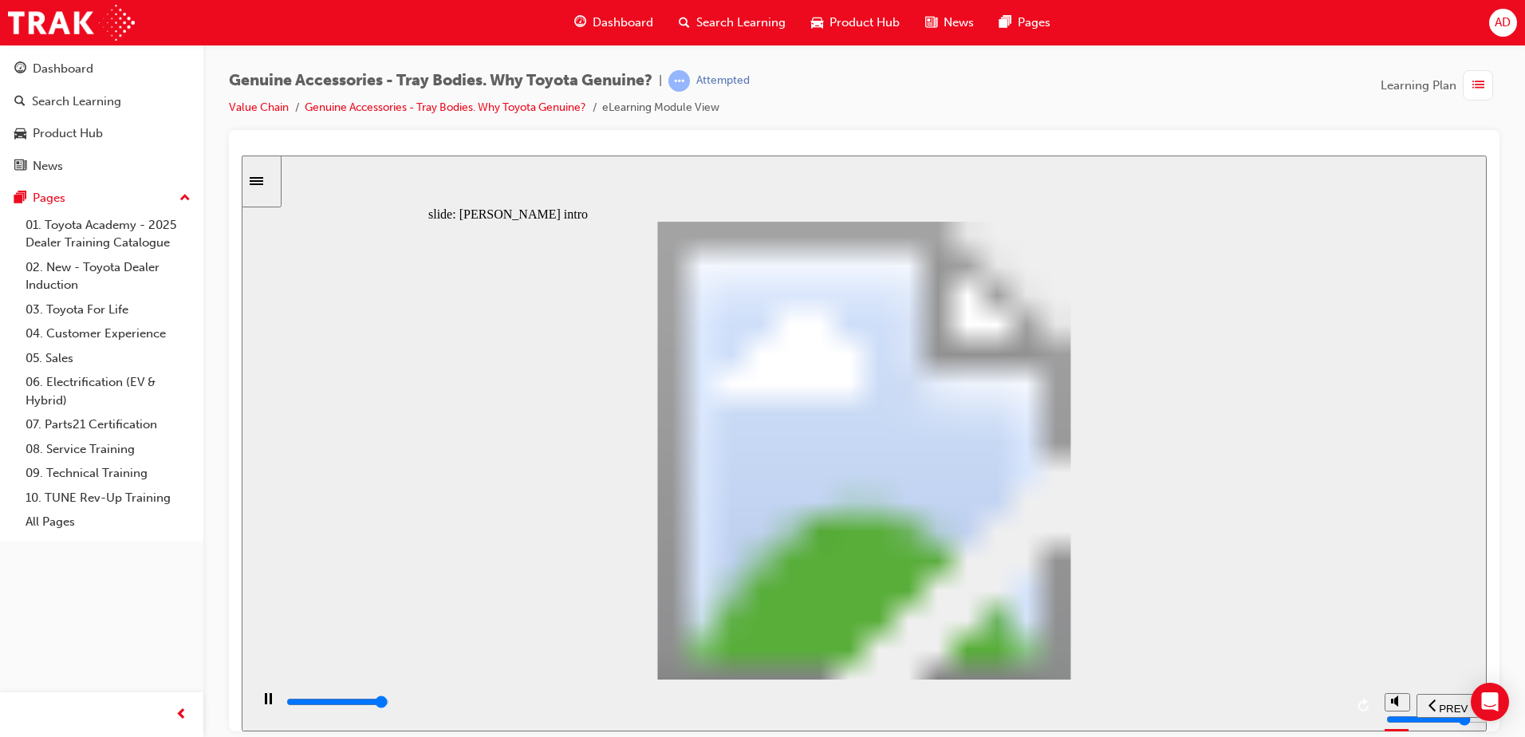
drag, startPoint x: 1012, startPoint y: 586, endPoint x: 1066, endPoint y: 591, distance: 53.7
drag, startPoint x: 1127, startPoint y: 590, endPoint x: 1154, endPoint y: 590, distance: 27.9
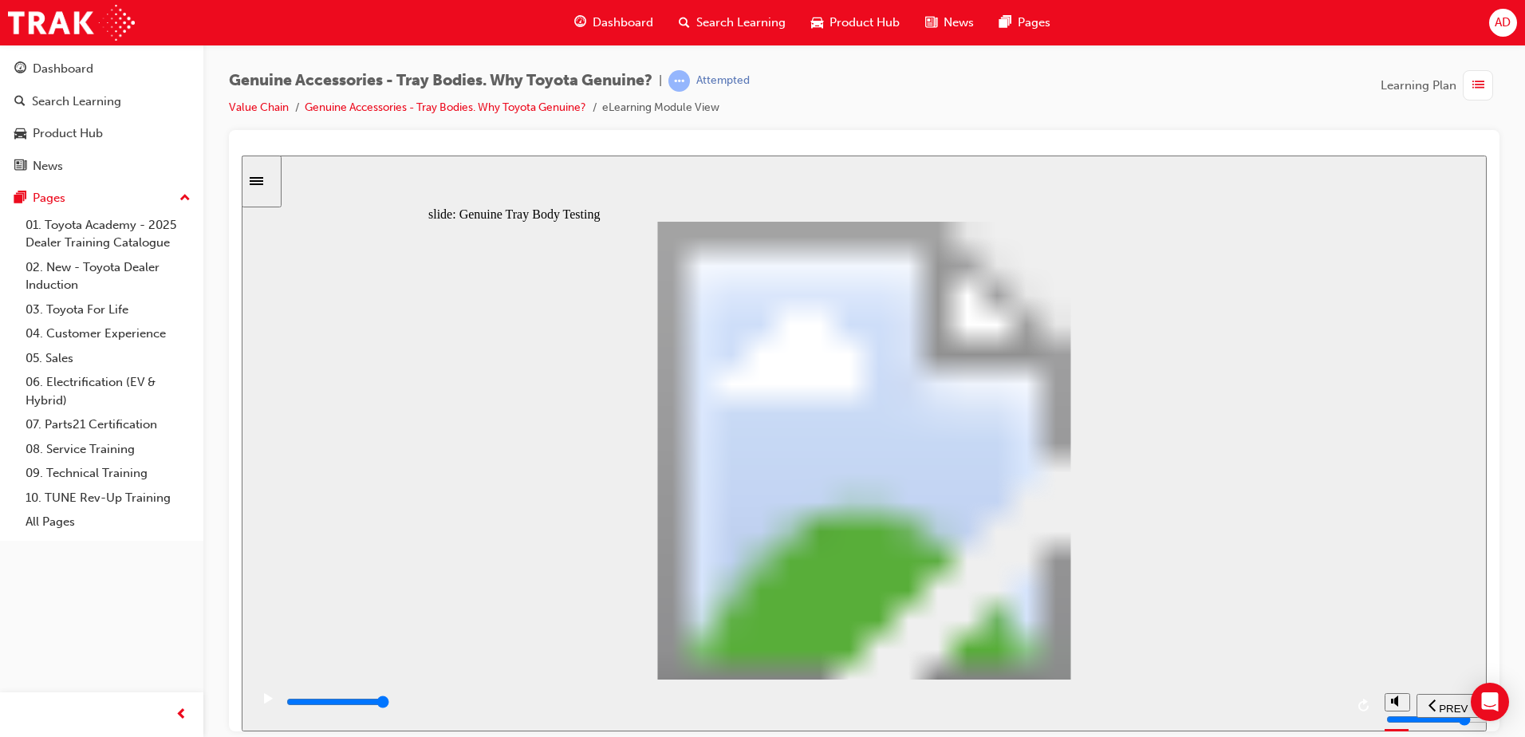
drag, startPoint x: 1185, startPoint y: 589, endPoint x: 1182, endPoint y: 580, distance: 9.1
drag, startPoint x: 439, startPoint y: 294, endPoint x: 787, endPoint y: 299, distance: 347.9
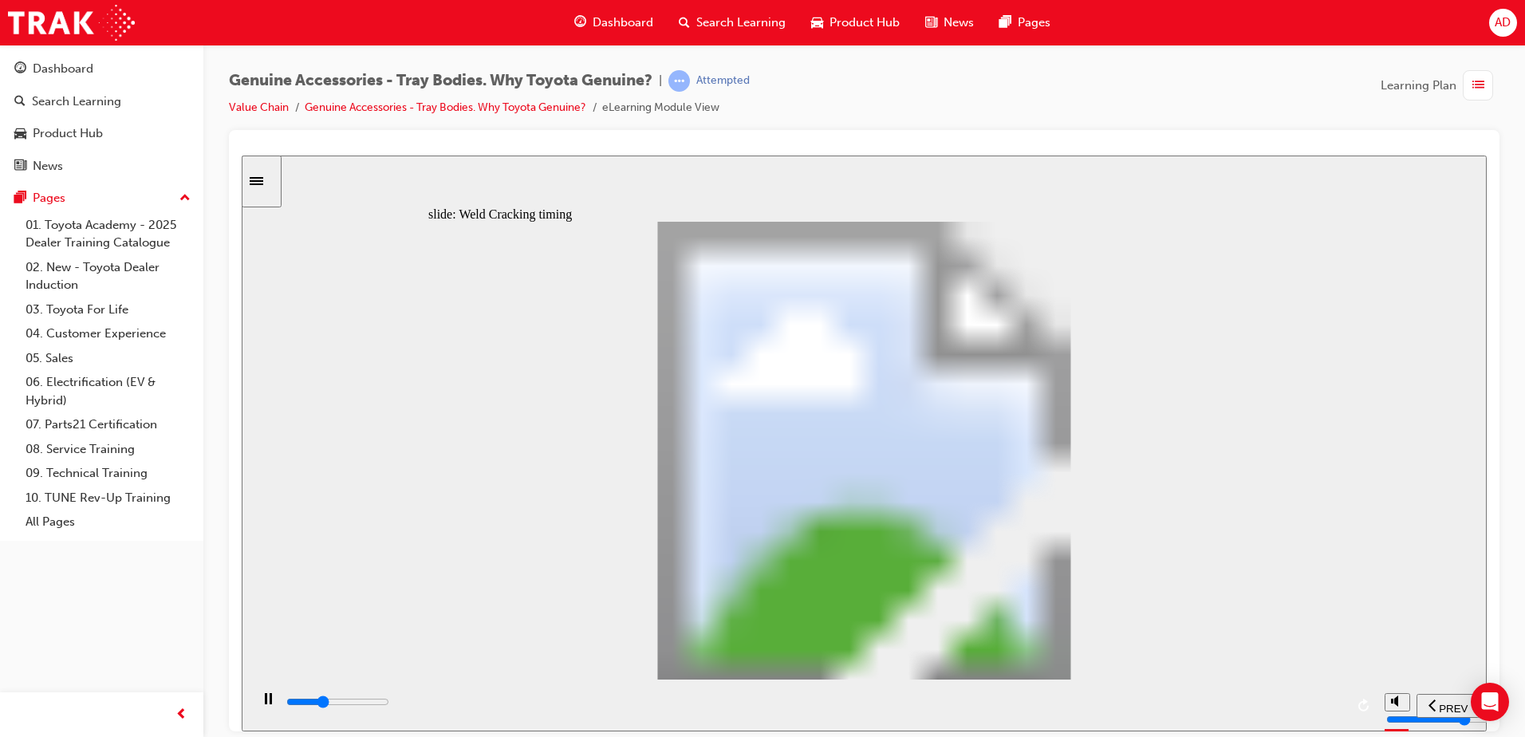
drag, startPoint x: 807, startPoint y: 302, endPoint x: 827, endPoint y: 297, distance: 20.5
drag, startPoint x: 867, startPoint y: 322, endPoint x: 891, endPoint y: 319, distance: 24.1
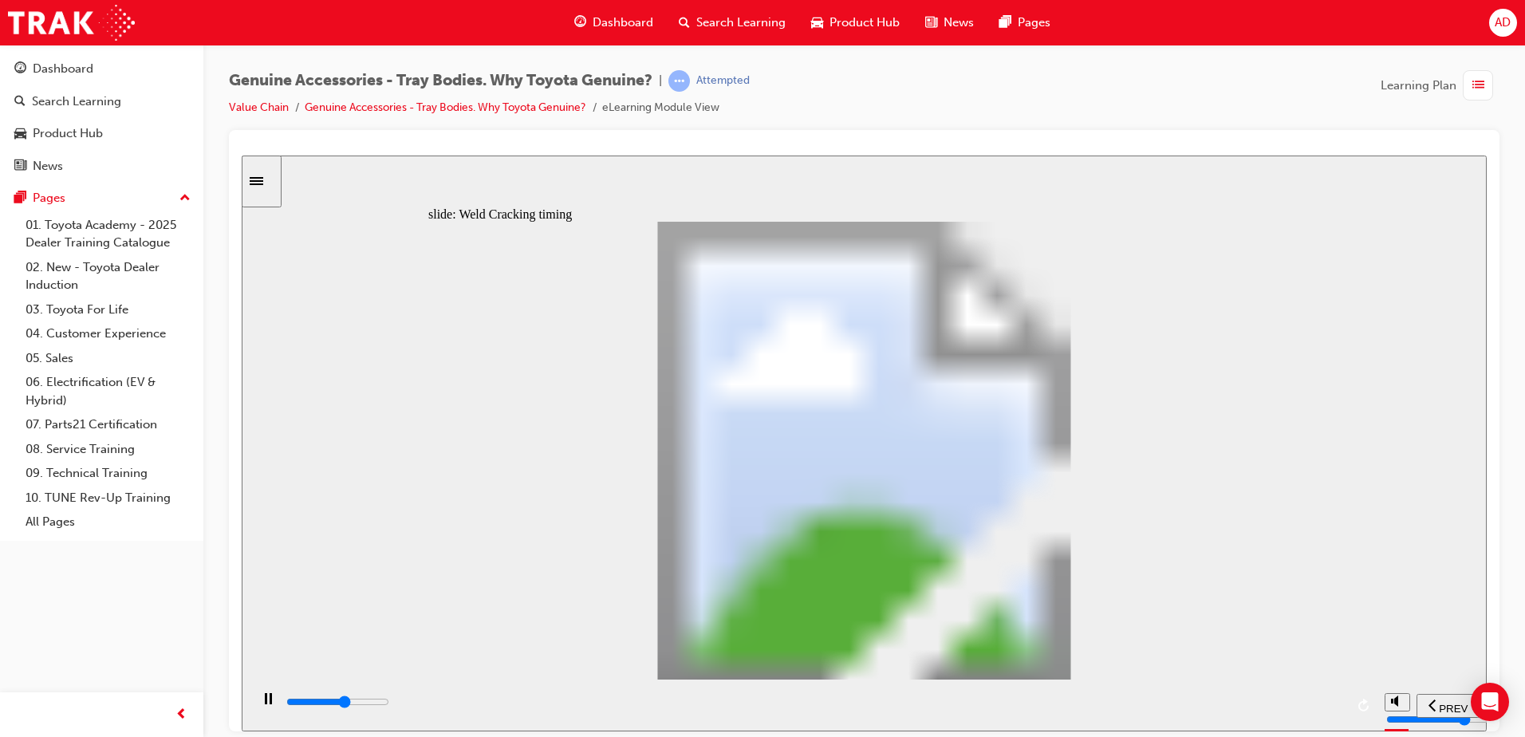
drag, startPoint x: 927, startPoint y: 325, endPoint x: 863, endPoint y: 332, distance: 64.2
drag, startPoint x: 489, startPoint y: 358, endPoint x: 585, endPoint y: 358, distance: 95.7
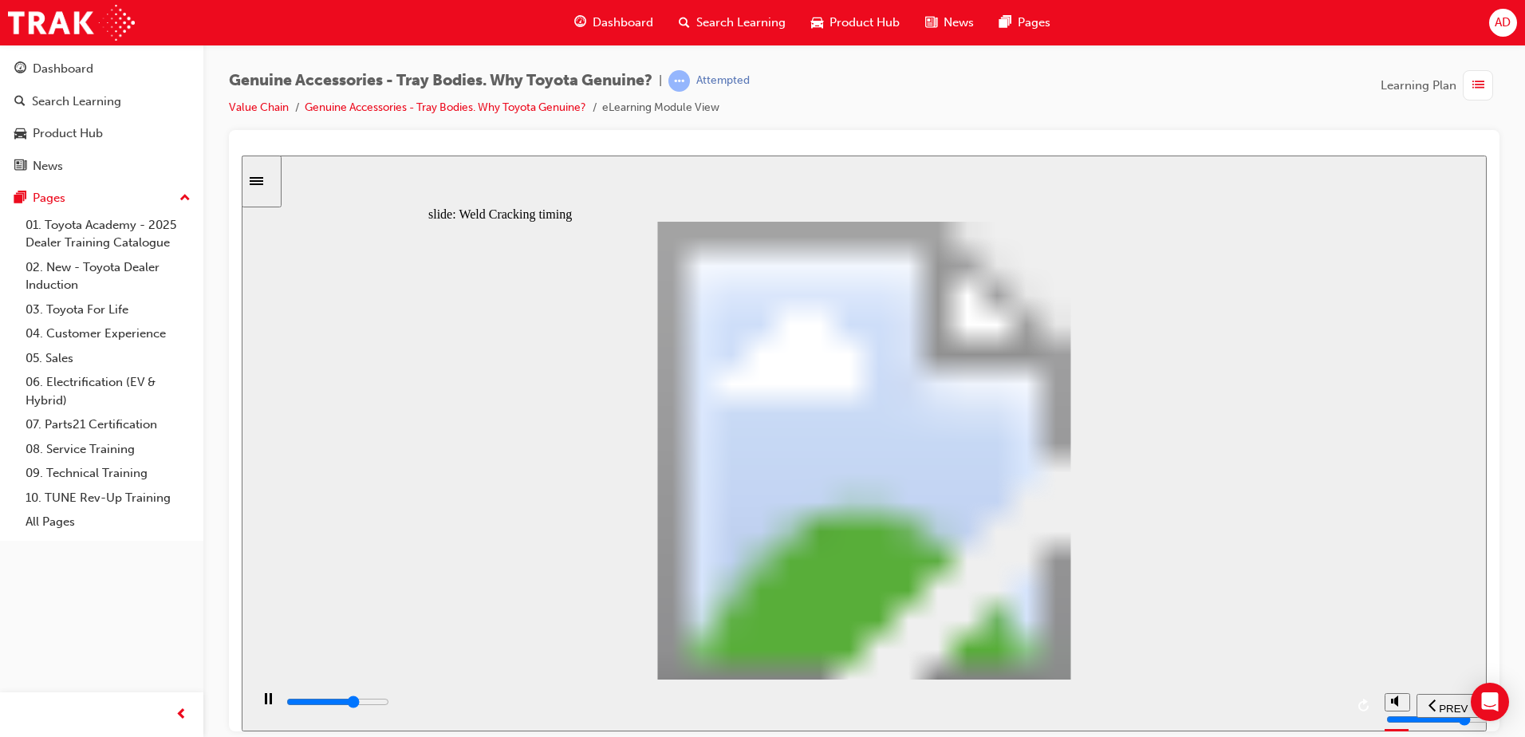
drag, startPoint x: 634, startPoint y: 354, endPoint x: 1004, endPoint y: 331, distance: 370.9
type input "19400"
type input "3"
type input "19500"
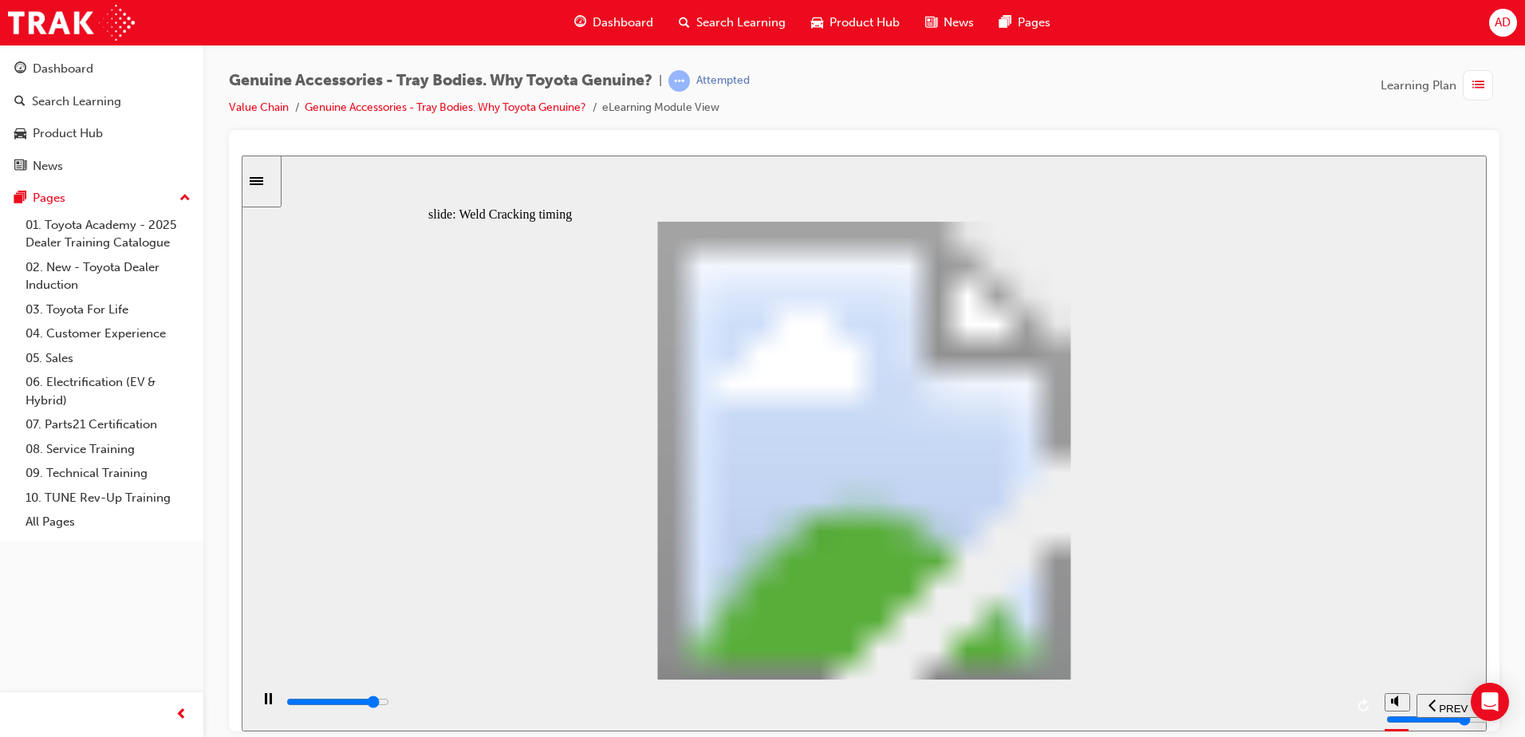
type input "4"
type input "19500"
type input "5"
type input "19600"
type input "6"
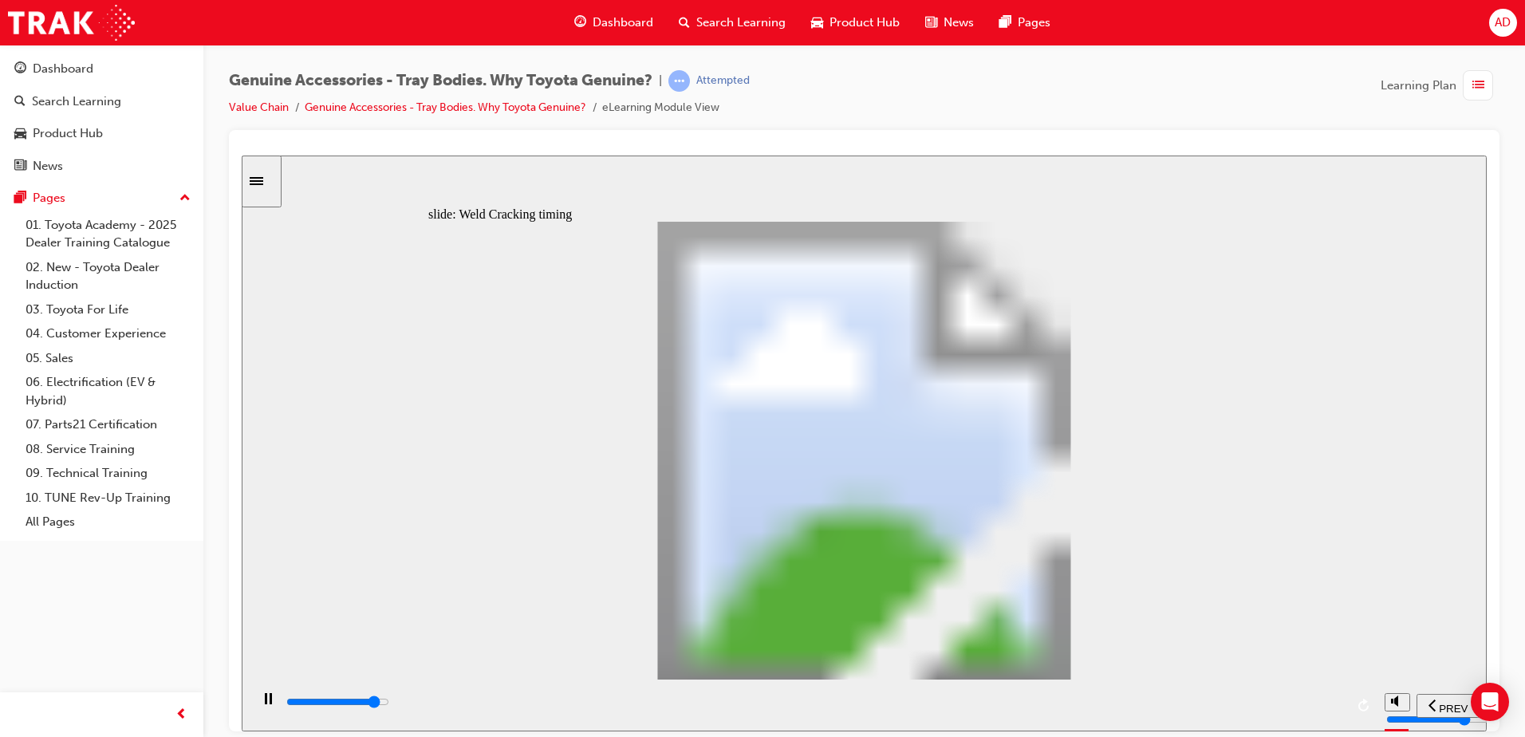
type input "19600"
type input "7"
type input "19700"
type input "8"
type input "19800"
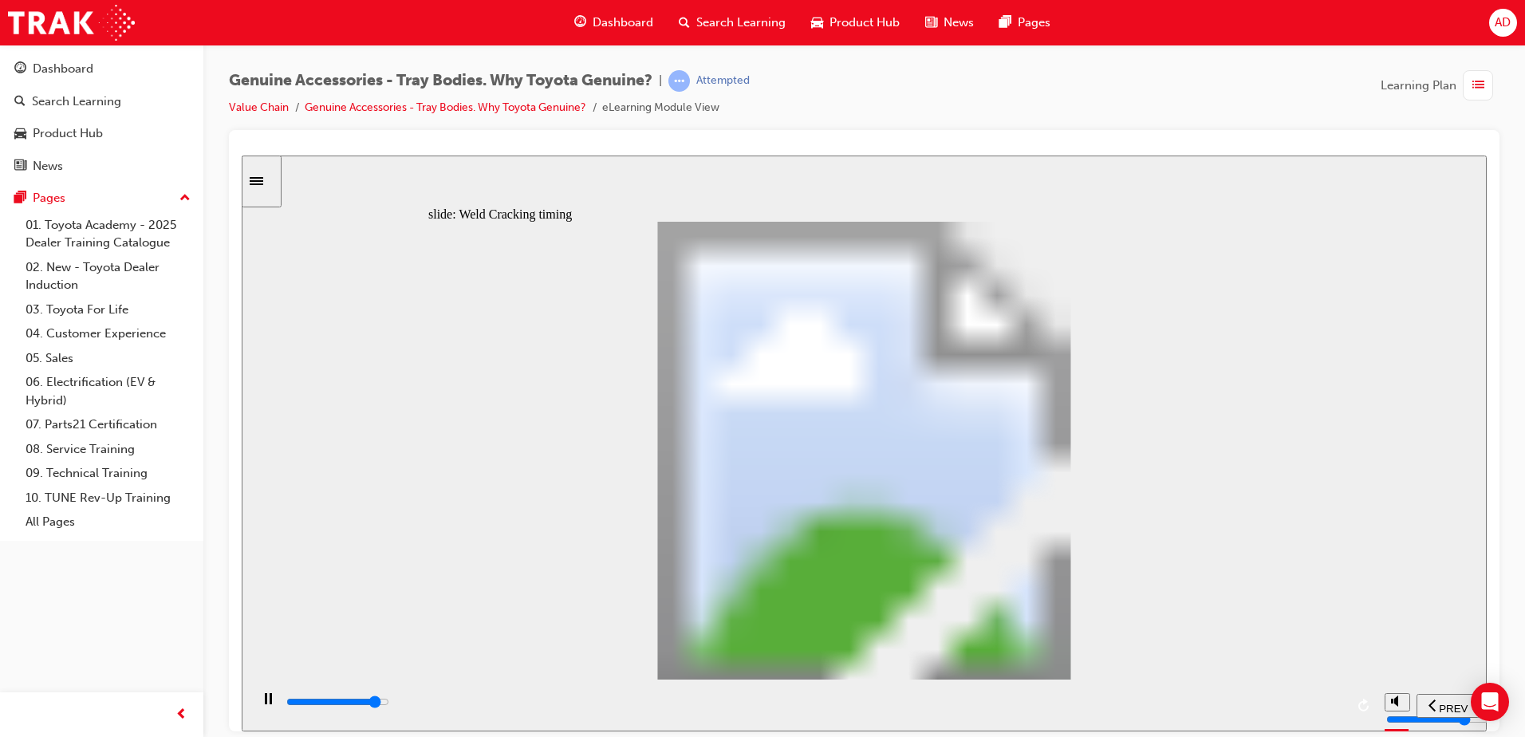
type input "9"
type input "20000"
type input "10"
drag, startPoint x: 703, startPoint y: 548, endPoint x: 1060, endPoint y: 590, distance: 359.8
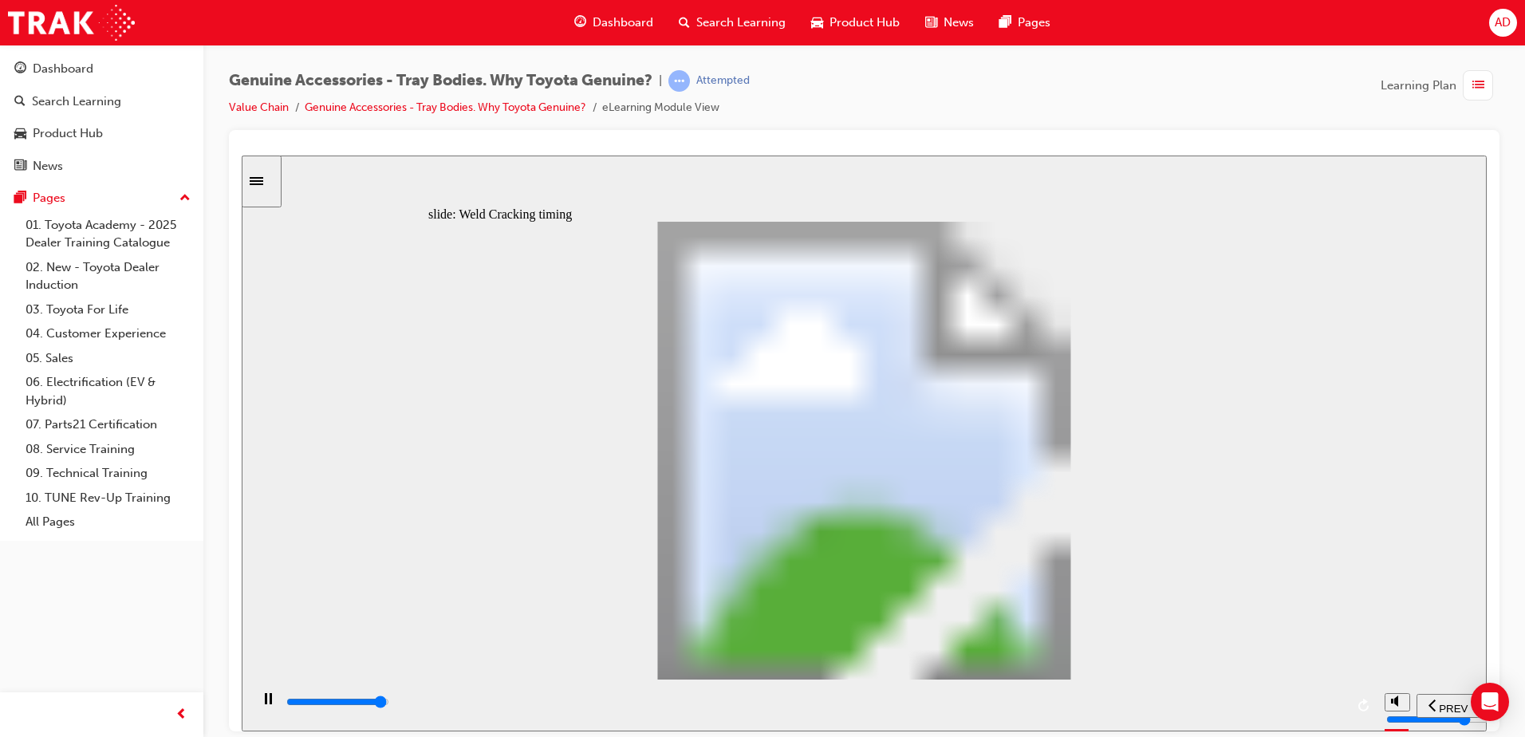
drag, startPoint x: 724, startPoint y: 547, endPoint x: 597, endPoint y: 523, distance: 130.0
click at [935, 482] on div "12% Tell me more Oval 1 The stress cracks started on the Welded Tray Bodies fro…" at bounding box center [864, 457] width 872 height 472
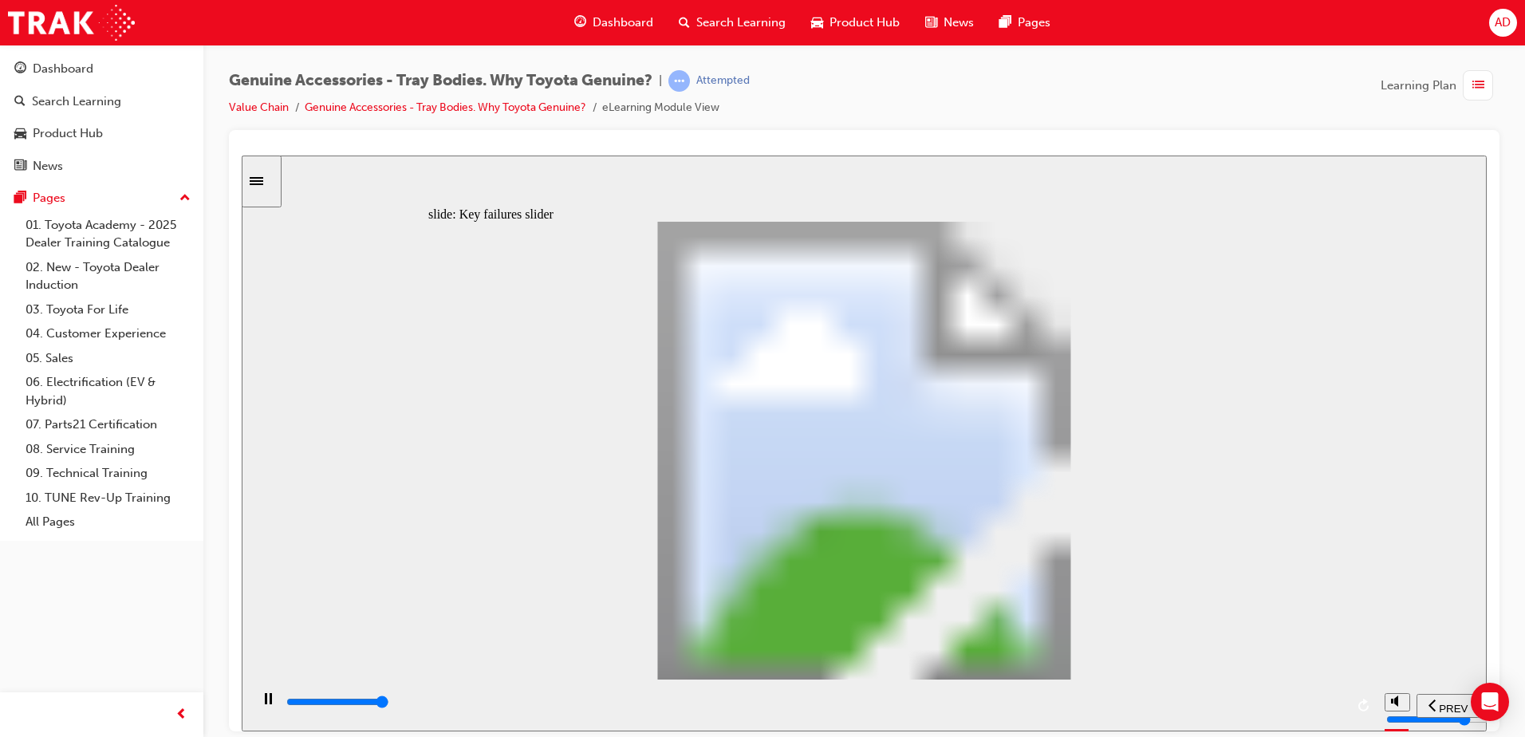
type input "8200"
drag, startPoint x: 472, startPoint y: 529, endPoint x: 537, endPoint y: 523, distance: 64.9
type input "2"
drag, startPoint x: 555, startPoint y: 537, endPoint x: 640, endPoint y: 537, distance: 84.6
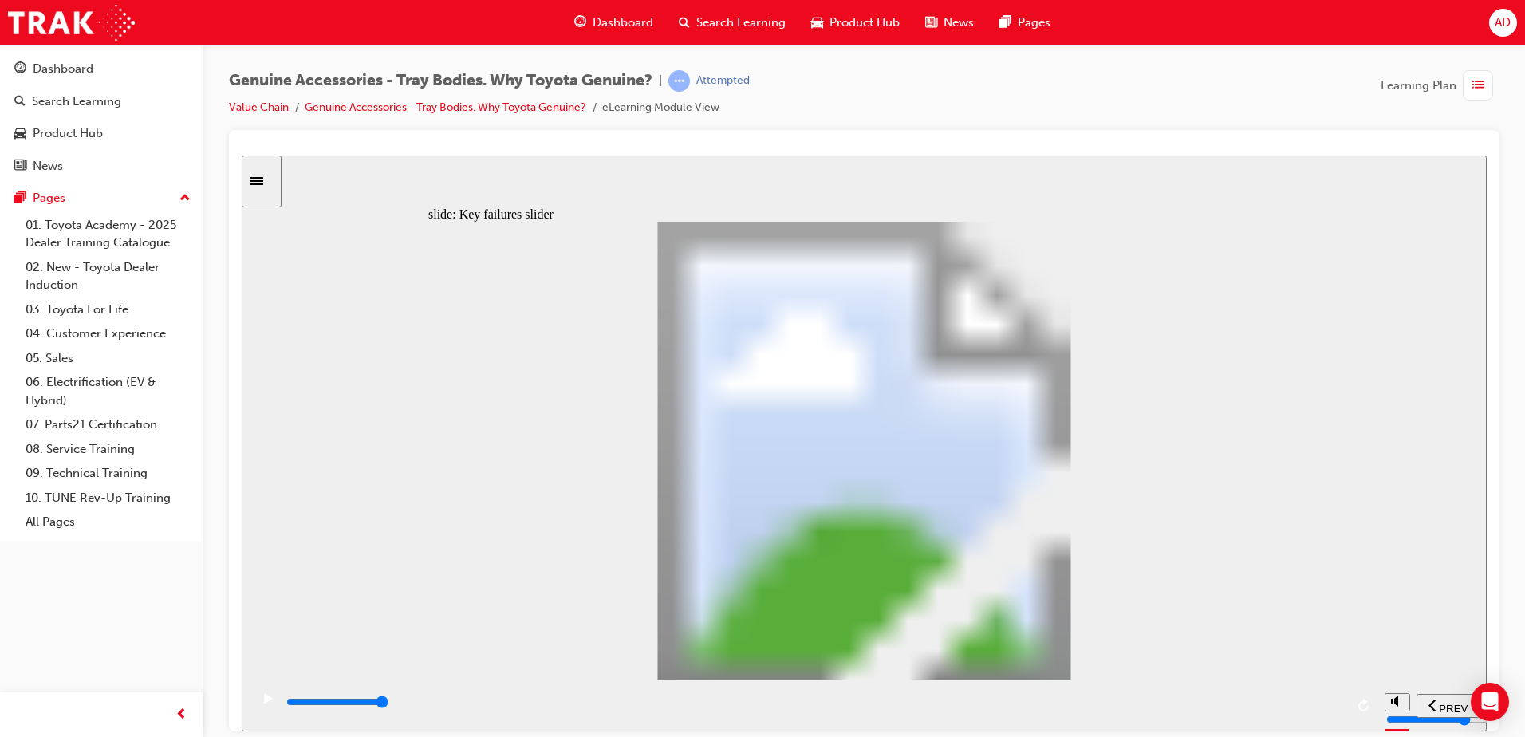
type input "0"
type input "3"
drag, startPoint x: 716, startPoint y: 543, endPoint x: 706, endPoint y: 545, distance: 9.9
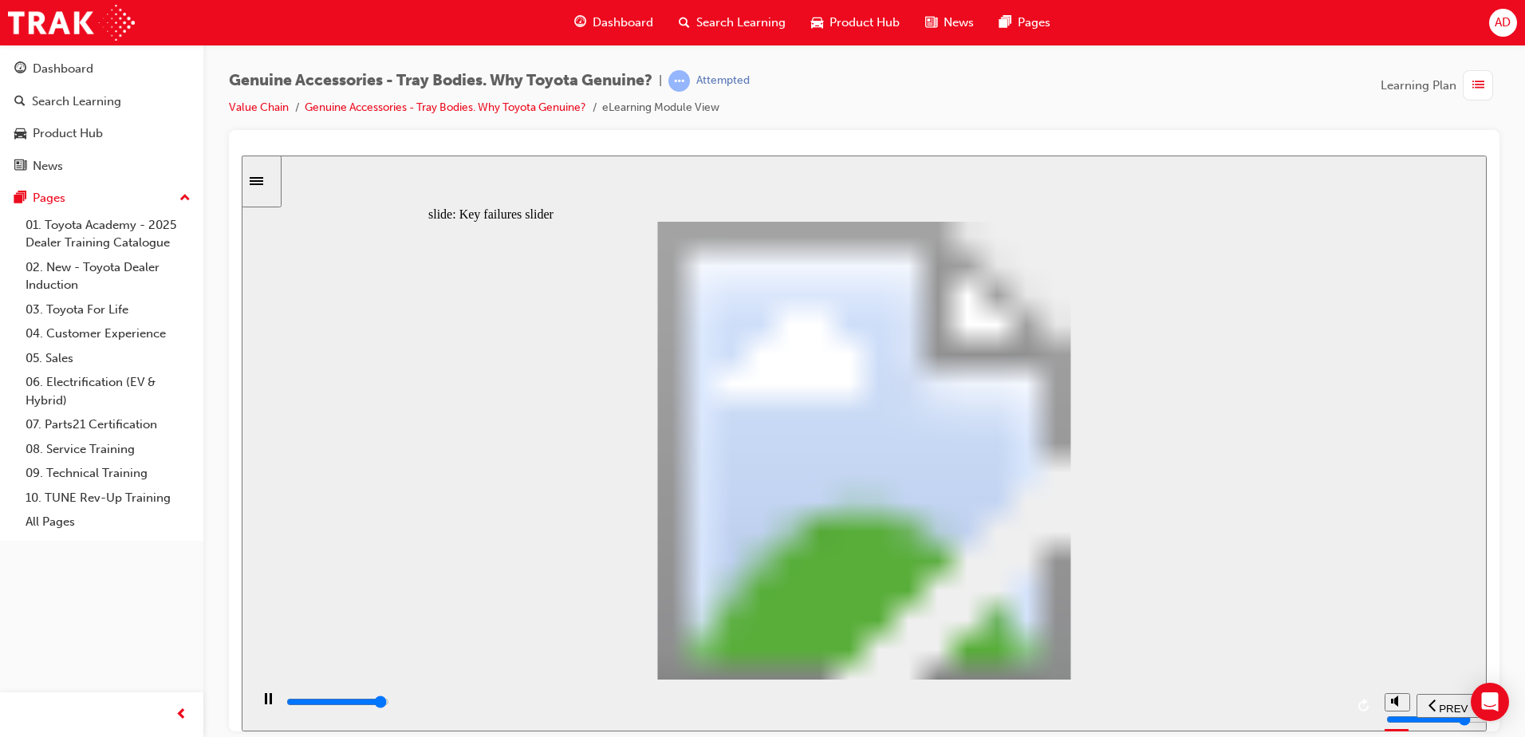
drag, startPoint x: 716, startPoint y: 539, endPoint x: 1117, endPoint y: 551, distance: 400.7
click at [1092, 539] on div "Oval 2 siren icon 1 Freeform 6 Freeform 4 Freeform 1 Freeform 2 Freeform 3 Free…" at bounding box center [864, 457] width 872 height 472
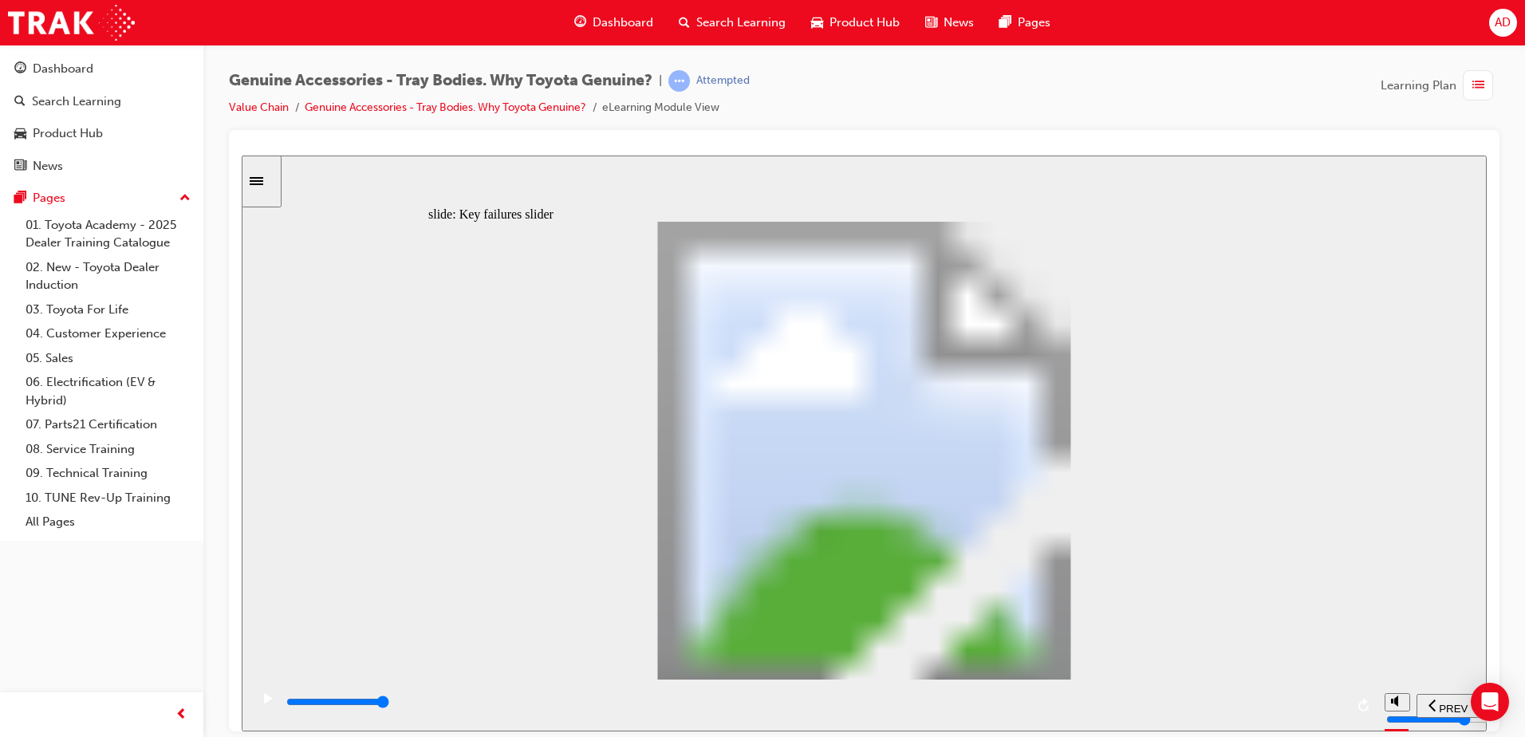
drag, startPoint x: 835, startPoint y: 488, endPoint x: 1245, endPoint y: 469, distance: 410.5
drag, startPoint x: 719, startPoint y: 534, endPoint x: 1050, endPoint y: 546, distance: 331.3
click at [1053, 547] on div "Rectangle 1 Rectangular Hotspot 1 Multiply 2 Close Aftermarket (Welded) Tray Bo…" at bounding box center [864, 457] width 872 height 472
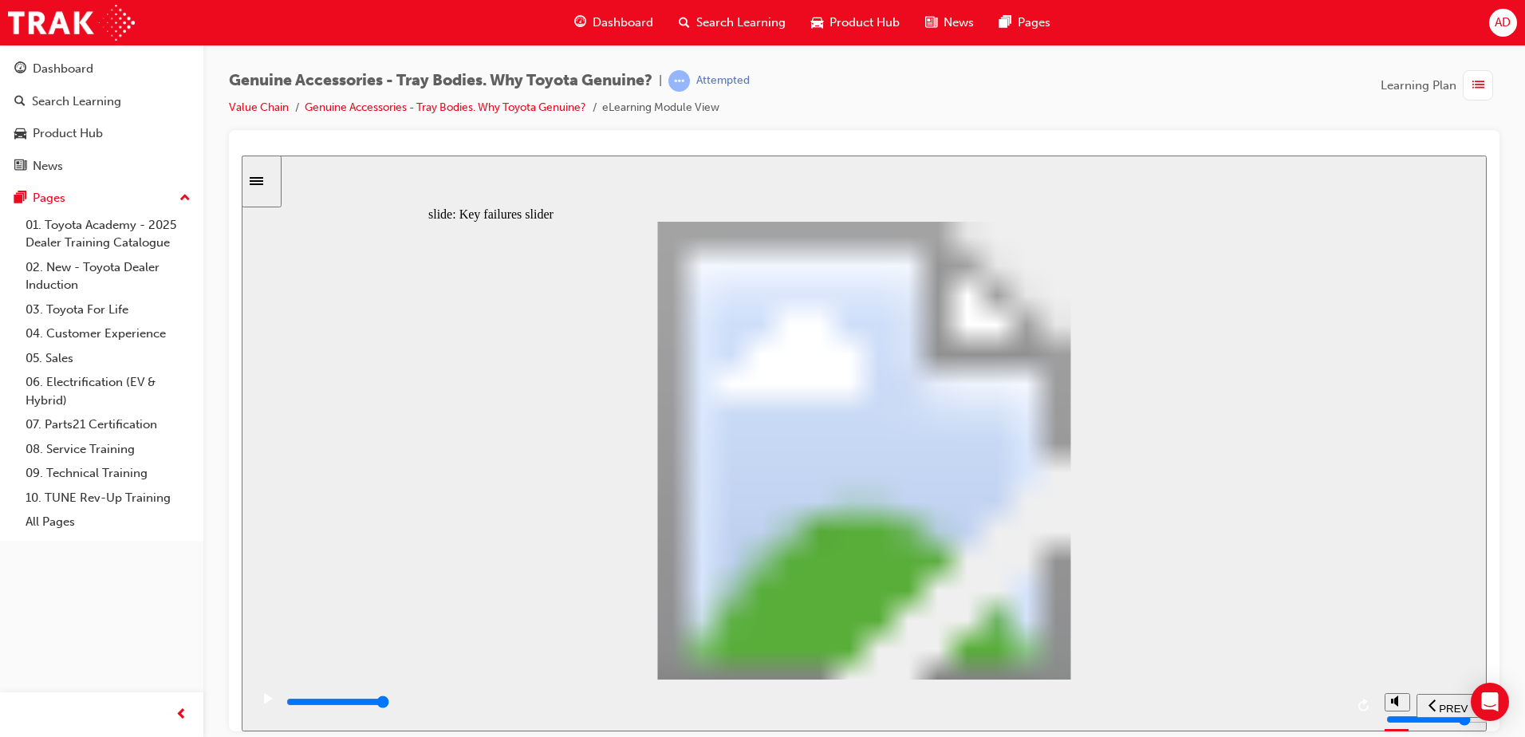
drag, startPoint x: 711, startPoint y: 535, endPoint x: 863, endPoint y: 543, distance: 152.6
type input "9500"
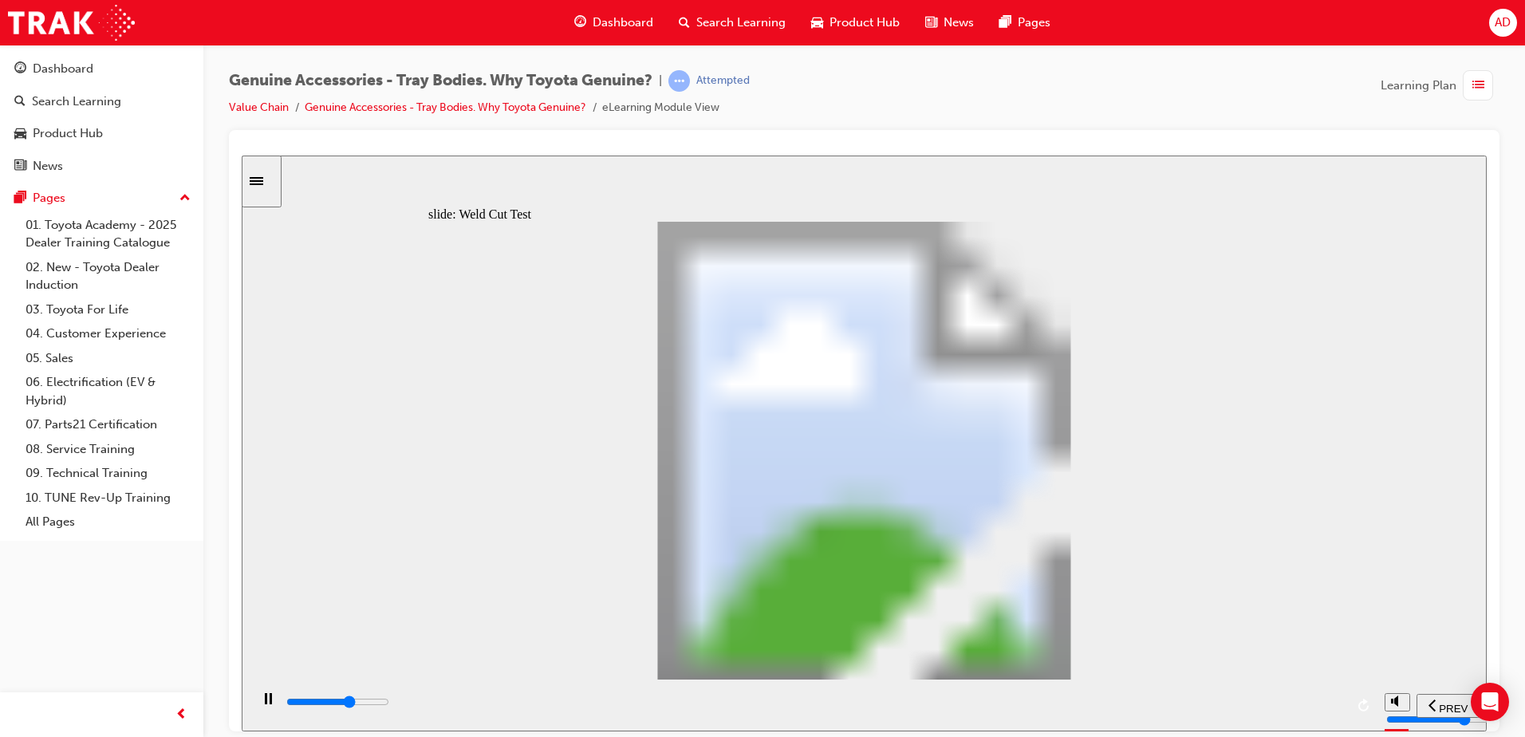
drag, startPoint x: 720, startPoint y: 595, endPoint x: 1141, endPoint y: 626, distance: 421.6
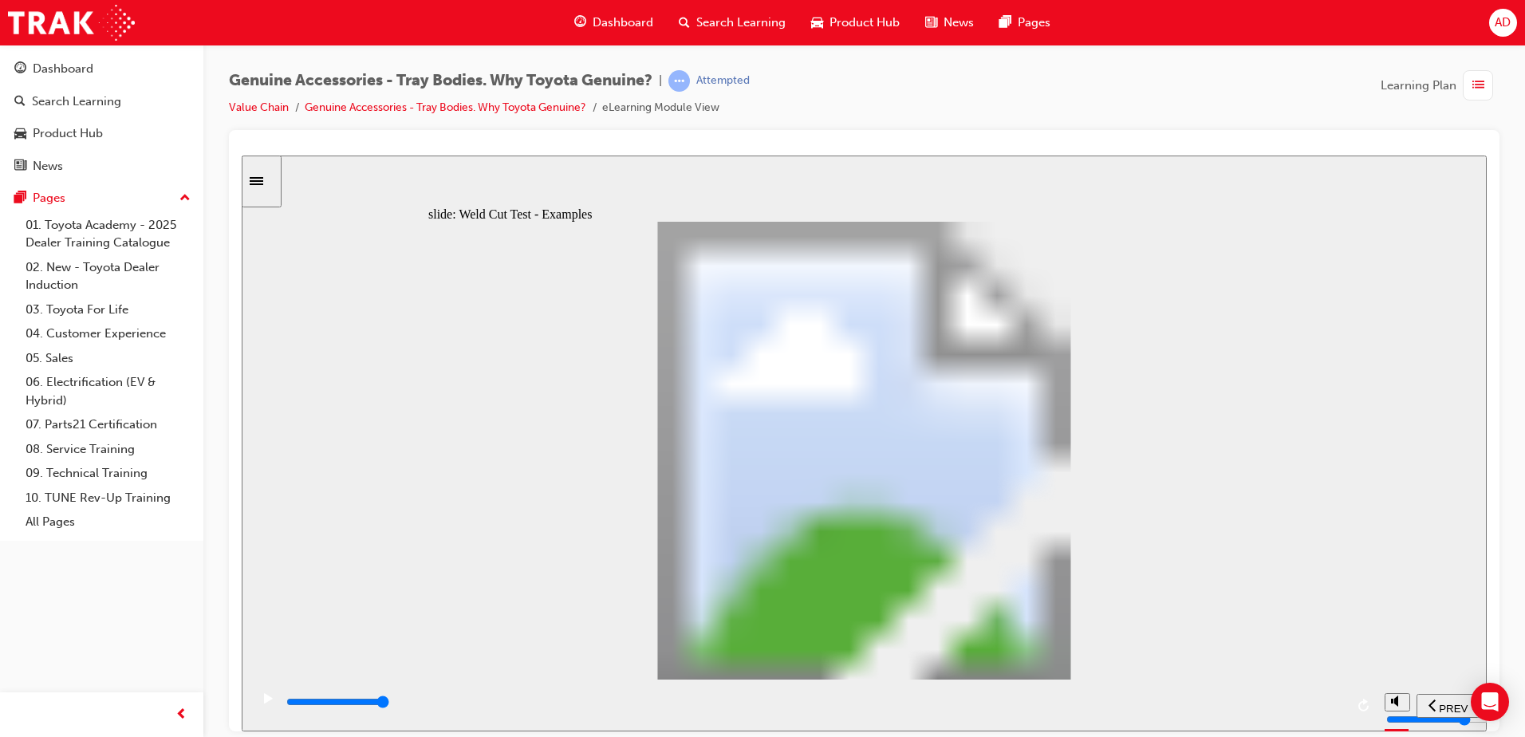
drag, startPoint x: 1227, startPoint y: 537, endPoint x: 1223, endPoint y: 573, distance: 36.1
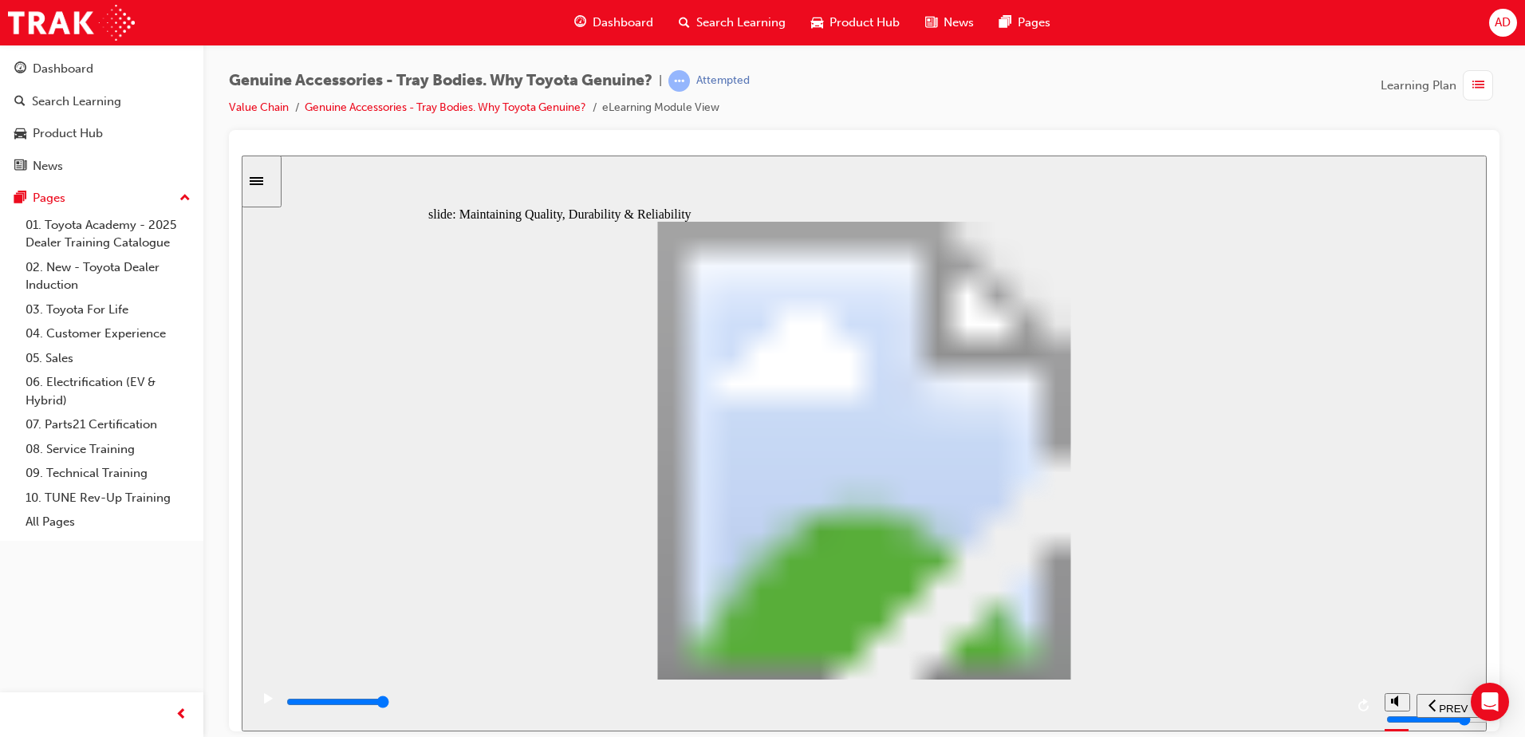
drag, startPoint x: 1185, startPoint y: 252, endPoint x: 1221, endPoint y: 269, distance: 40.3
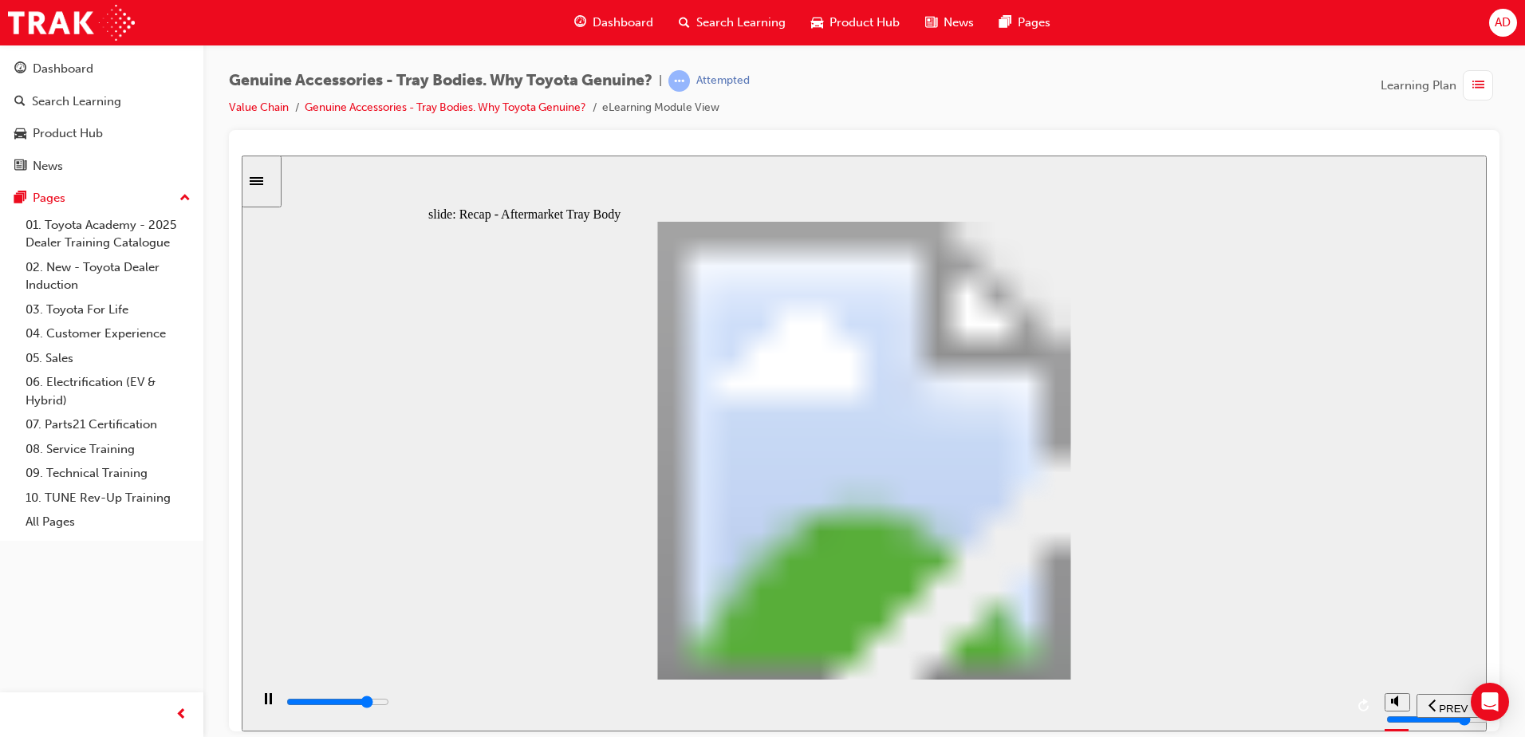
type input "10200"
radio input "true"
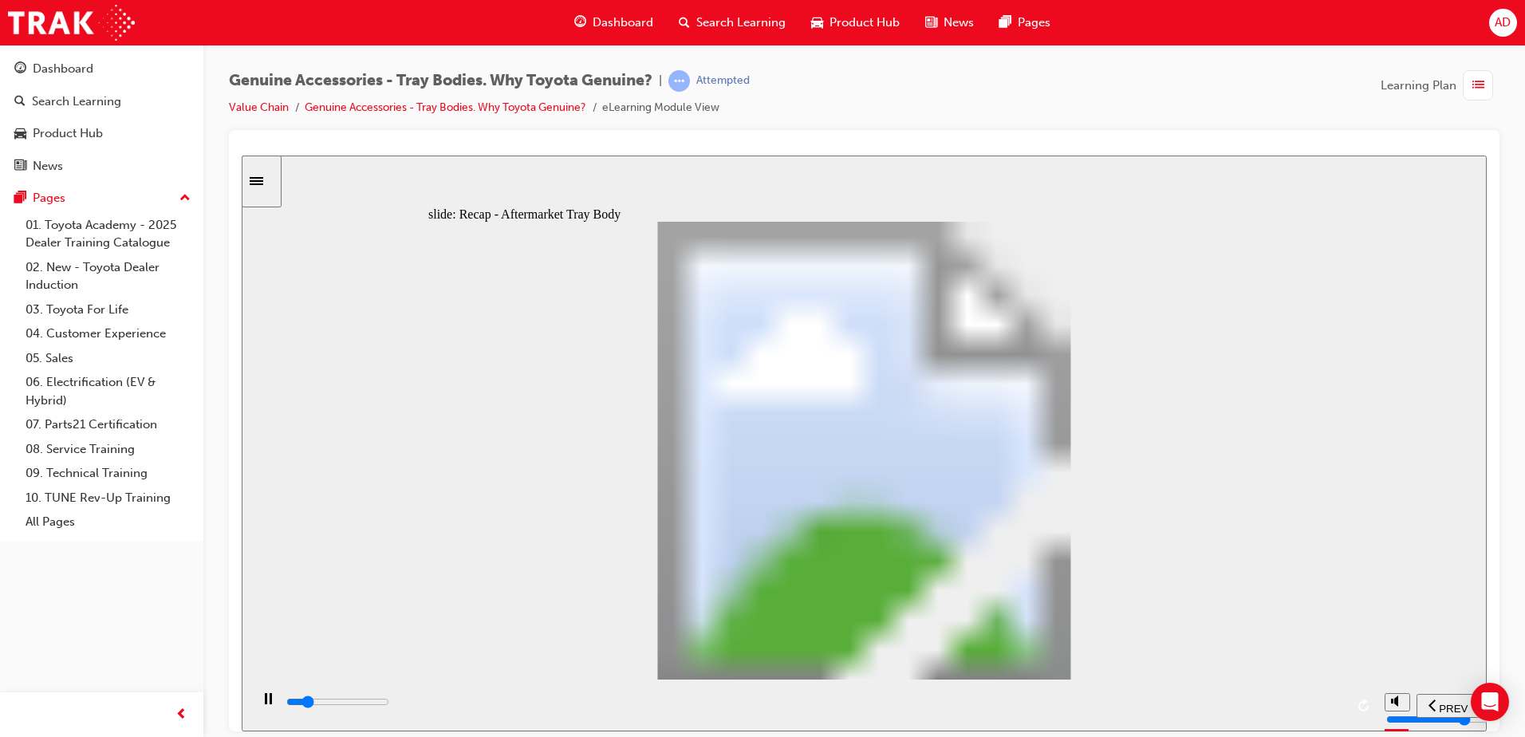
drag, startPoint x: 858, startPoint y: 544, endPoint x: 1098, endPoint y: 578, distance: 241.8
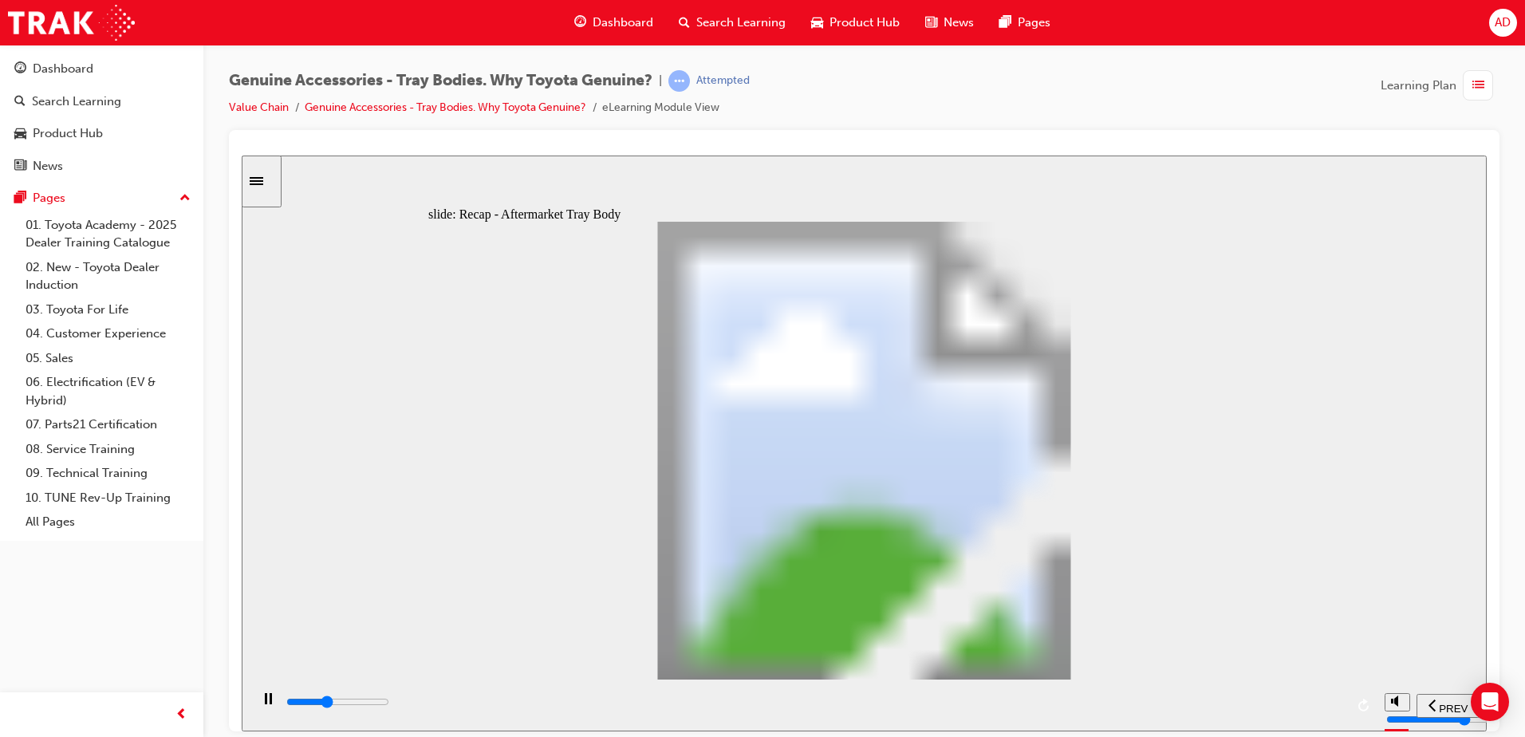
drag, startPoint x: 1098, startPoint y: 578, endPoint x: 1017, endPoint y: 559, distance: 82.8
drag, startPoint x: 806, startPoint y: 576, endPoint x: 864, endPoint y: 573, distance: 58.3
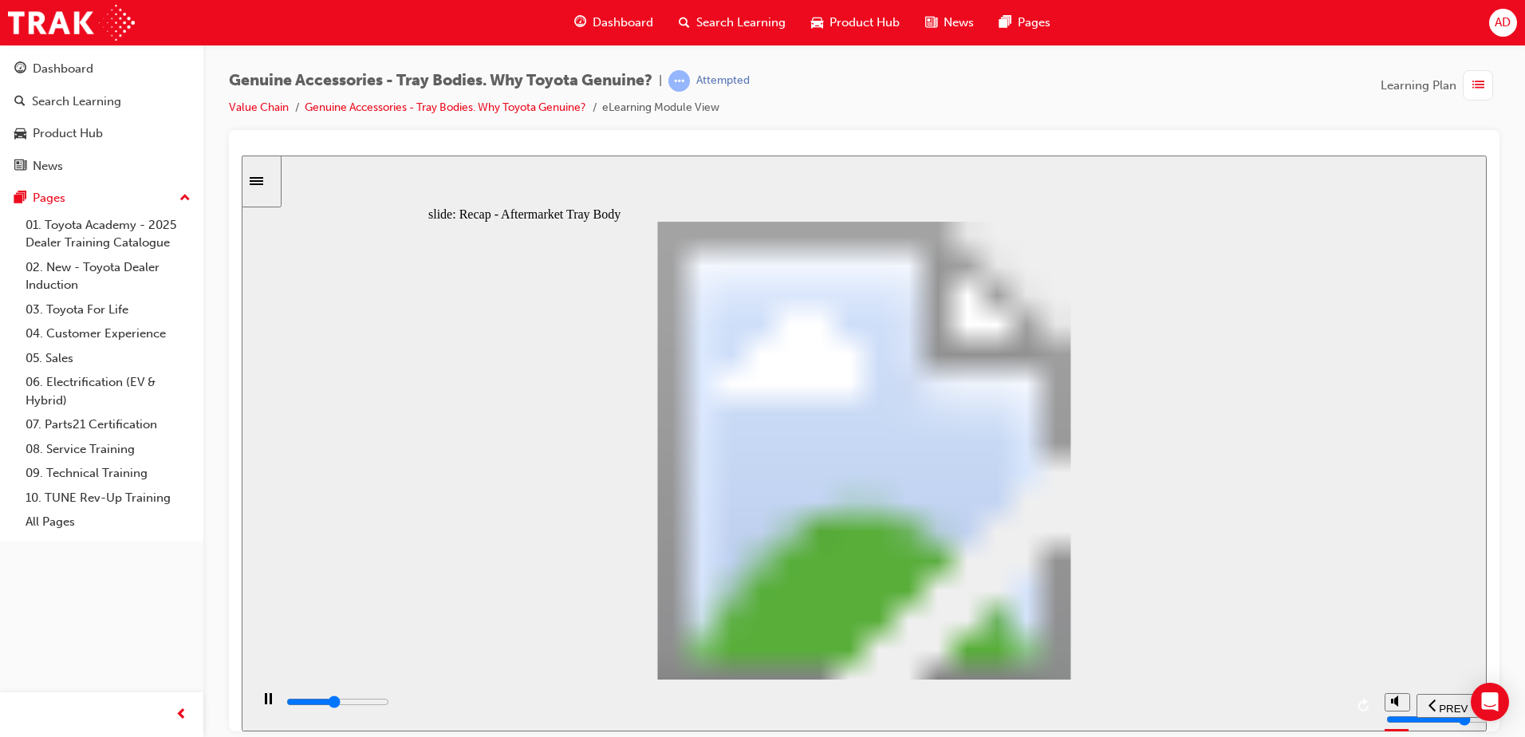
drag, startPoint x: 864, startPoint y: 573, endPoint x: 889, endPoint y: 566, distance: 25.5
drag, startPoint x: 914, startPoint y: 563, endPoint x: 1088, endPoint y: 569, distance: 174.0
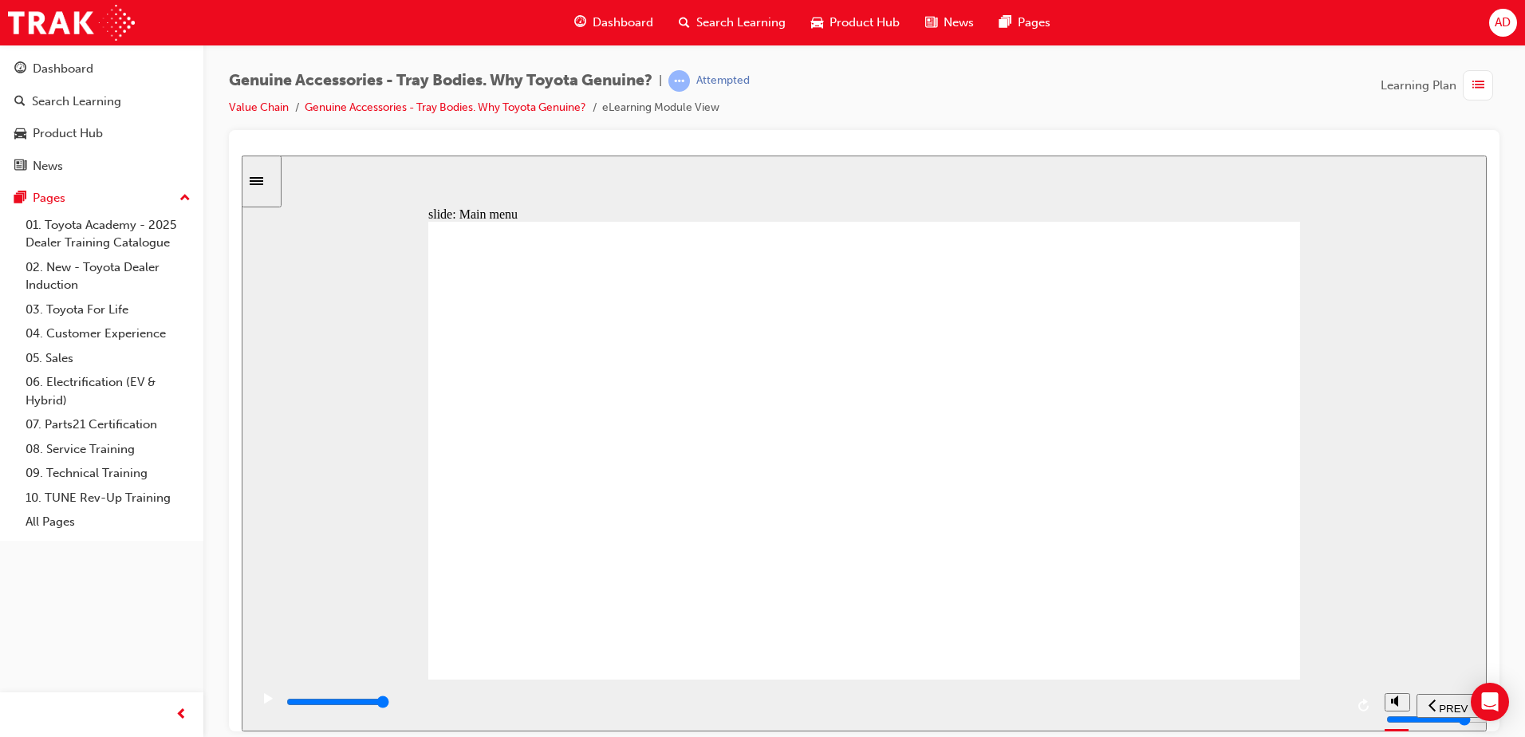
drag, startPoint x: 816, startPoint y: 509, endPoint x: 830, endPoint y: 501, distance: 15.7
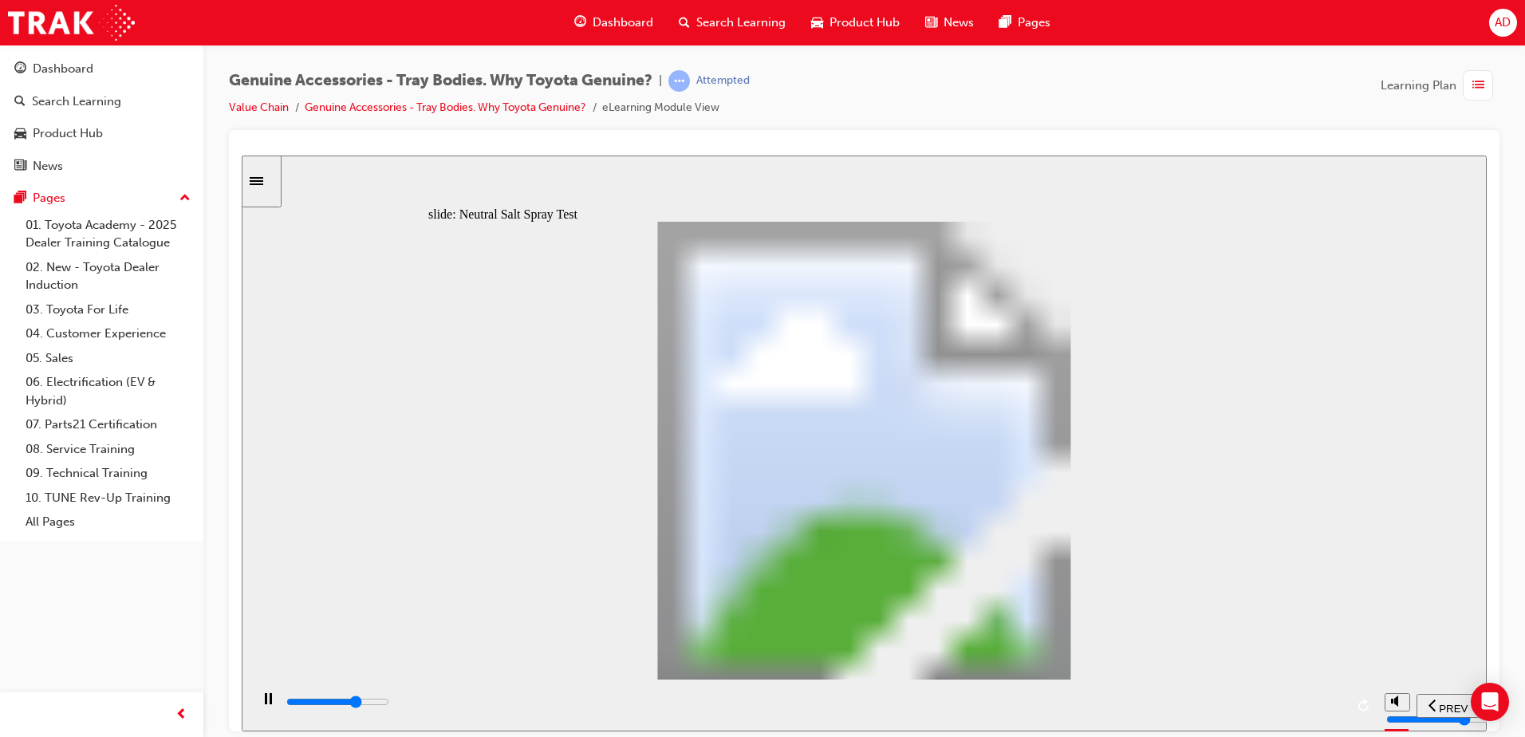
type input "100"
type input "1"
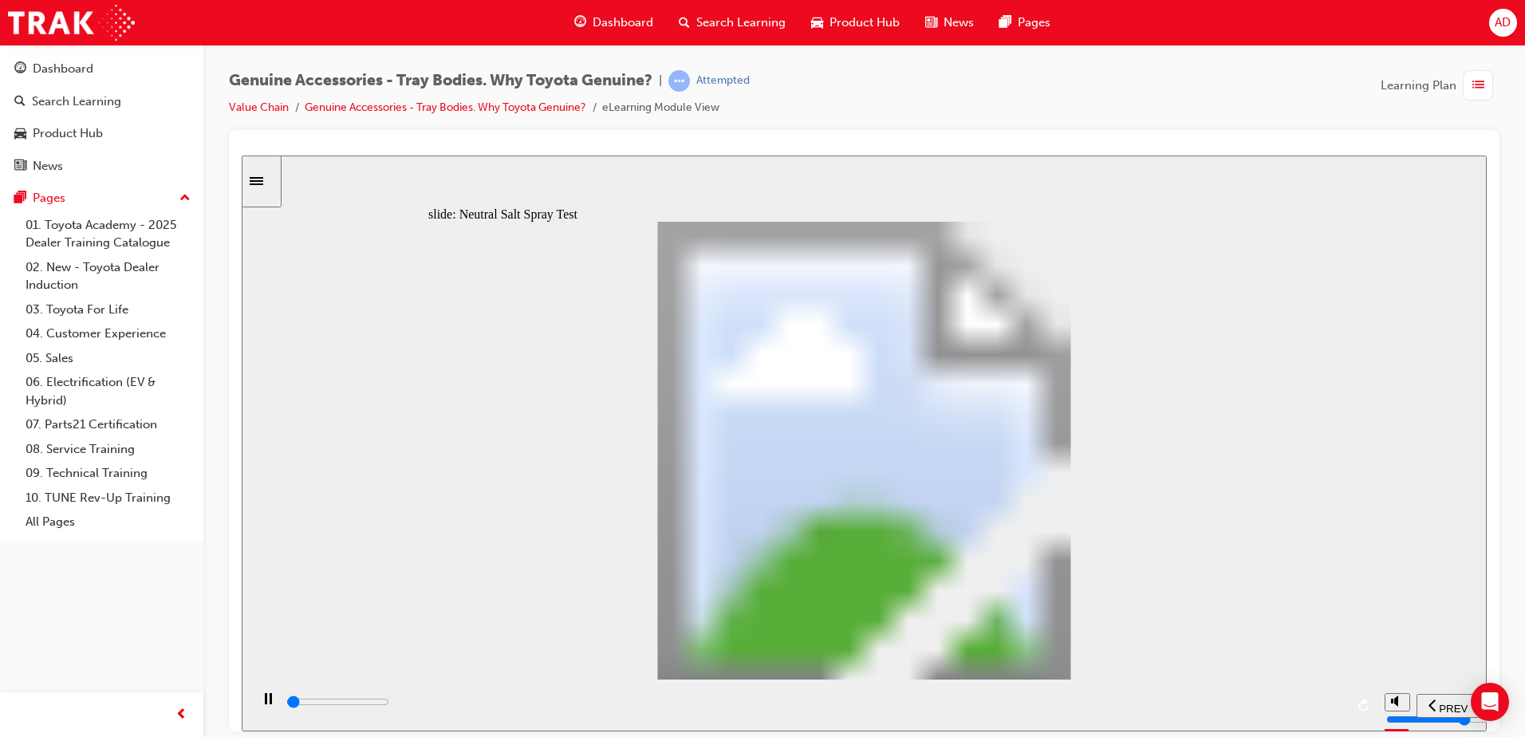
drag, startPoint x: 578, startPoint y: 535, endPoint x: 645, endPoint y: 535, distance: 66.2
type input "3400"
type input "2"
type input "3500"
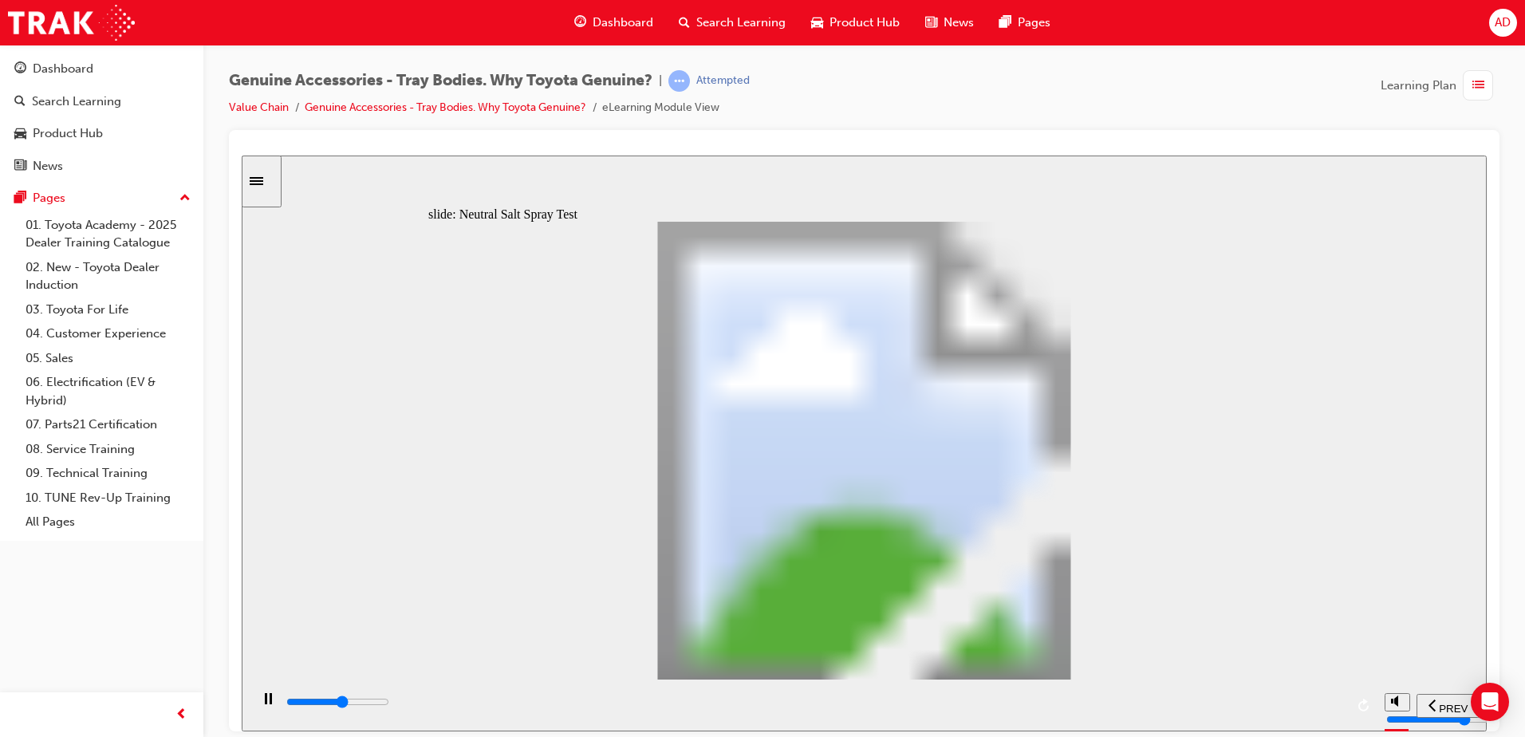
type input "3"
type input "3600"
type input "5"
type input "100"
type input "6"
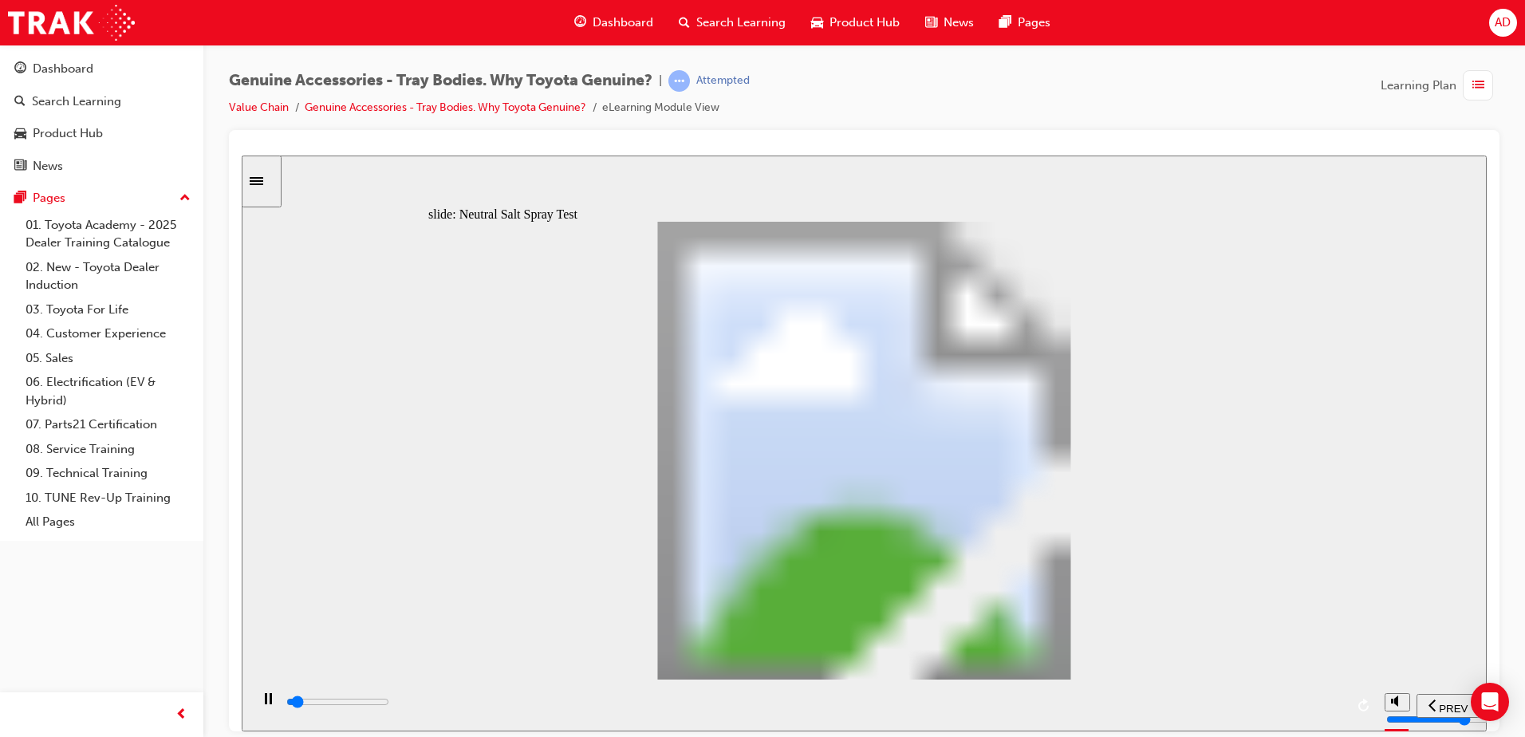
drag, startPoint x: 632, startPoint y: 539, endPoint x: 870, endPoint y: 507, distance: 240.7
type input "6100"
type input "7"
drag, startPoint x: 901, startPoint y: 539, endPoint x: 994, endPoint y: 543, distance: 93.4
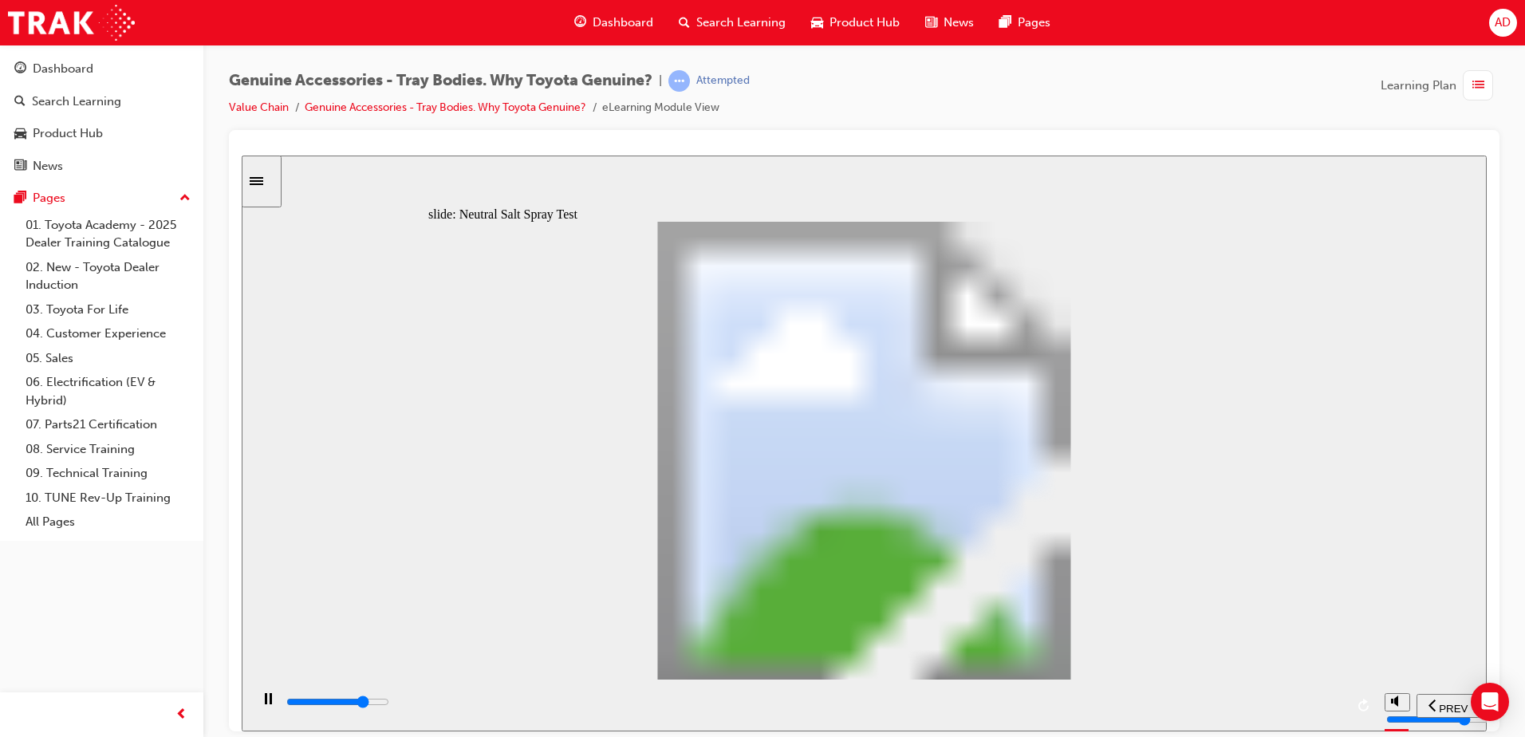
type input "200"
type input "8"
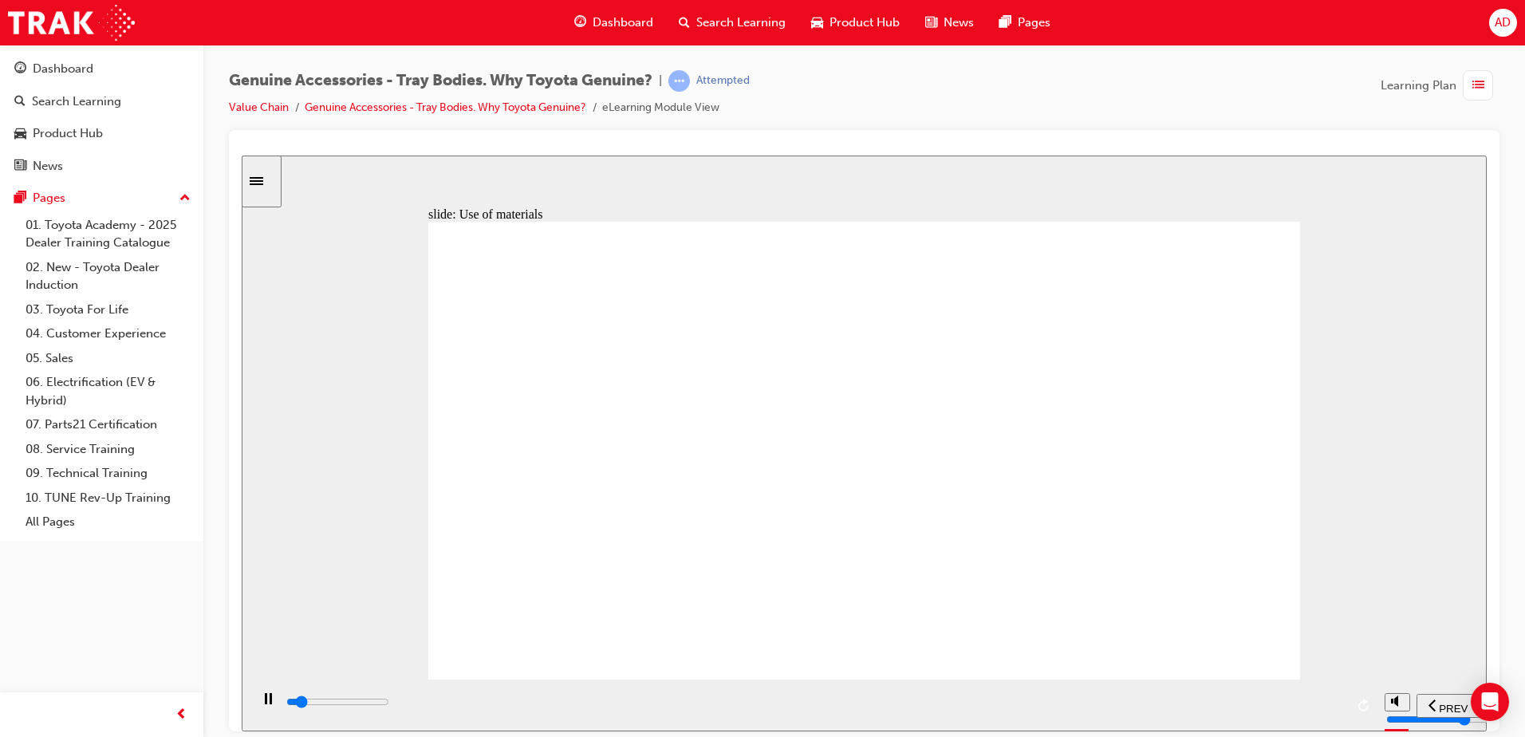
drag, startPoint x: 446, startPoint y: 303, endPoint x: 807, endPoint y: 336, distance: 362.9
click at [807, 336] on div "Click the magnifying glasses to learn more Corrosion Resistance Toyota Genuine …" at bounding box center [864, 457] width 872 height 472
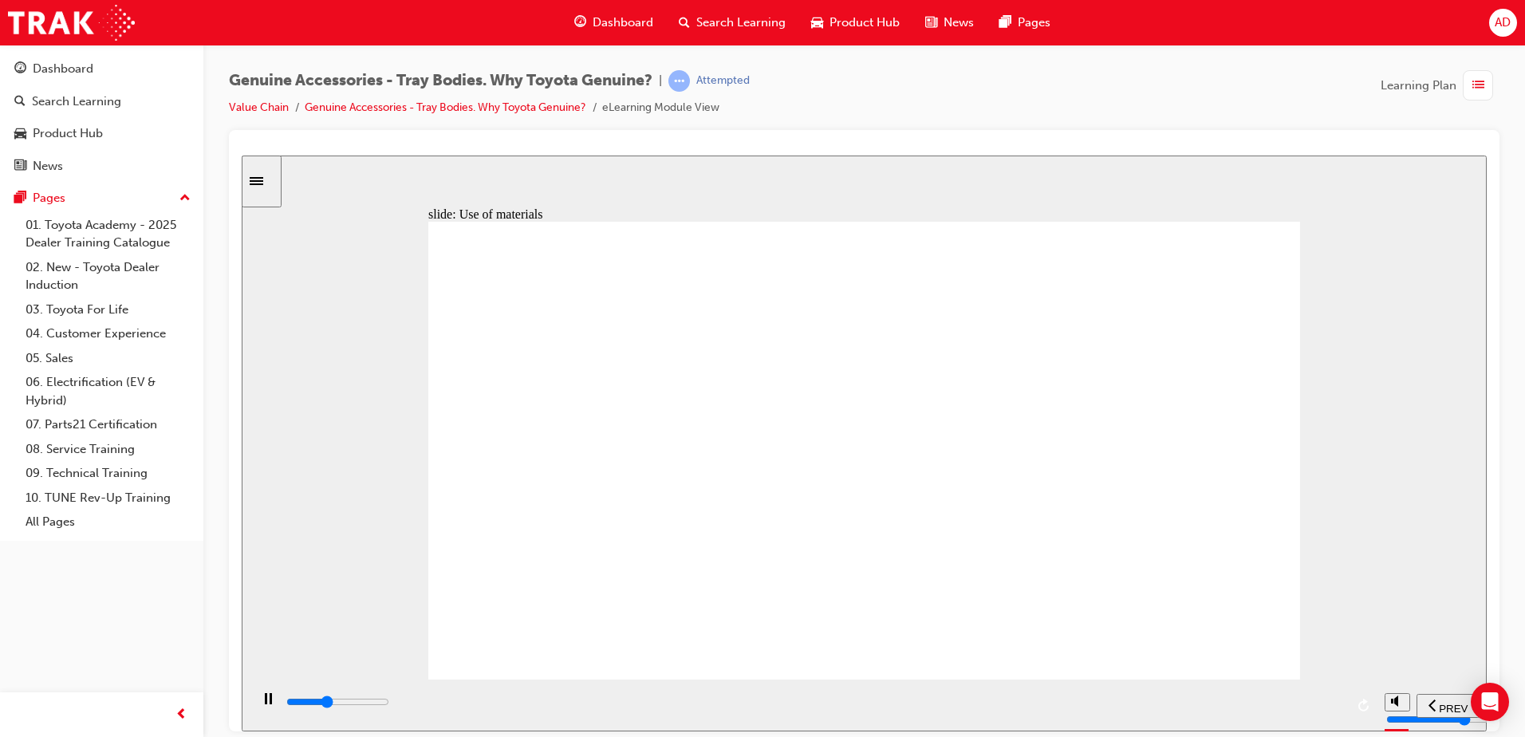
drag, startPoint x: 849, startPoint y: 361, endPoint x: 854, endPoint y: 373, distance: 13.2
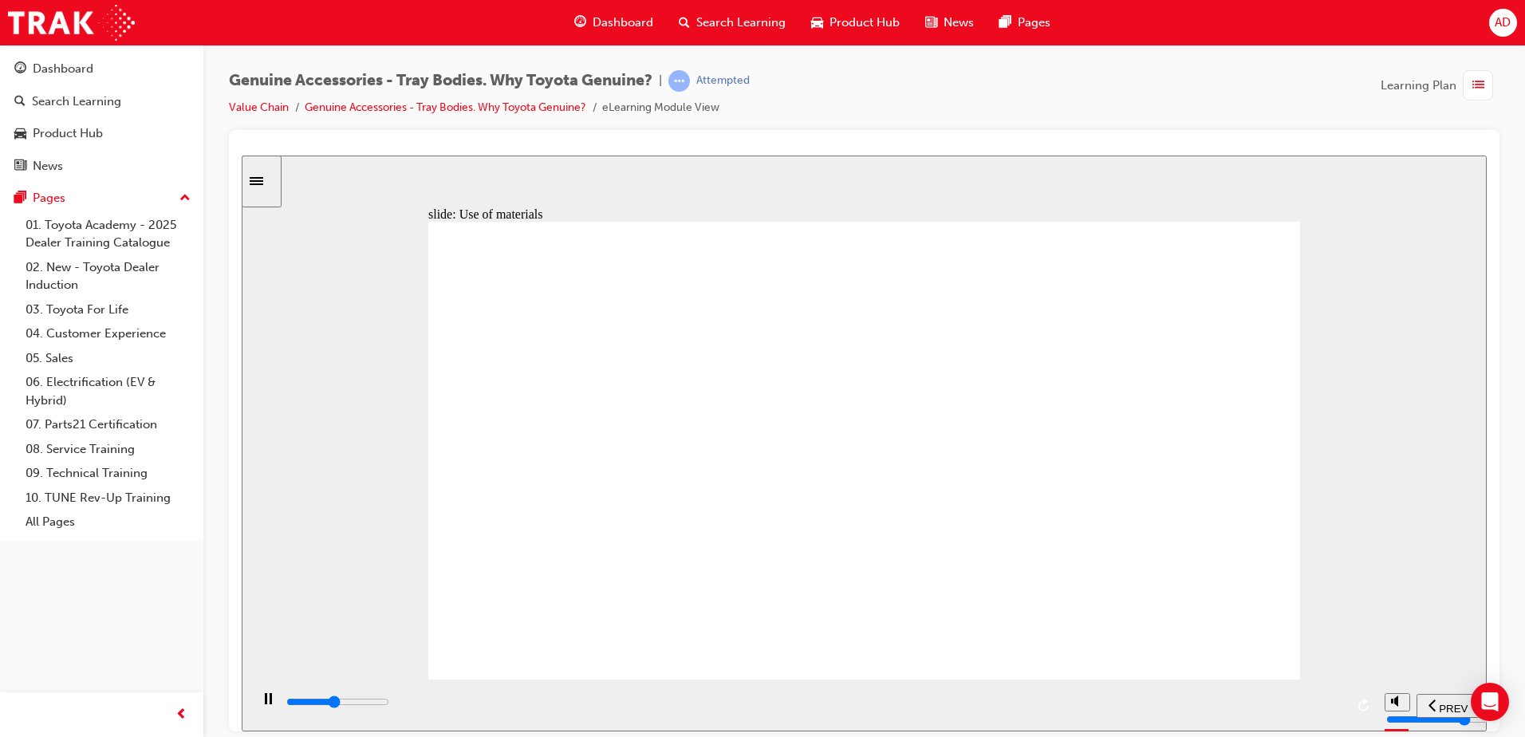
drag, startPoint x: 675, startPoint y: 418, endPoint x: 696, endPoint y: 424, distance: 21.7
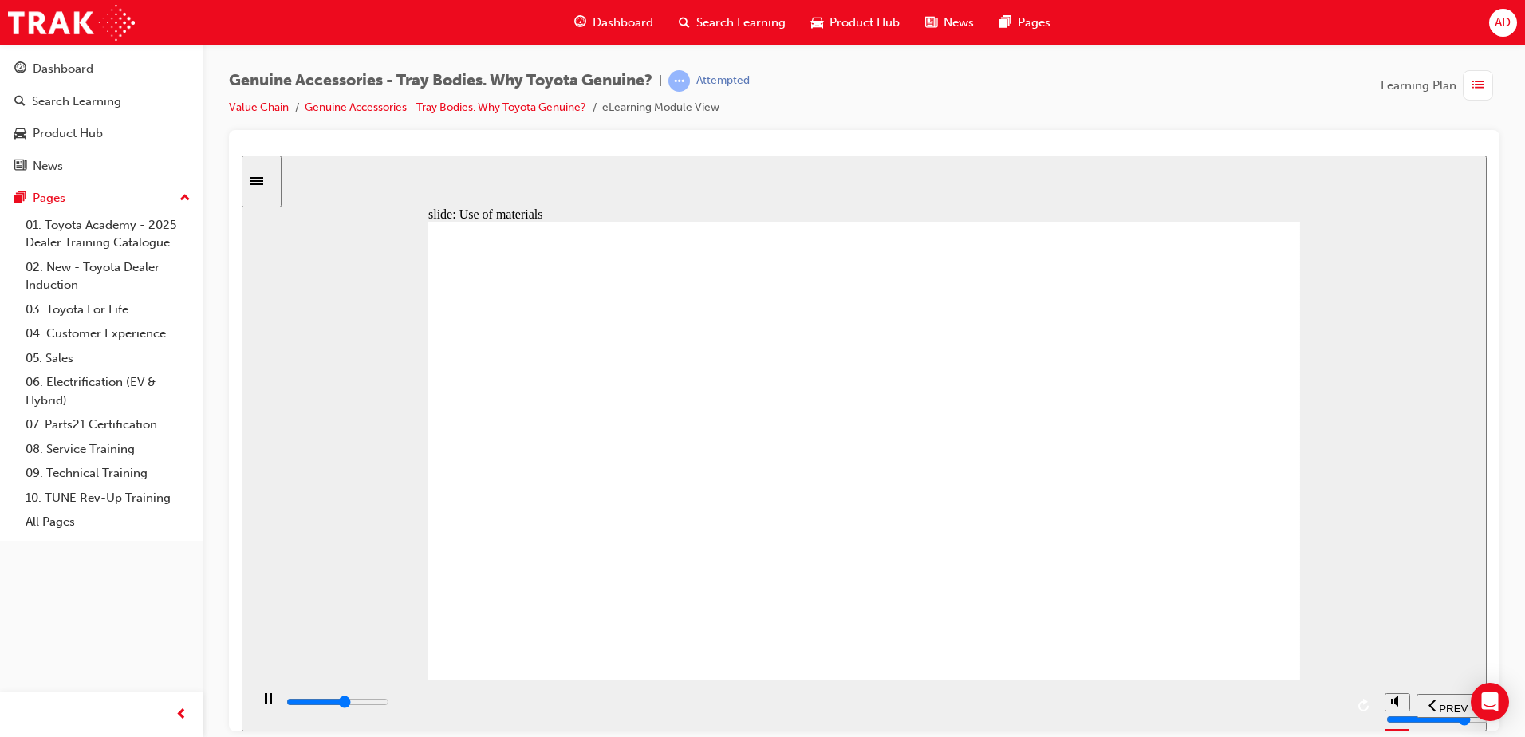
drag, startPoint x: 904, startPoint y: 569, endPoint x: 699, endPoint y: 345, distance: 303.8
drag, startPoint x: 698, startPoint y: 355, endPoint x: 697, endPoint y: 475, distance: 119.7
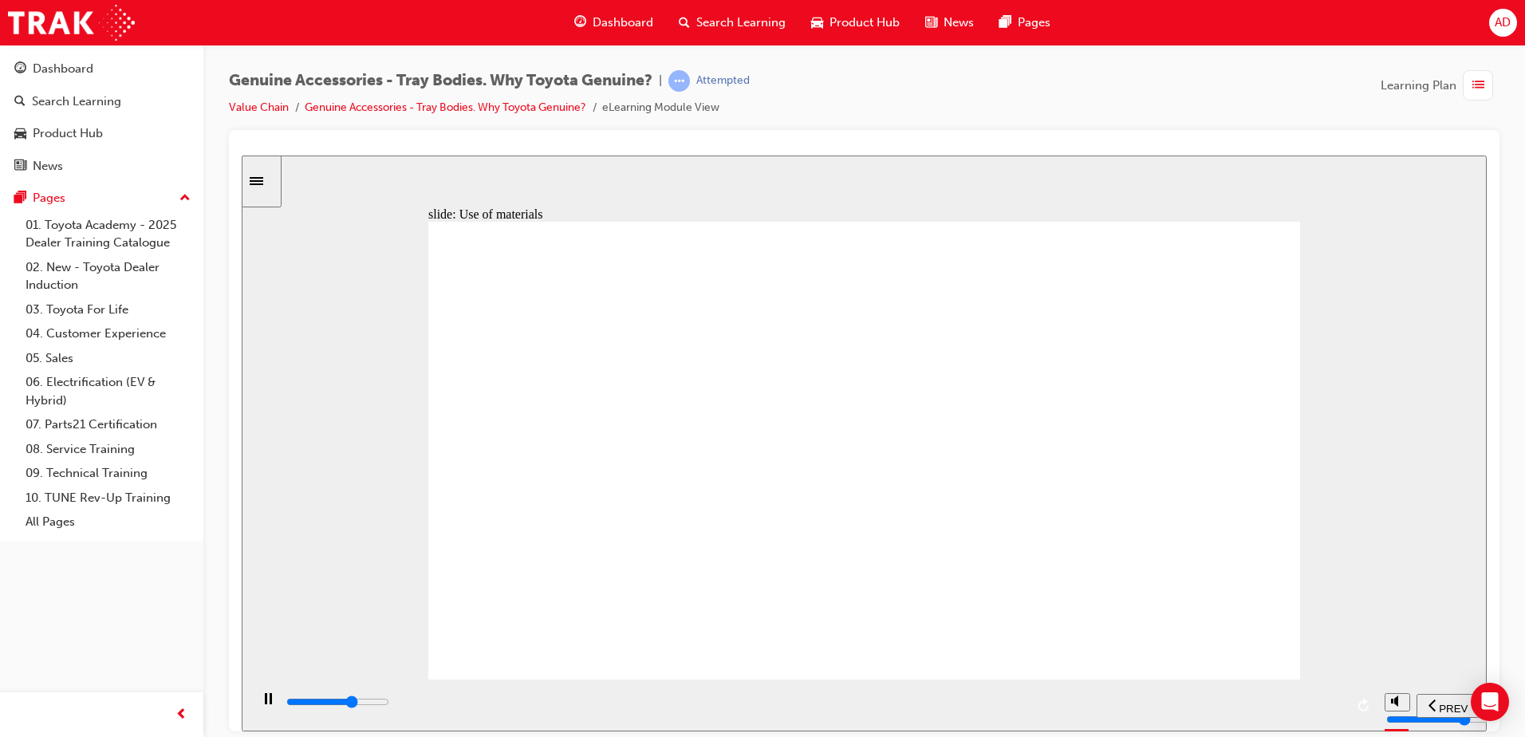
drag, startPoint x: 772, startPoint y: 509, endPoint x: 756, endPoint y: 510, distance: 15.2
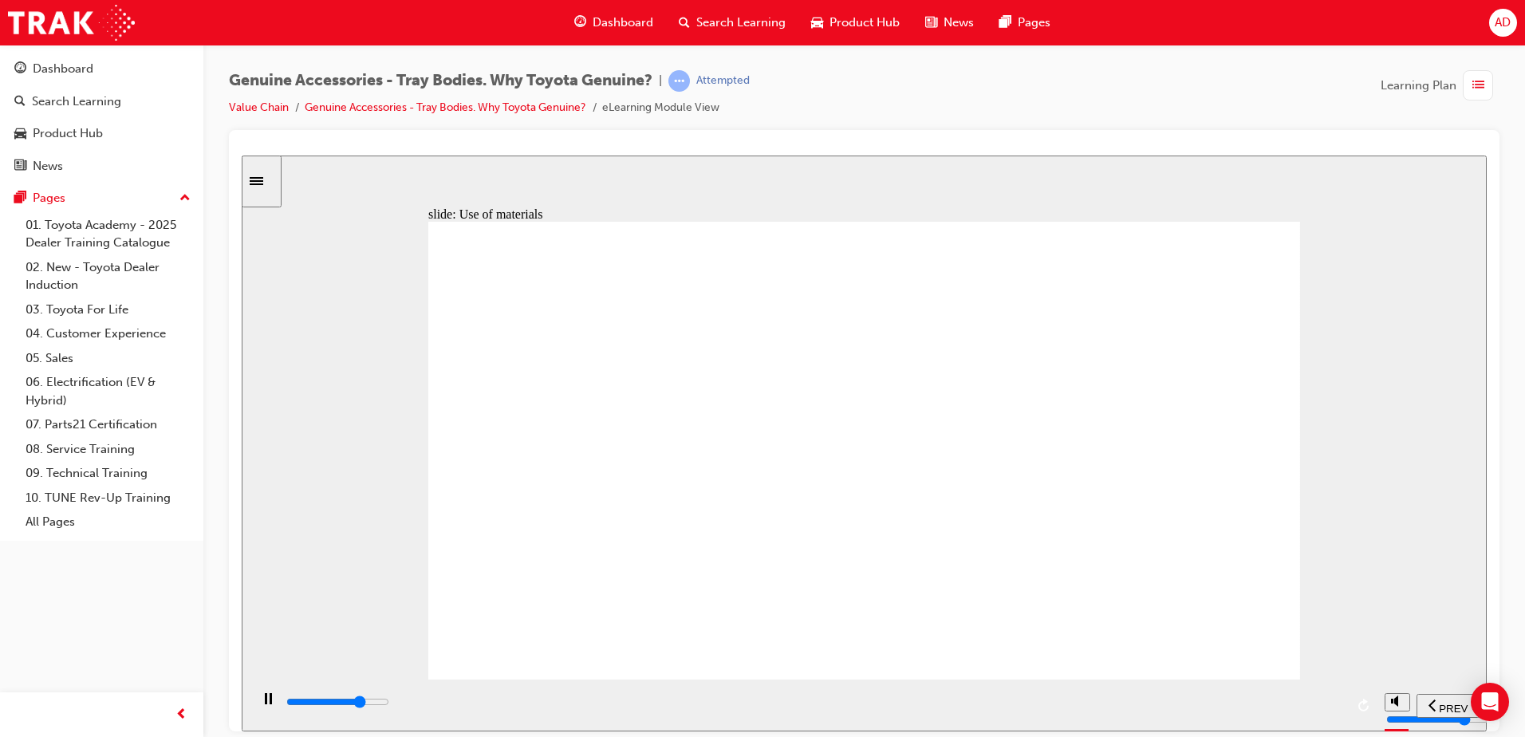
drag, startPoint x: 863, startPoint y: 523, endPoint x: 906, endPoint y: 526, distance: 42.4
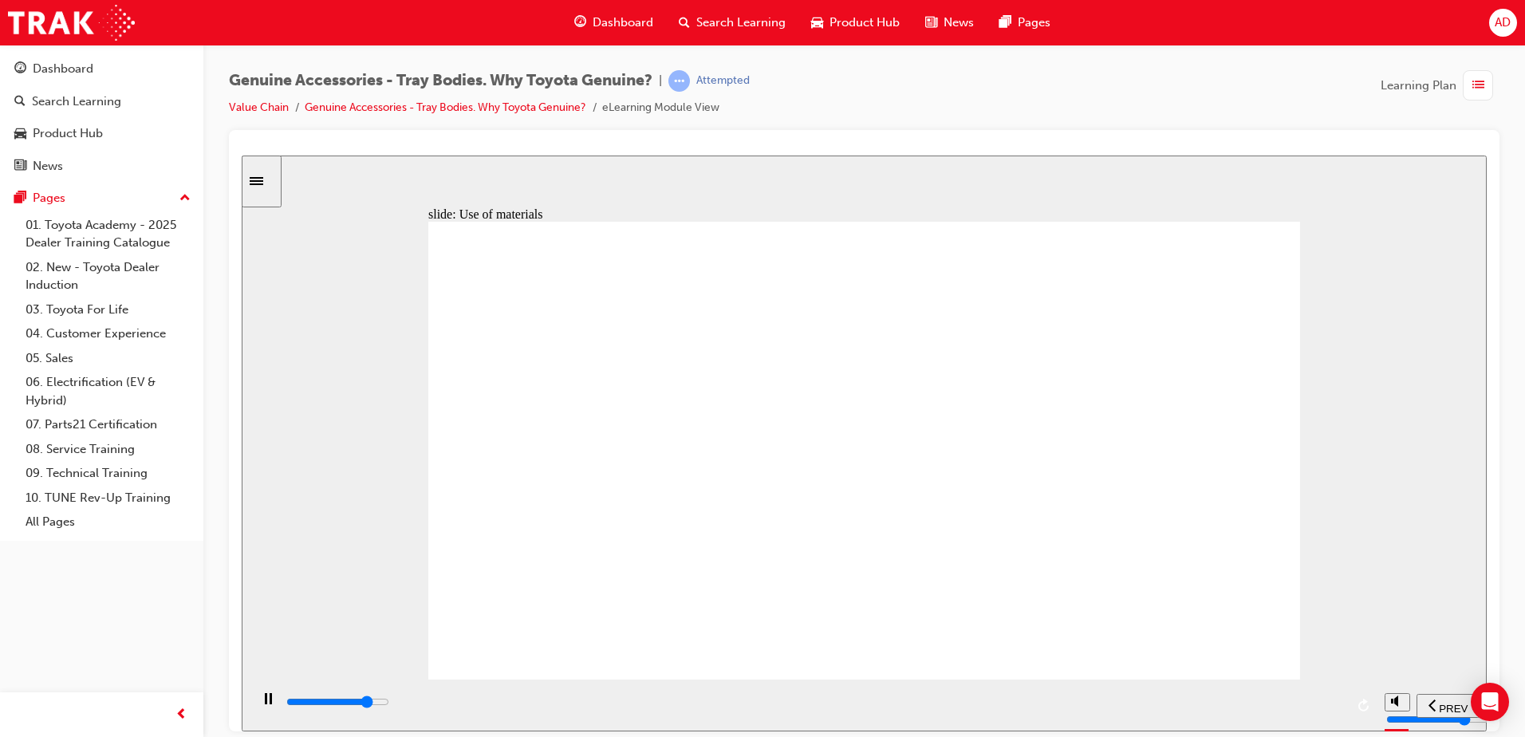
drag, startPoint x: 906, startPoint y: 526, endPoint x: 869, endPoint y: 519, distance: 37.4
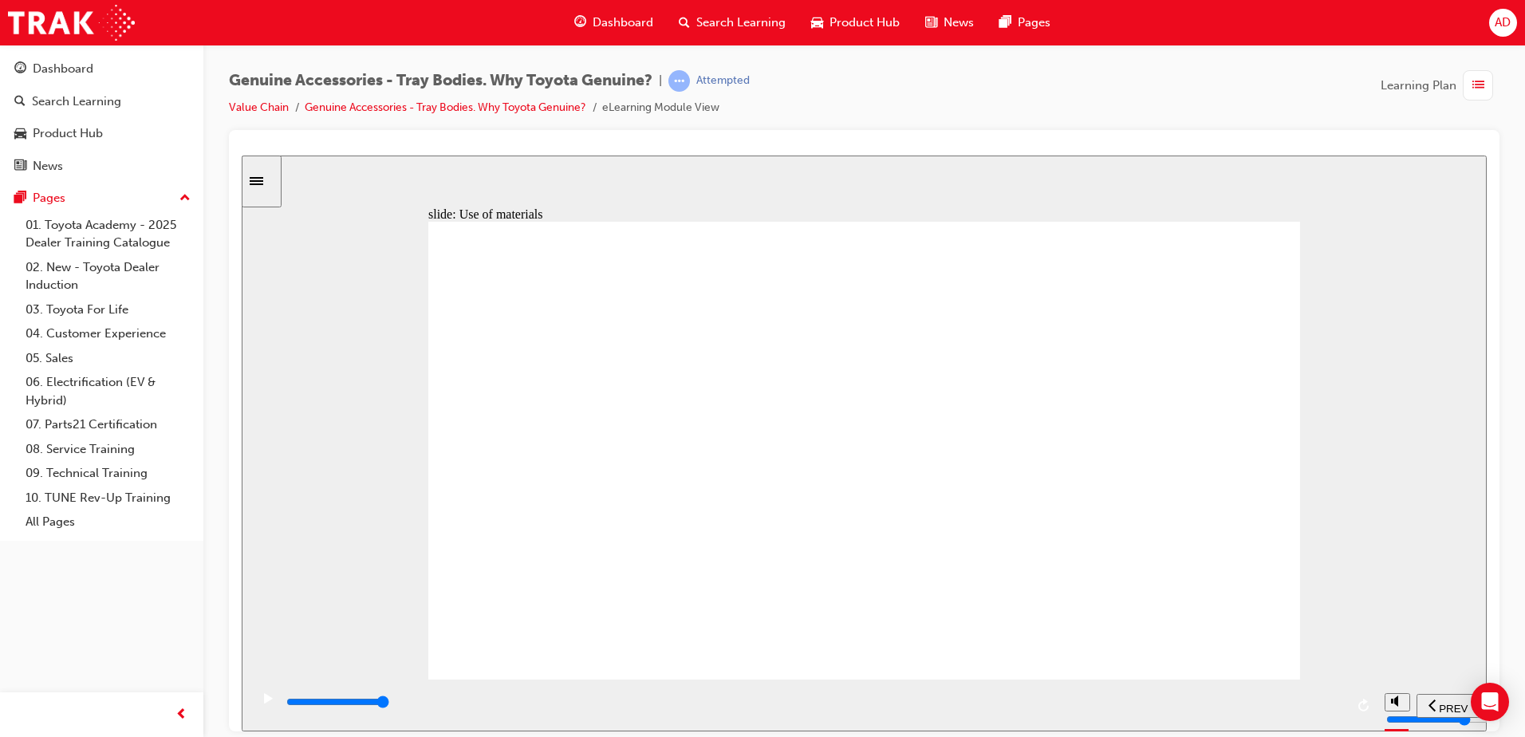
drag, startPoint x: 879, startPoint y: 456, endPoint x: 915, endPoint y: 440, distance: 39.3
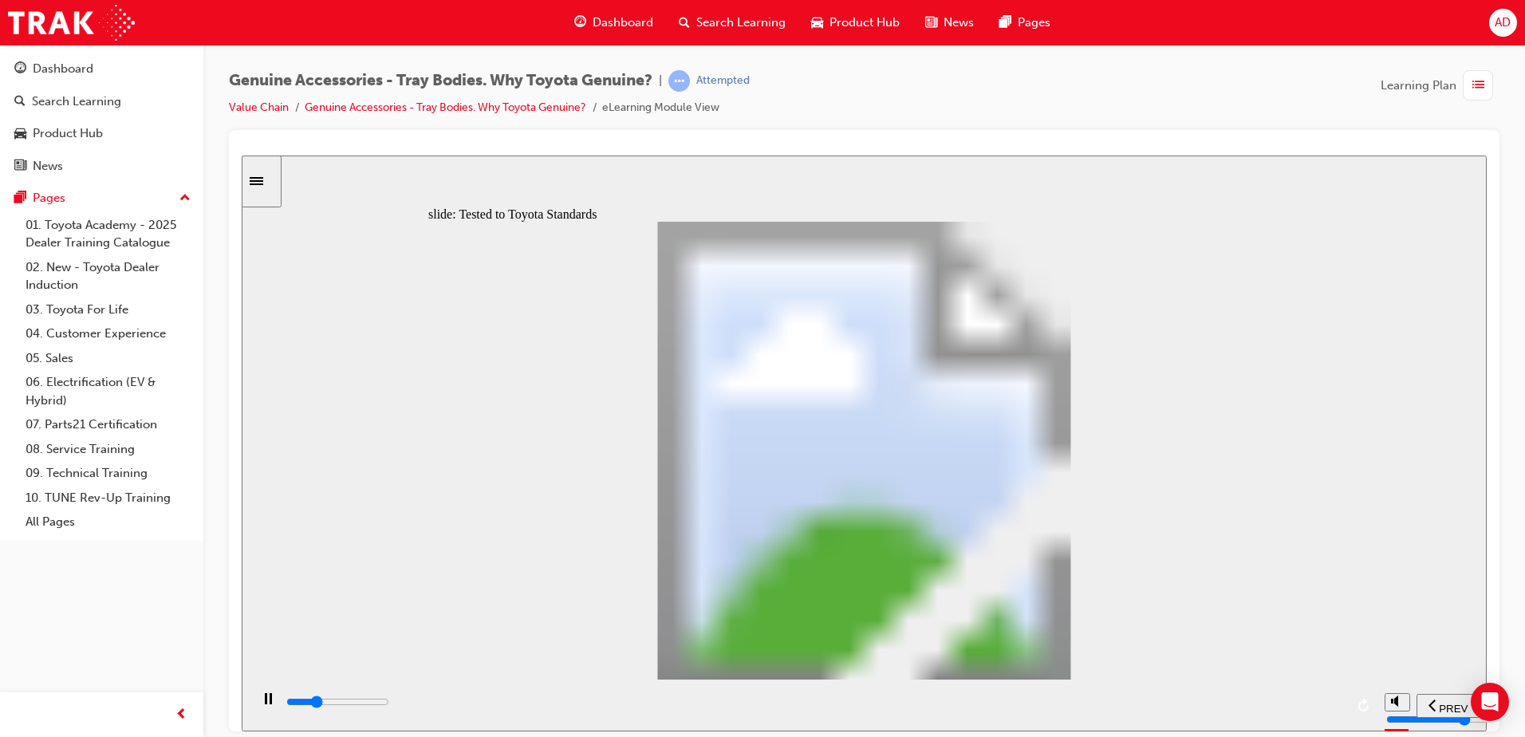
type input "13400"
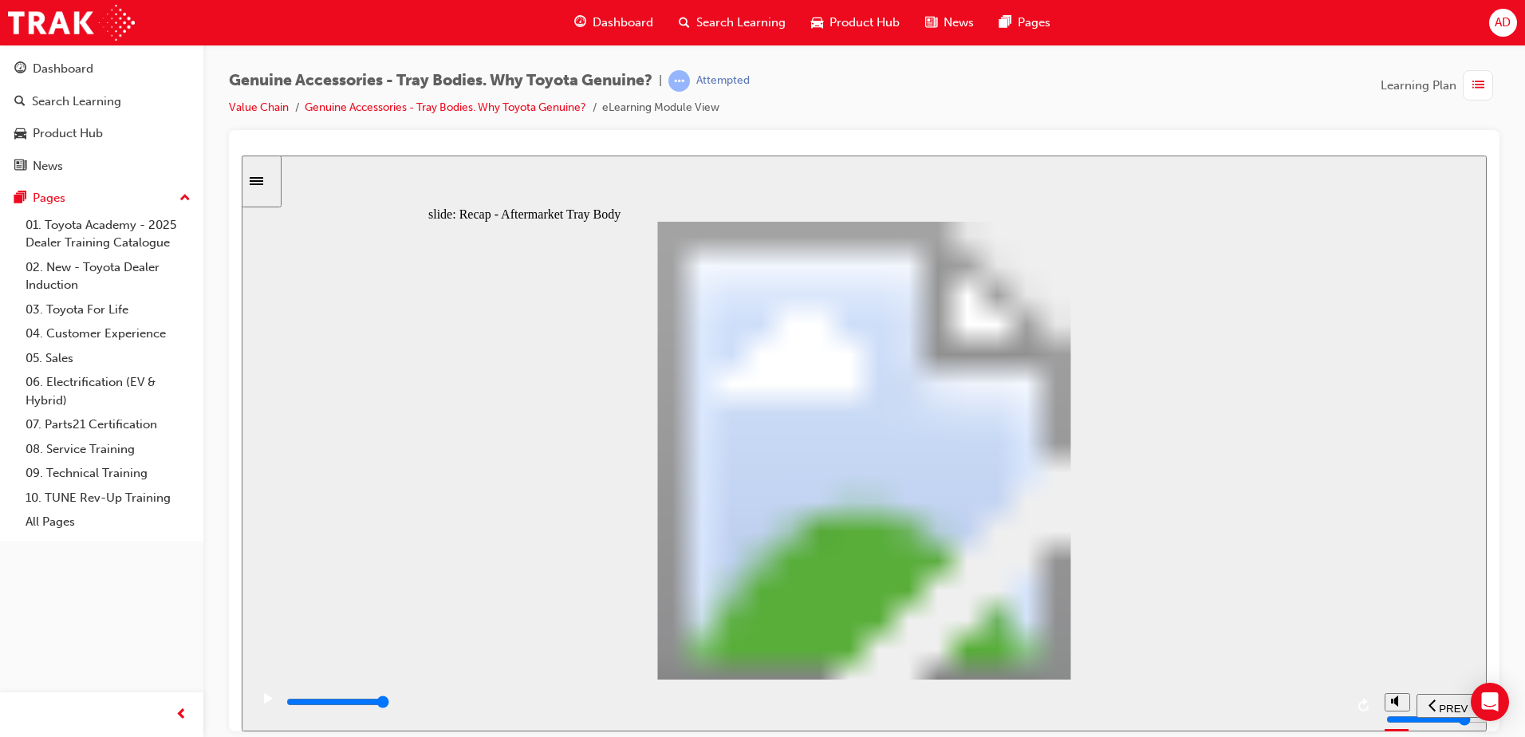
radio input "true"
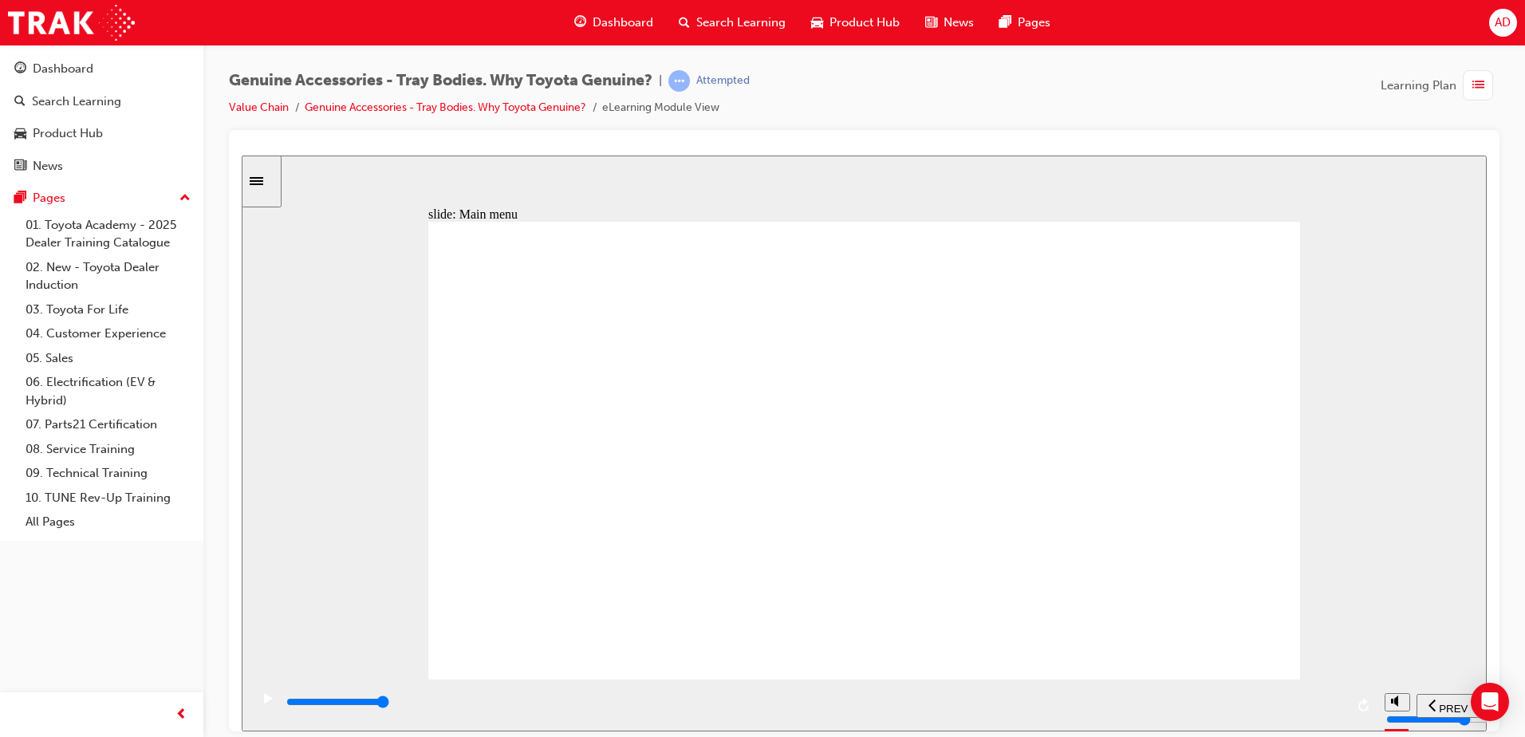
drag, startPoint x: 946, startPoint y: 707, endPoint x: 1068, endPoint y: 714, distance: 122.3
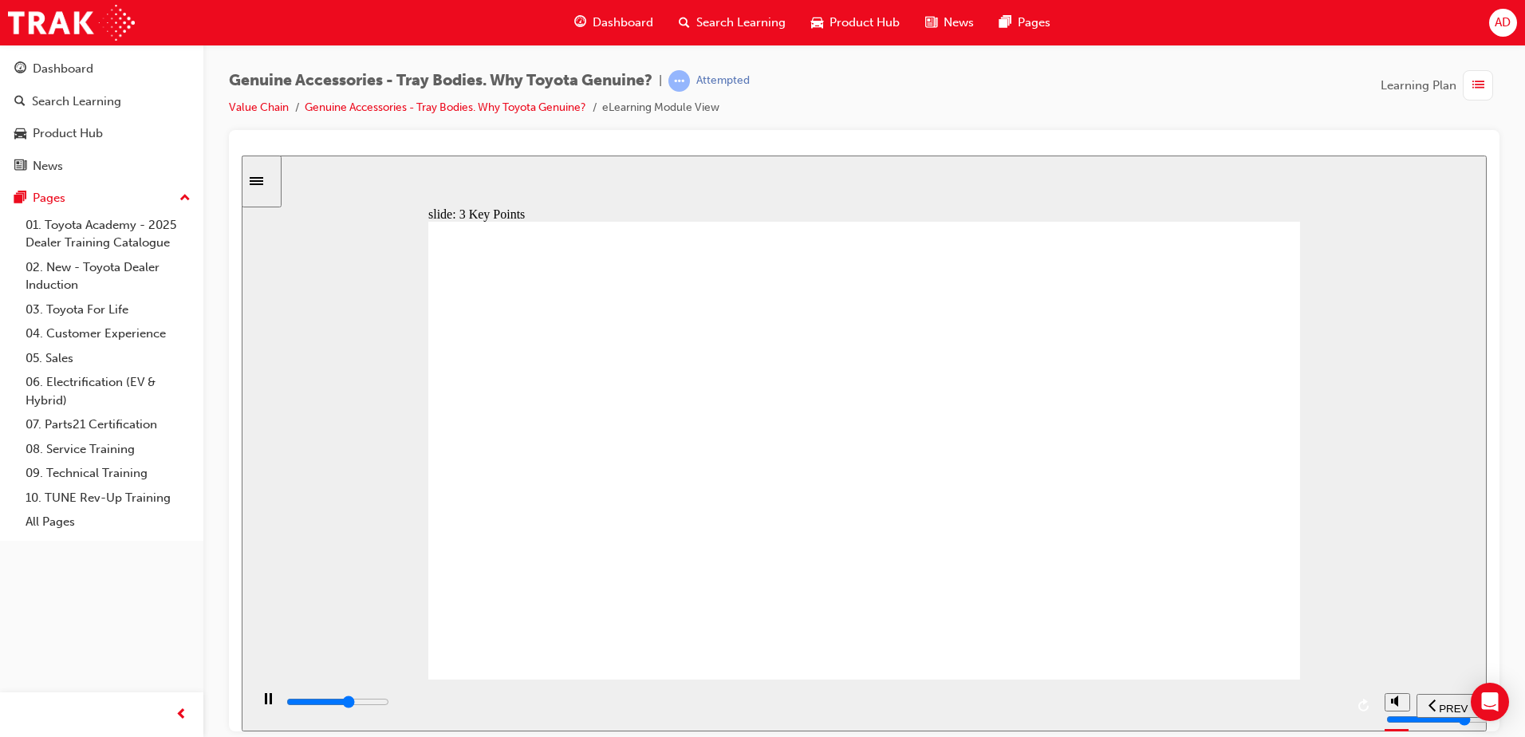
click at [952, 707] on div "playback controls" at bounding box center [815, 702] width 1060 height 18
click at [1324, 702] on div "playback controls" at bounding box center [815, 702] width 1060 height 18
type input "8200"
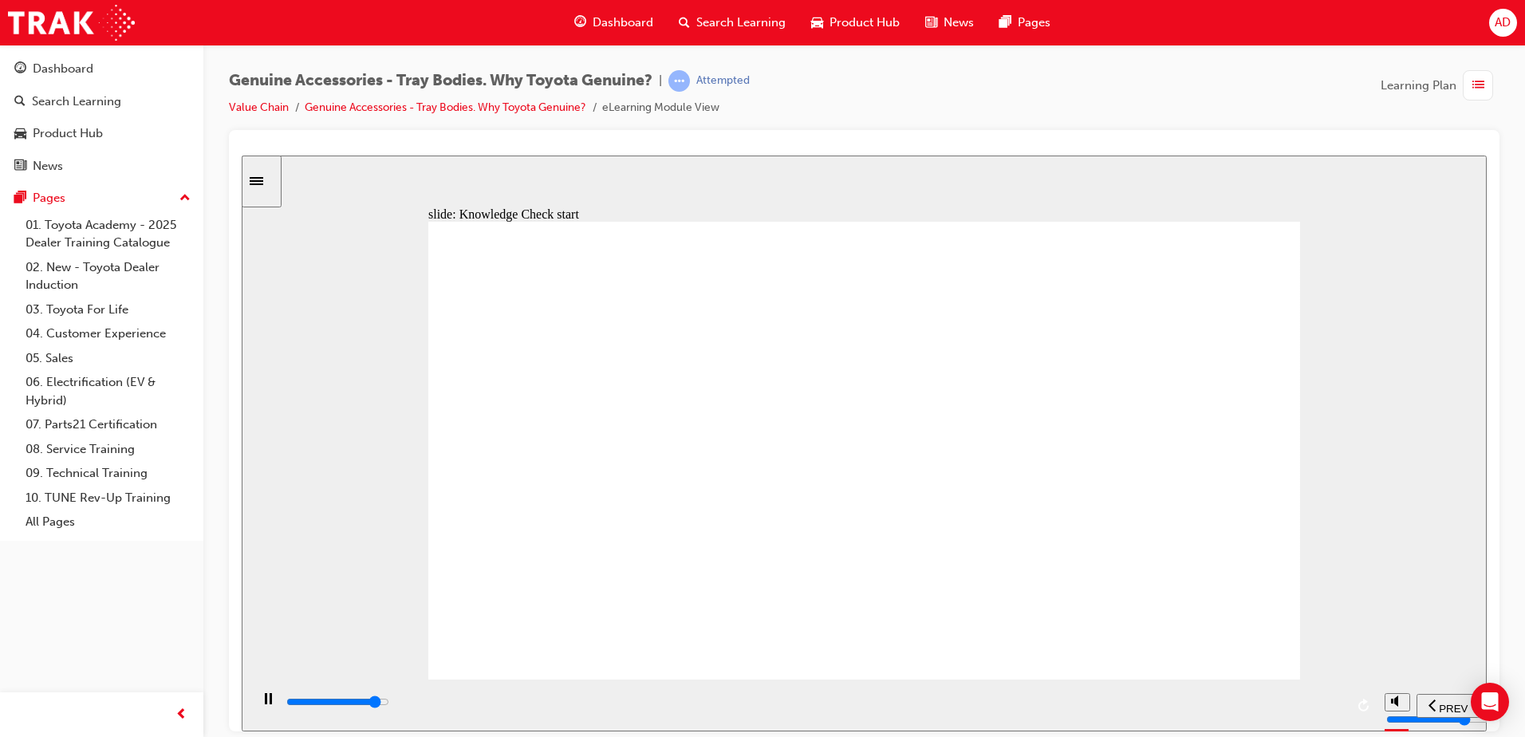
radio input "true"
click at [1438, 703] on span "SUBMIT" at bounding box center [1431, 708] width 40 height 12
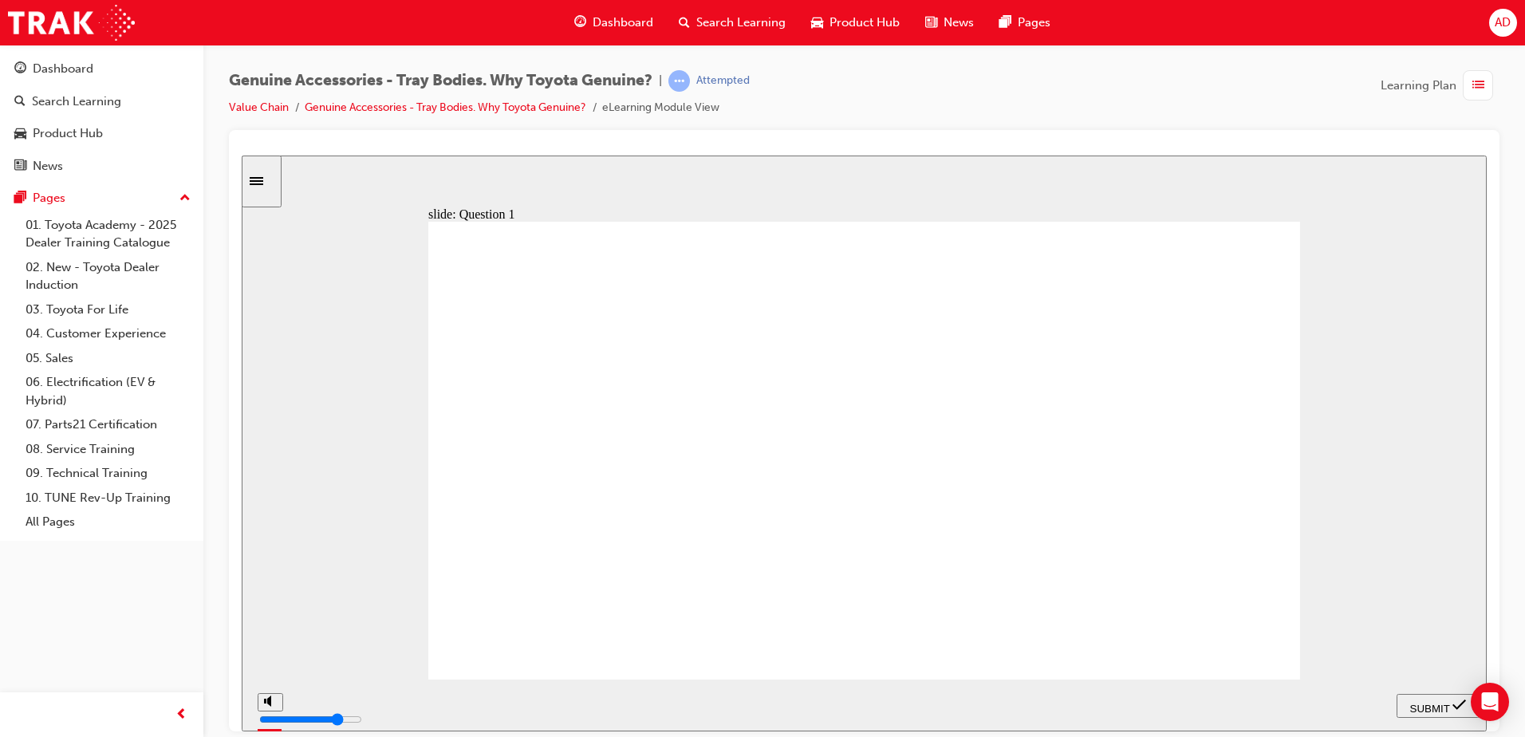
radio input "true"
click at [1418, 703] on span "SUBMIT" at bounding box center [1431, 708] width 40 height 12
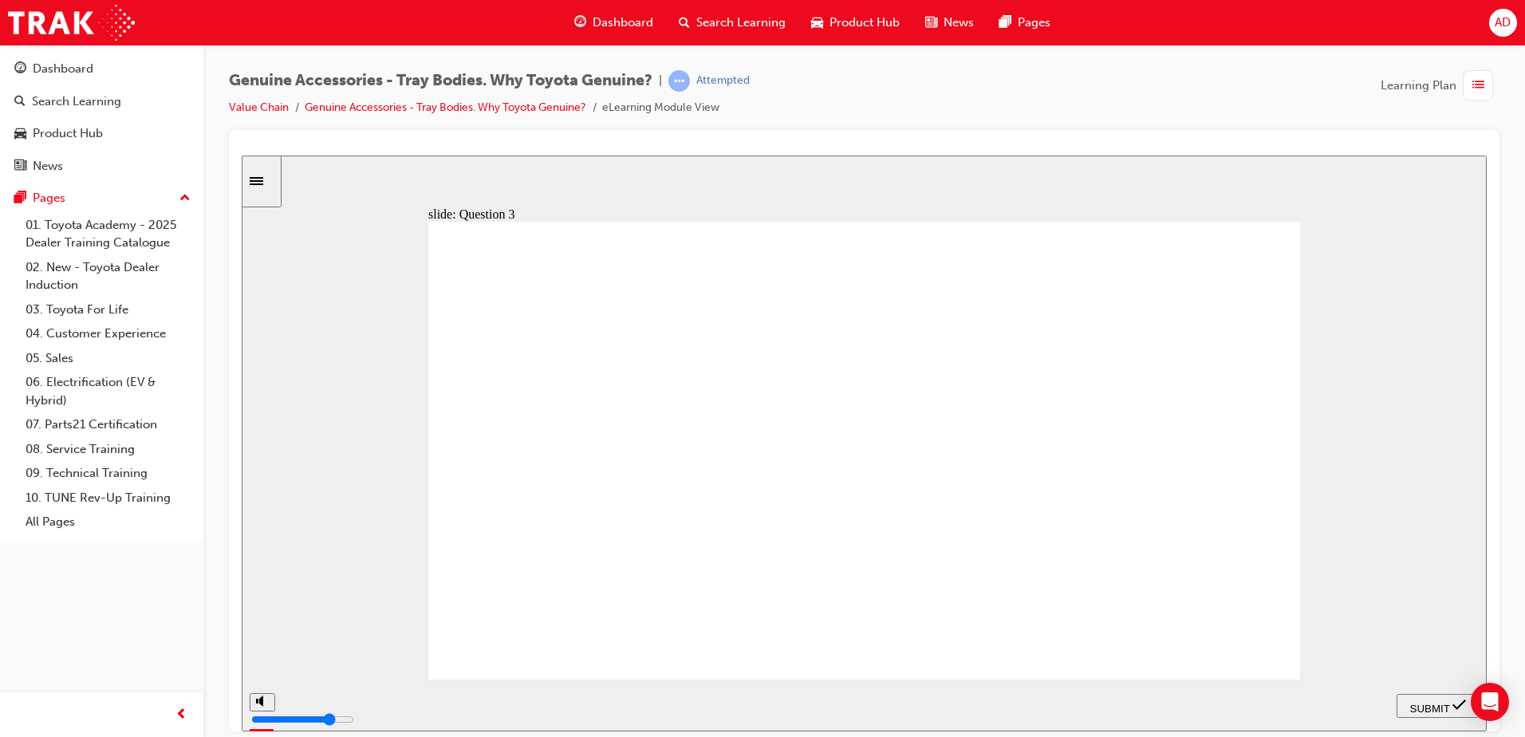
radio input "true"
click at [1419, 706] on span "SUBMIT" at bounding box center [1431, 708] width 40 height 12
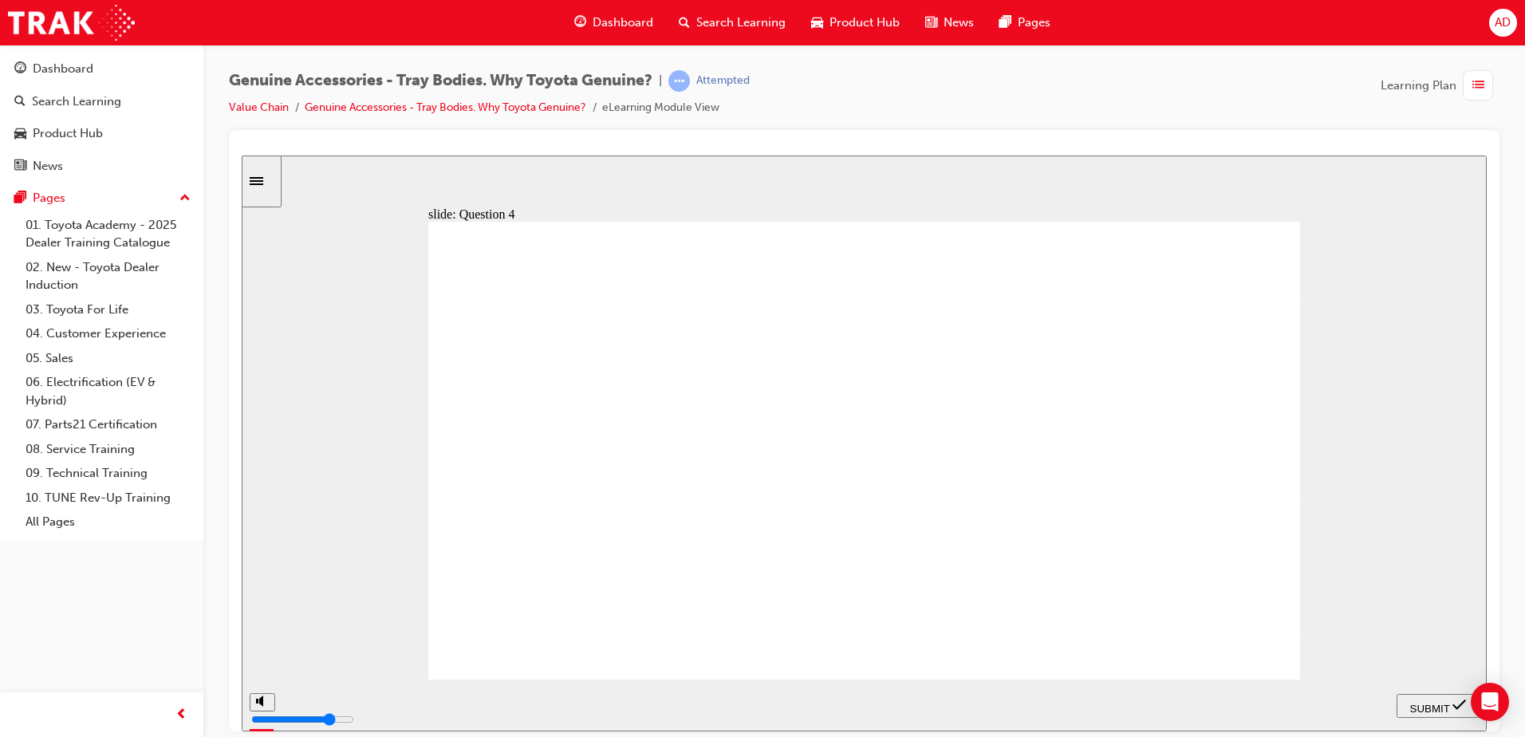
radio input "true"
click at [1423, 705] on span "SUBMIT" at bounding box center [1431, 708] width 40 height 12
radio input "true"
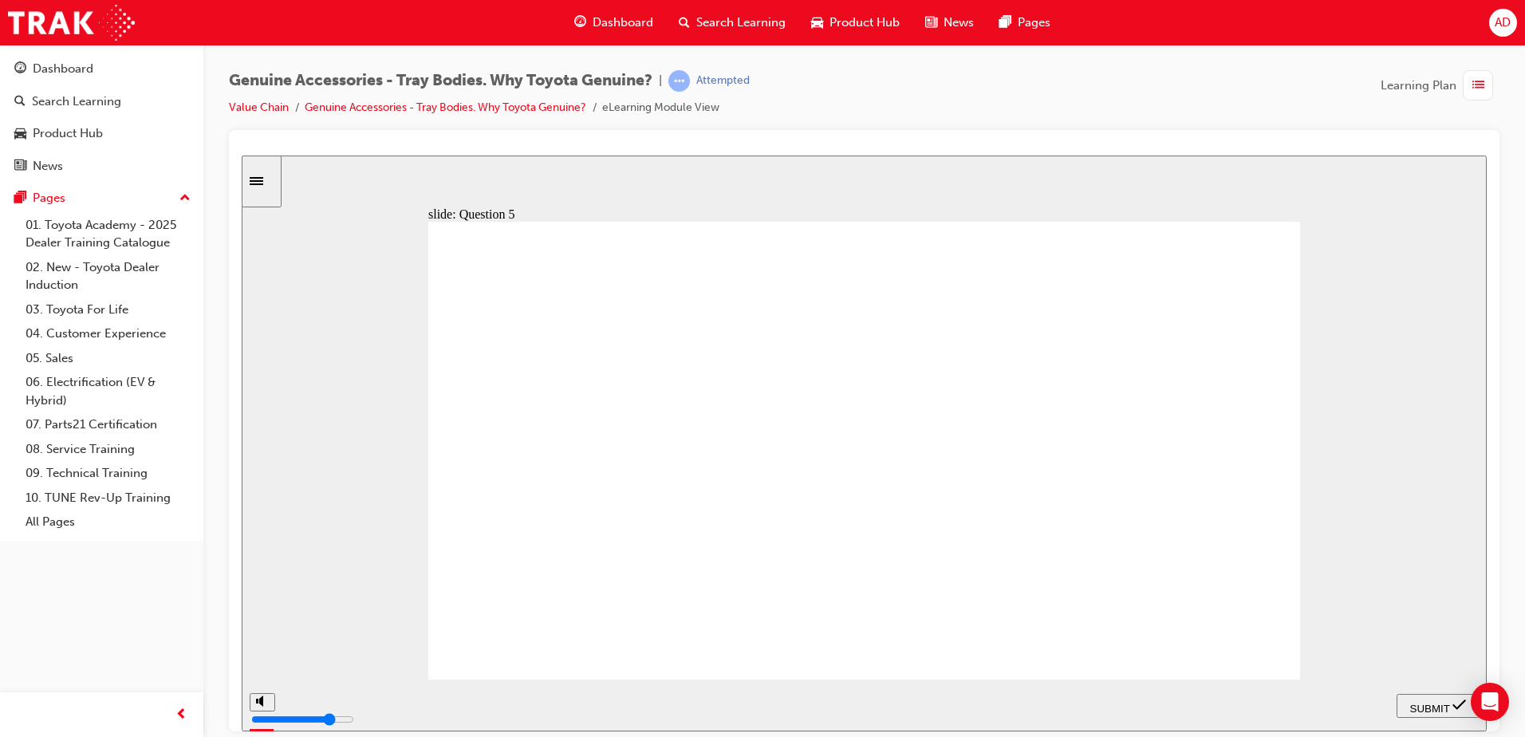
click at [1447, 708] on span "SUBMIT" at bounding box center [1431, 708] width 40 height 12
drag, startPoint x: 477, startPoint y: 310, endPoint x: 1078, endPoint y: 311, distance: 600.8
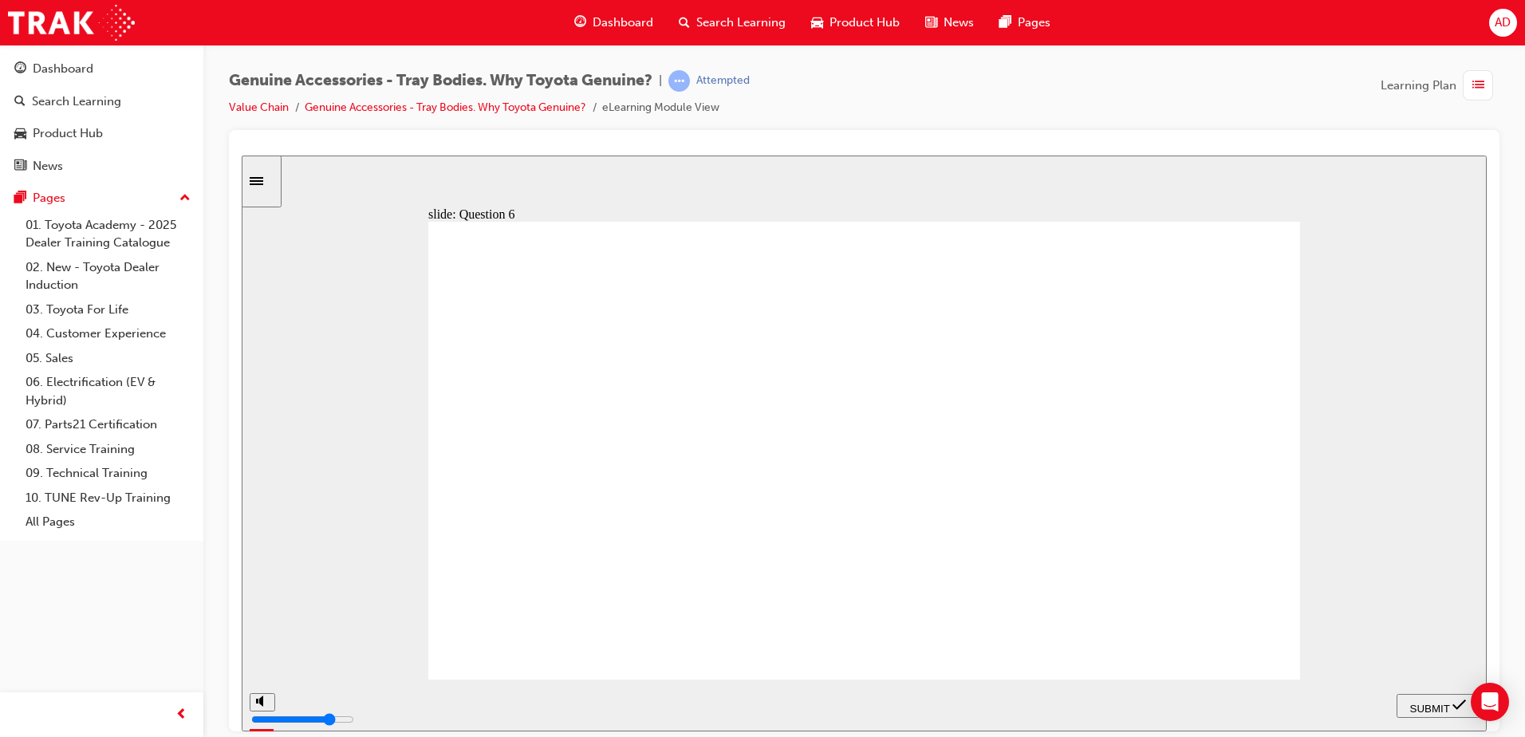
radio input "true"
click at [1431, 704] on span "SUBMIT" at bounding box center [1431, 708] width 40 height 12
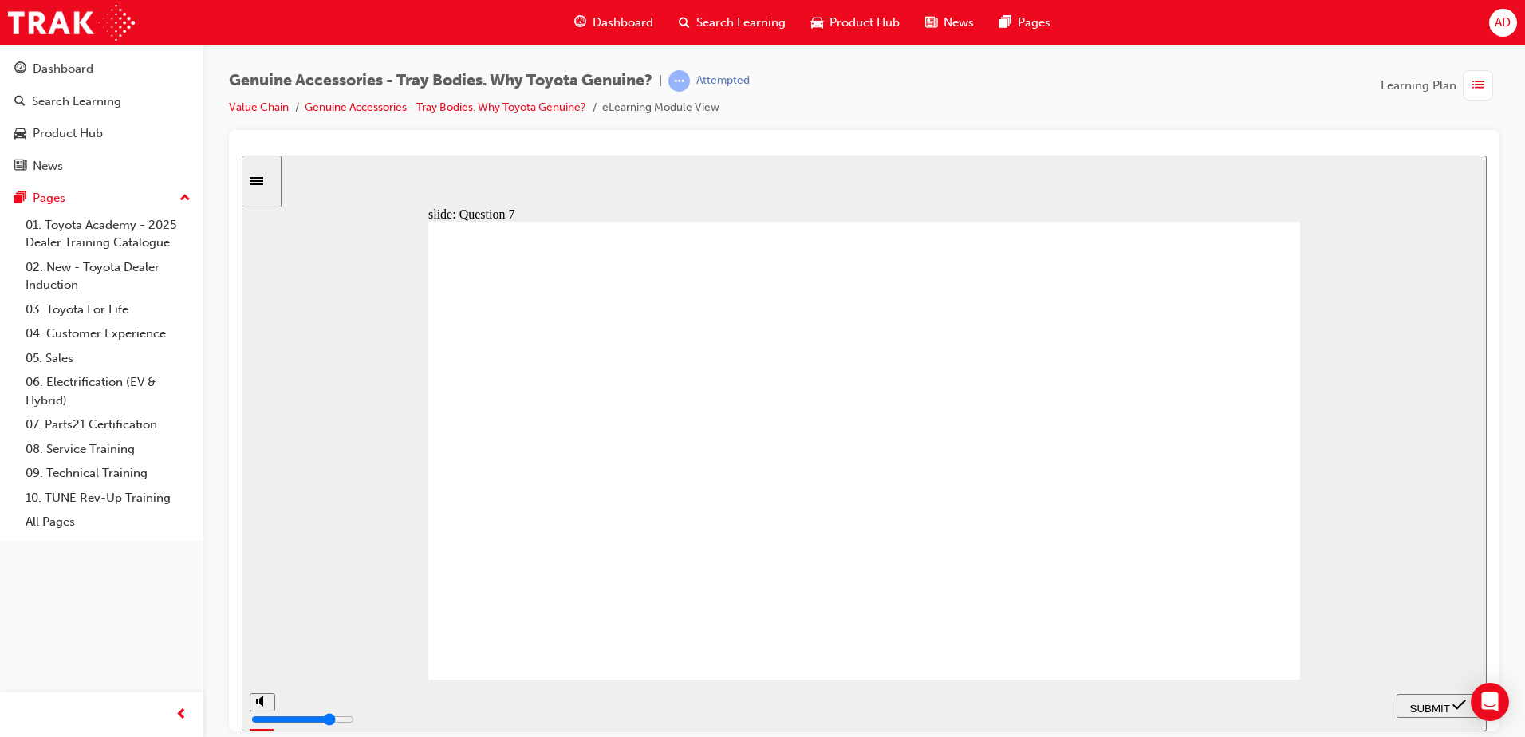
radio input "true"
click at [1432, 705] on span "SUBMIT" at bounding box center [1431, 708] width 40 height 12
drag, startPoint x: 1432, startPoint y: 705, endPoint x: 902, endPoint y: 579, distance: 545.3
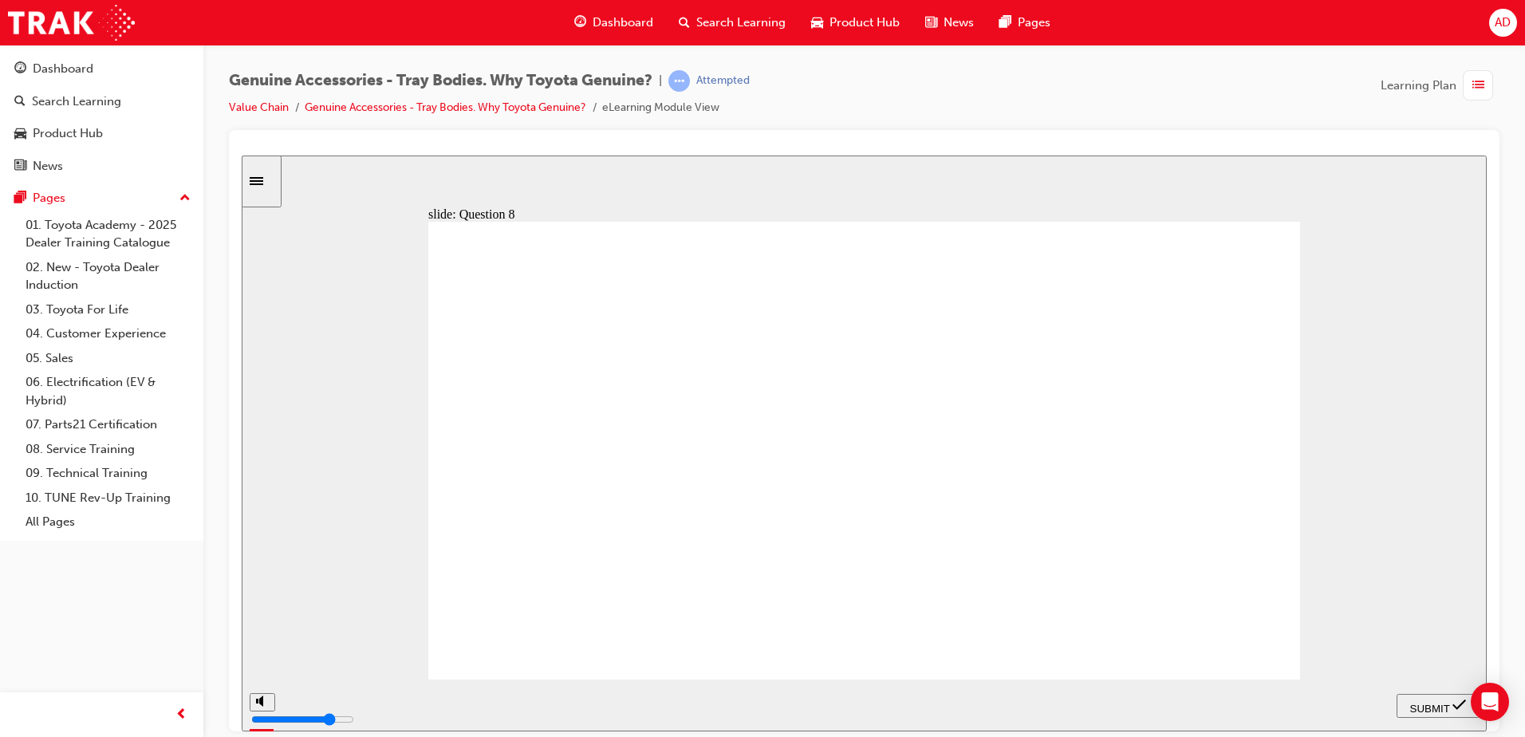
radio input "true"
click at [1442, 703] on span "SUBMIT" at bounding box center [1431, 708] width 40 height 12
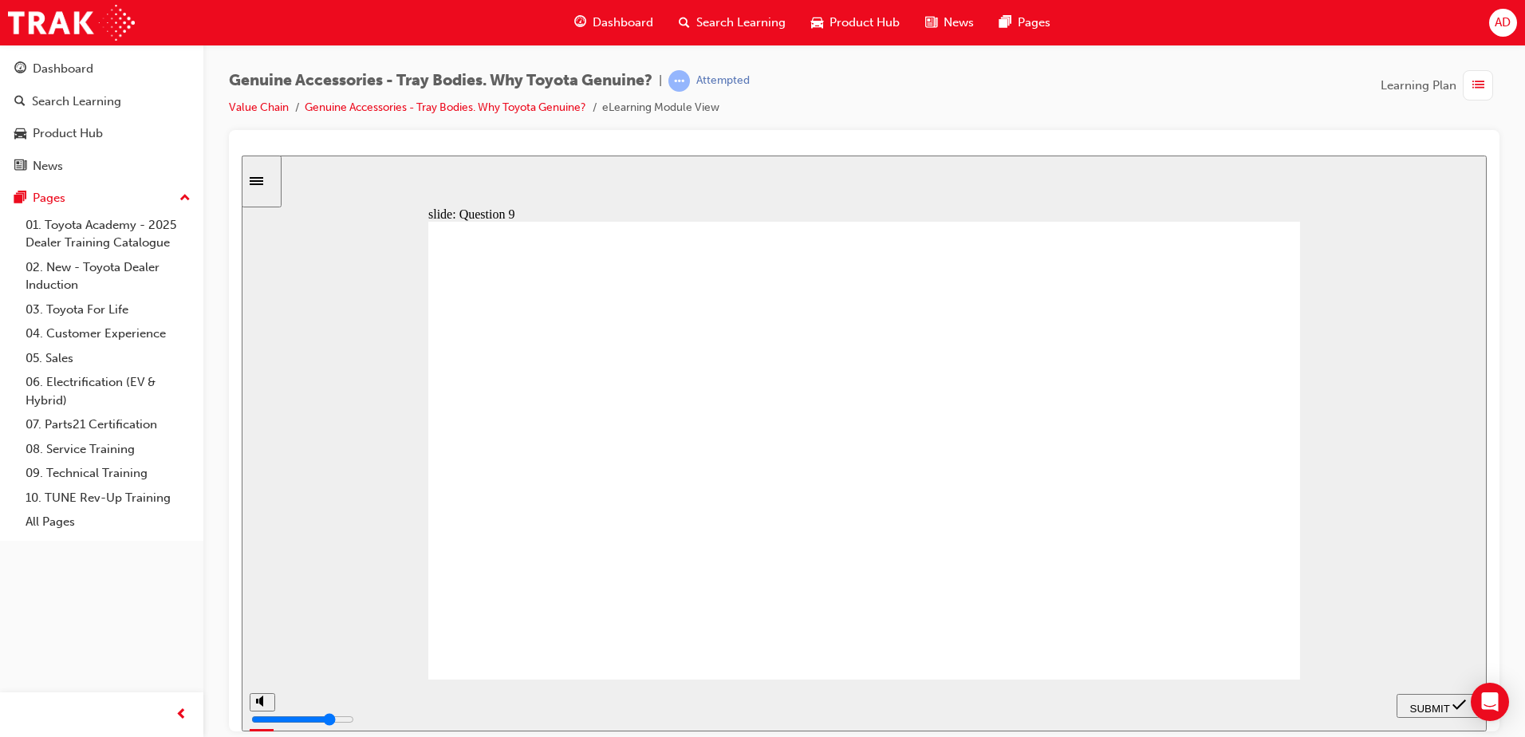
radio input "true"
click at [1447, 708] on span "SUBMIT" at bounding box center [1431, 708] width 40 height 12
drag, startPoint x: 876, startPoint y: 586, endPoint x: 847, endPoint y: 584, distance: 28.8
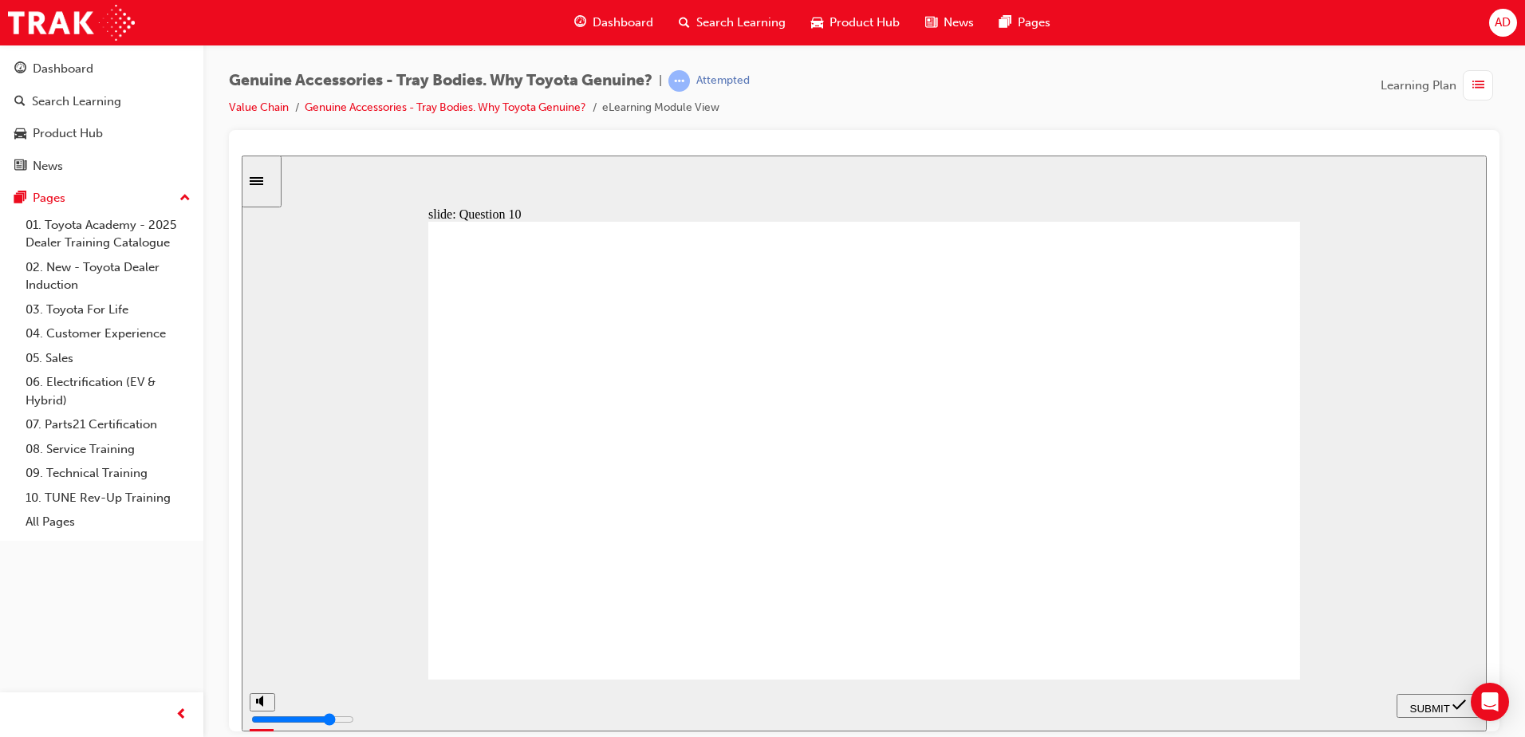
radio input "false"
radio input "true"
